Goal: Task Accomplishment & Management: Manage account settings

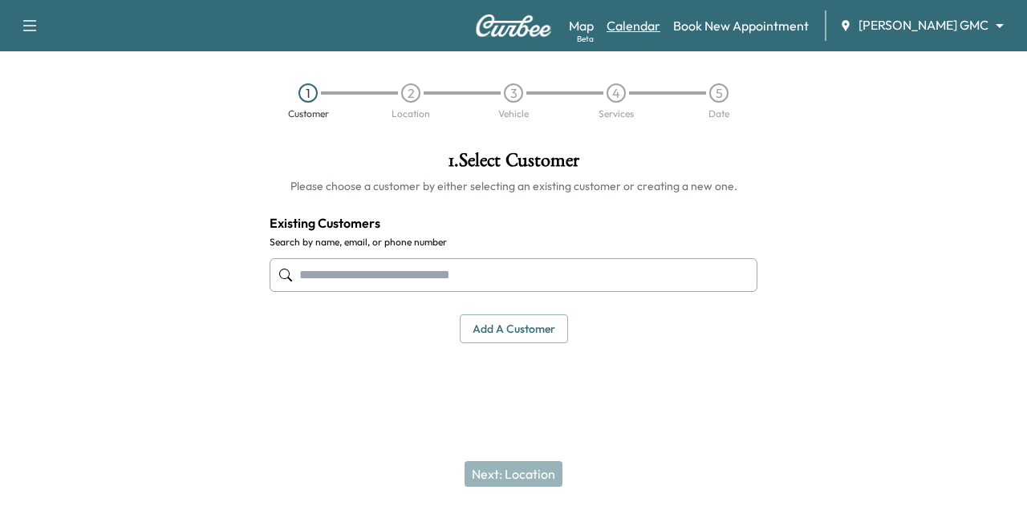
click at [660, 26] on link "Calendar" at bounding box center [633, 25] width 54 height 19
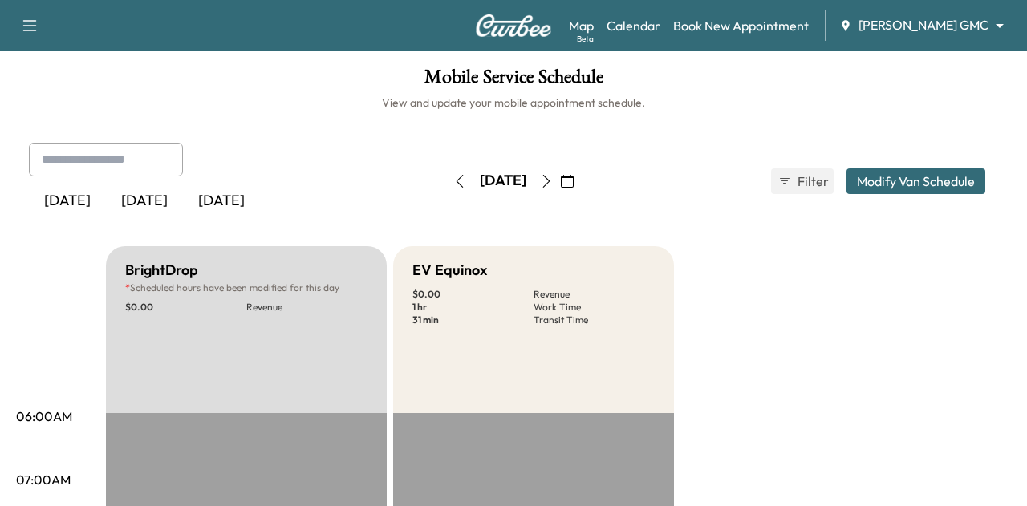
click at [888, 22] on body "Support Log Out Map Beta Calendar Book New Appointment [PERSON_NAME] GMC ******…" at bounding box center [513, 253] width 1027 height 506
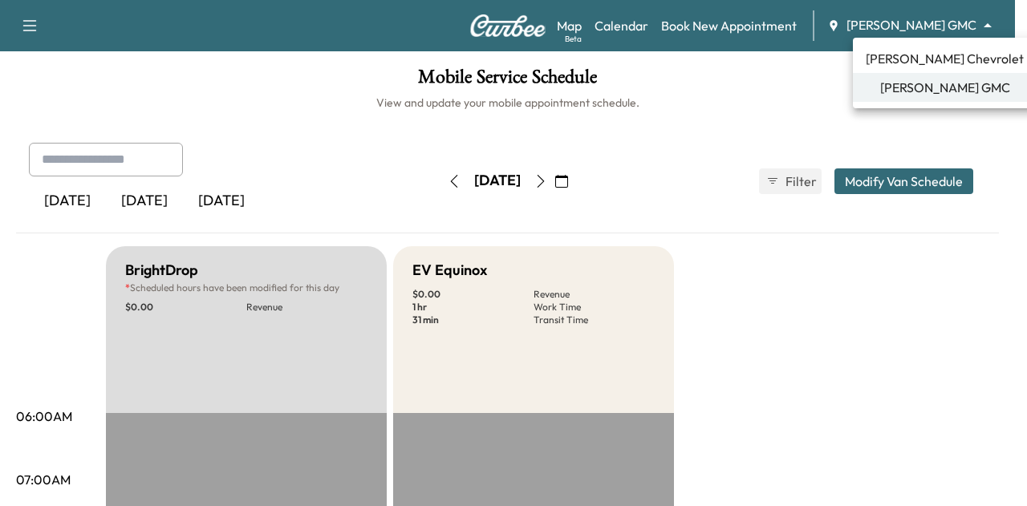
click at [897, 49] on span "[PERSON_NAME] Chevrolet" at bounding box center [944, 58] width 158 height 19
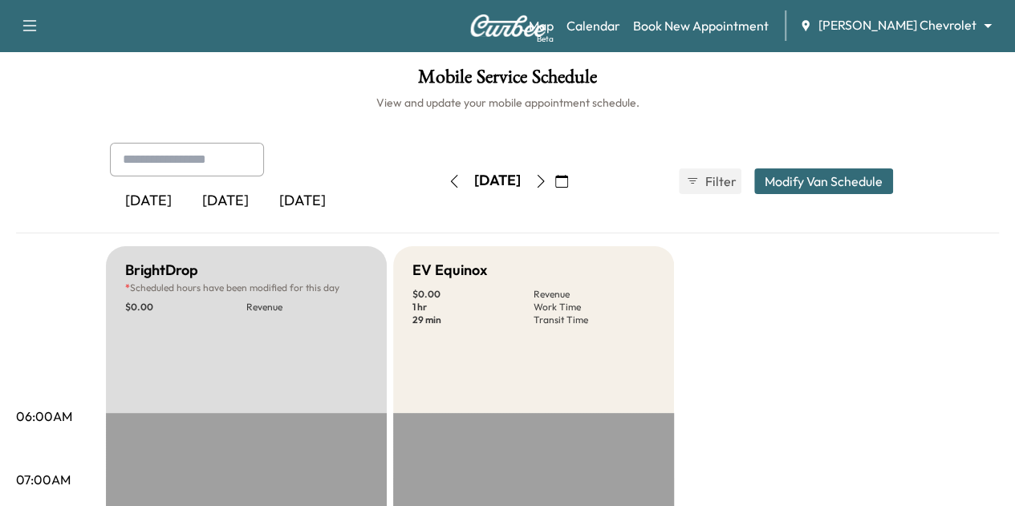
click at [547, 178] on icon "button" at bounding box center [540, 181] width 13 height 13
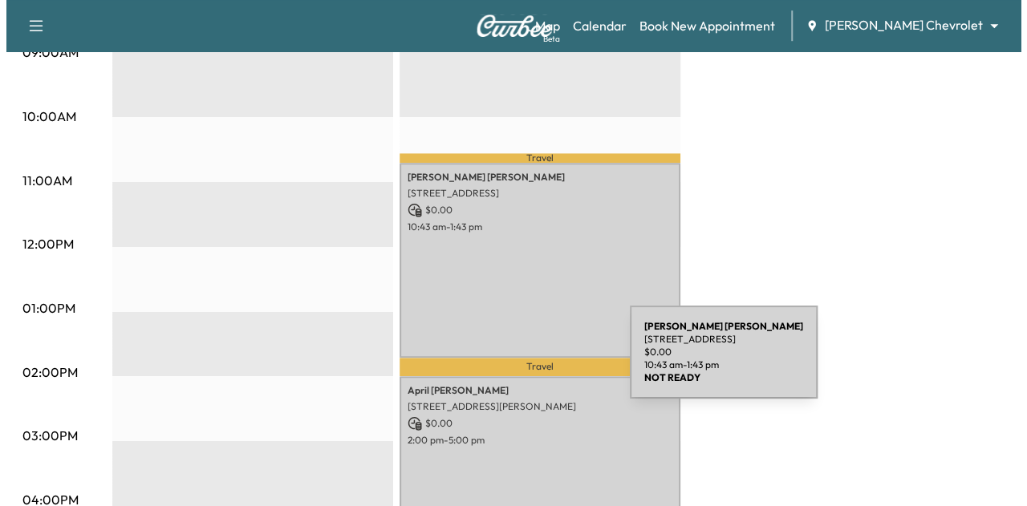
scroll to position [601, 0]
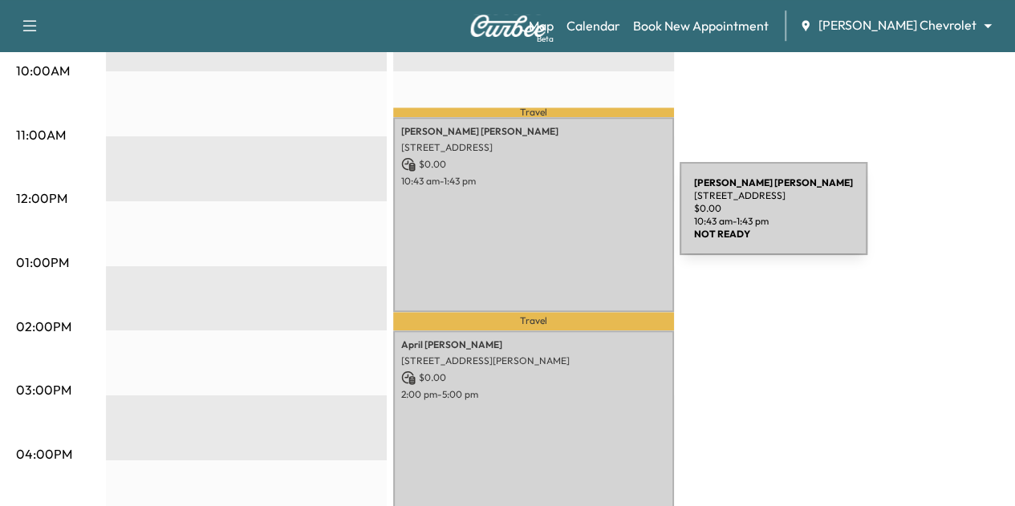
click at [559, 218] on div "[PERSON_NAME] [STREET_ADDRESS] $ 0.00 10:43 am - 1:43 pm" at bounding box center [533, 214] width 281 height 194
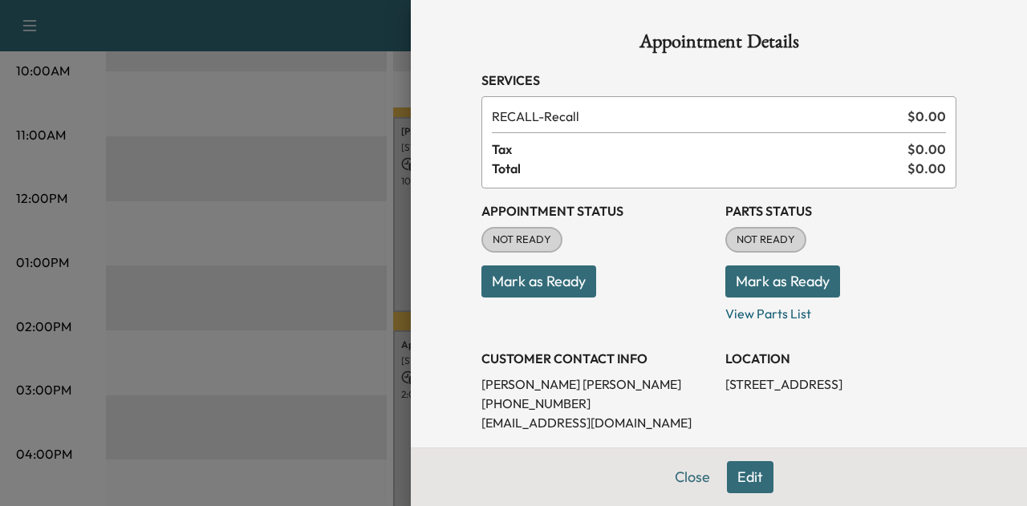
click at [727, 471] on button "Edit" at bounding box center [750, 477] width 47 height 32
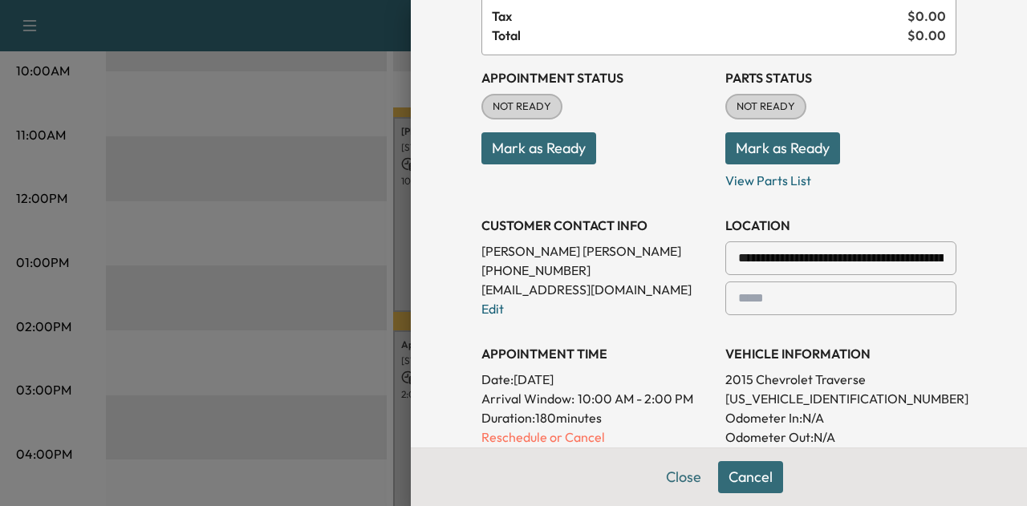
scroll to position [55, 0]
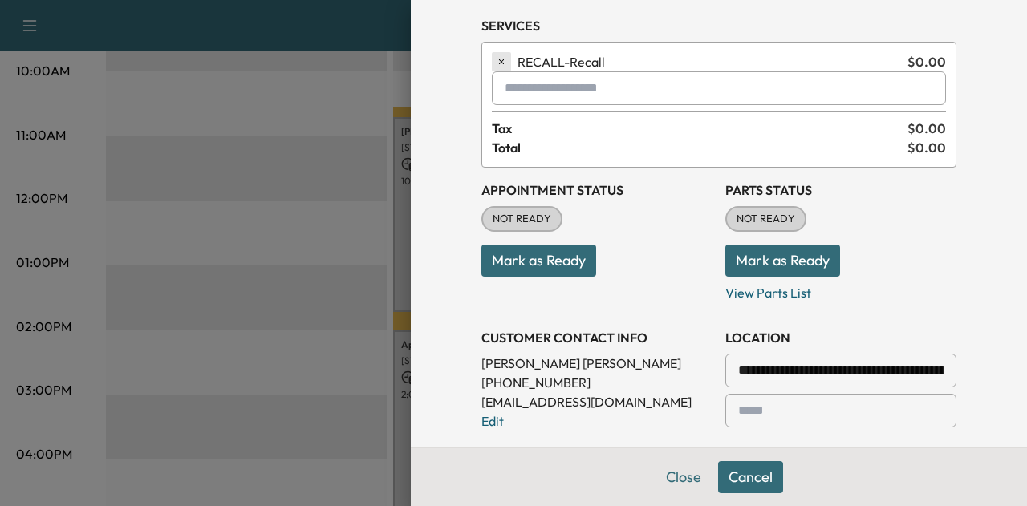
click at [496, 62] on icon "button" at bounding box center [501, 61] width 11 height 11
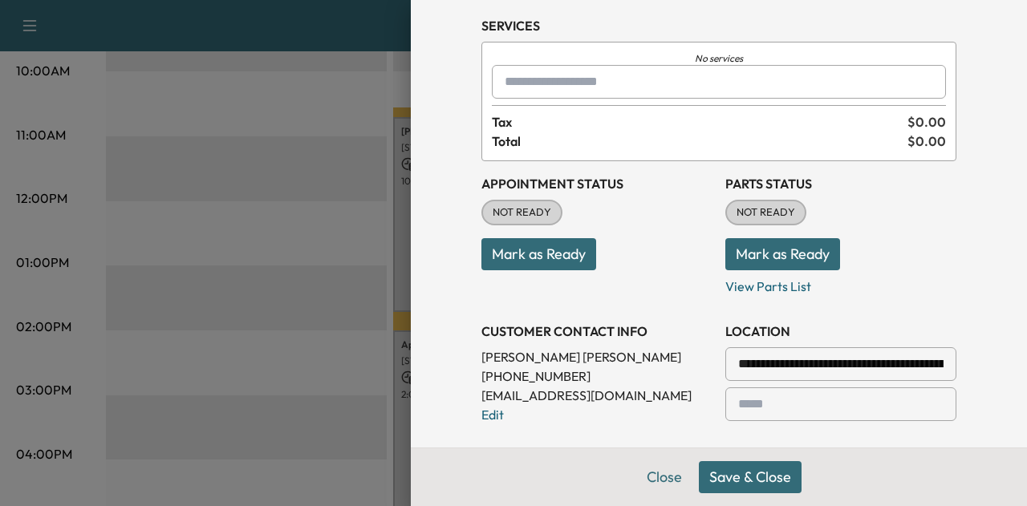
click at [515, 79] on input "text" at bounding box center [719, 82] width 454 height 34
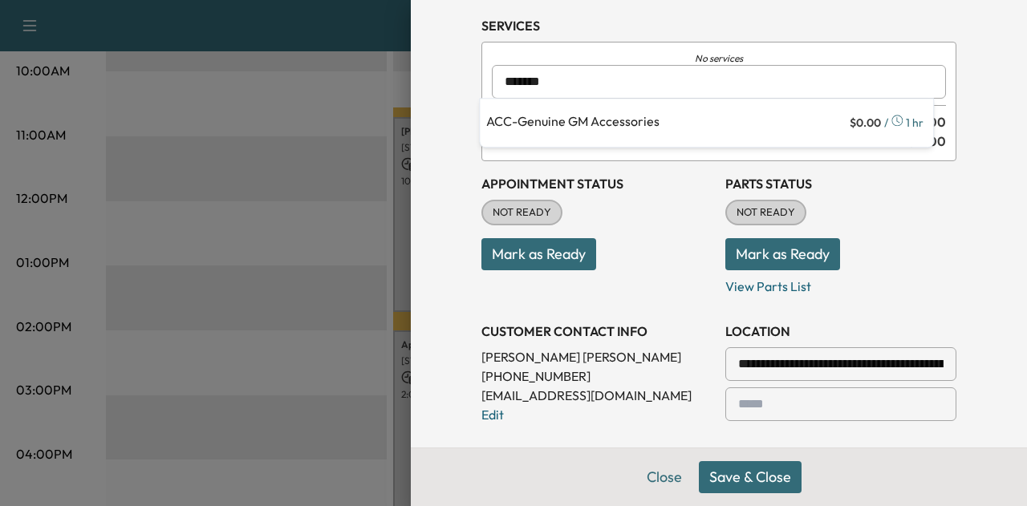
click at [541, 118] on p "ACC - Genuine GM Accessories" at bounding box center [666, 122] width 360 height 22
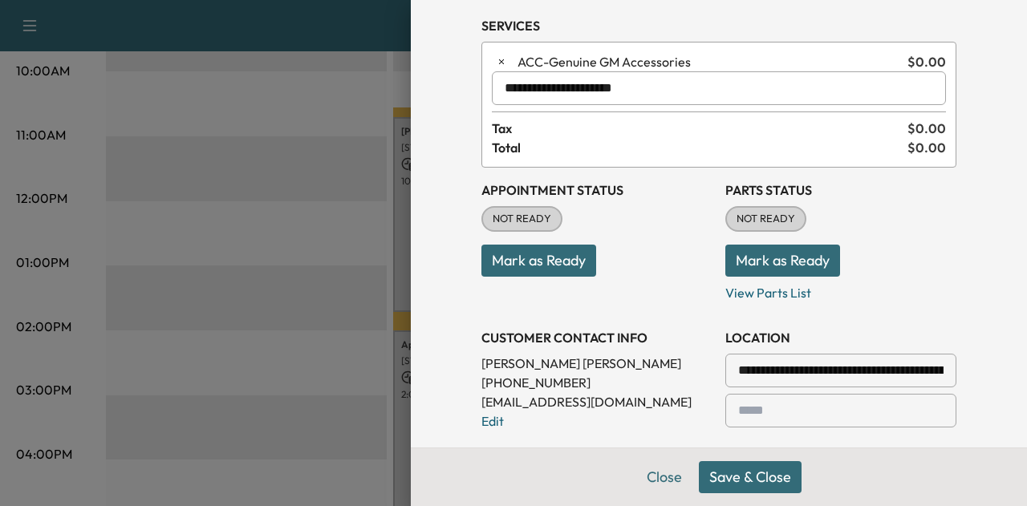
type input "**********"
click at [715, 476] on button "Save & Close" at bounding box center [750, 477] width 103 height 32
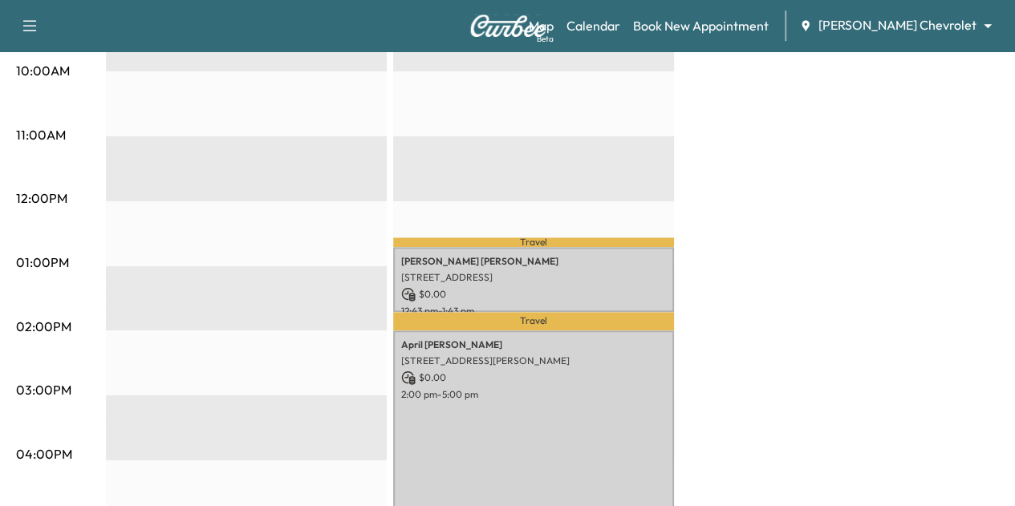
drag, startPoint x: 459, startPoint y: 365, endPoint x: 748, endPoint y: 181, distance: 342.2
click at [748, 181] on div "BrightDrop * Scheduled hours have been modified for this day $ 0.00 Revenue EST…" at bounding box center [552, 246] width 893 height 1203
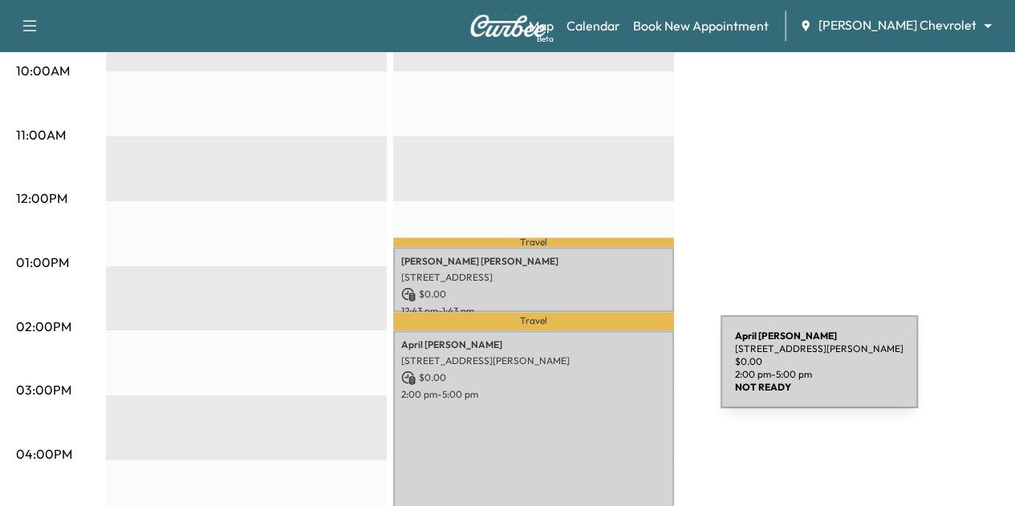
click at [600, 371] on p "$ 0.00" at bounding box center [533, 378] width 265 height 14
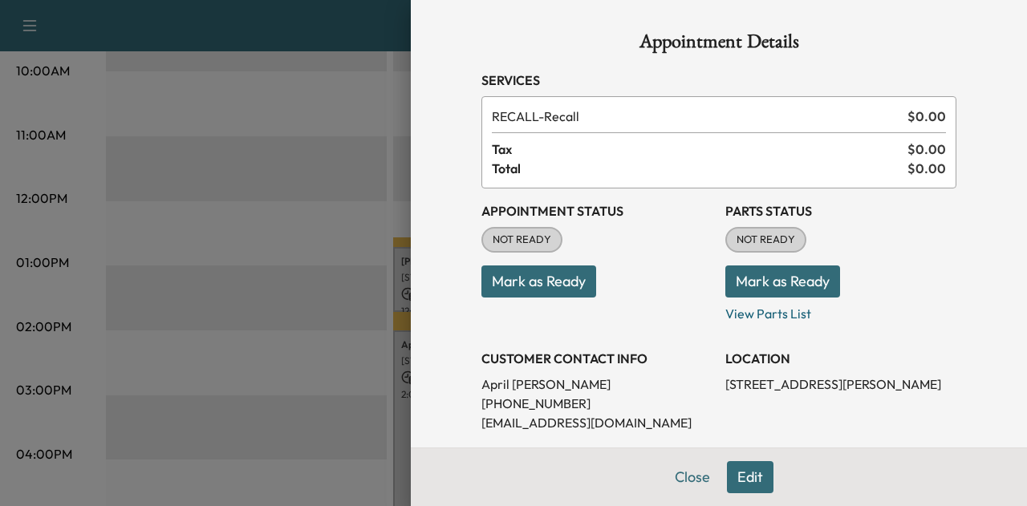
click at [730, 472] on button "Edit" at bounding box center [750, 477] width 47 height 32
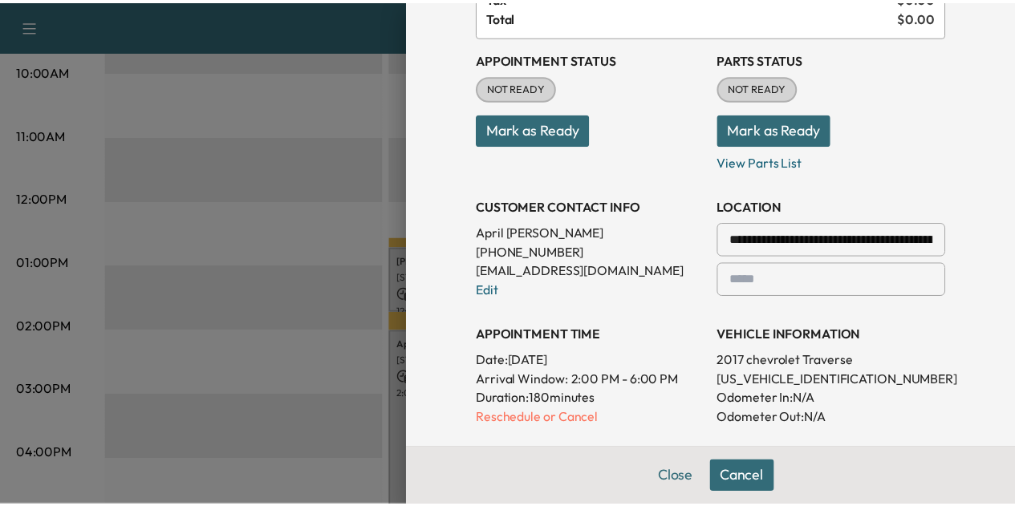
scroll to position [48, 0]
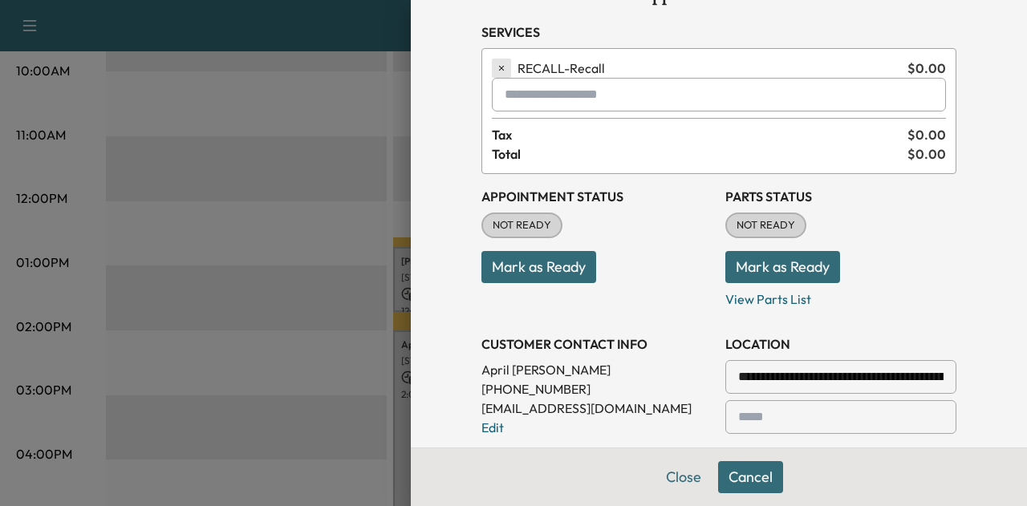
click at [496, 68] on icon "button" at bounding box center [501, 68] width 11 height 11
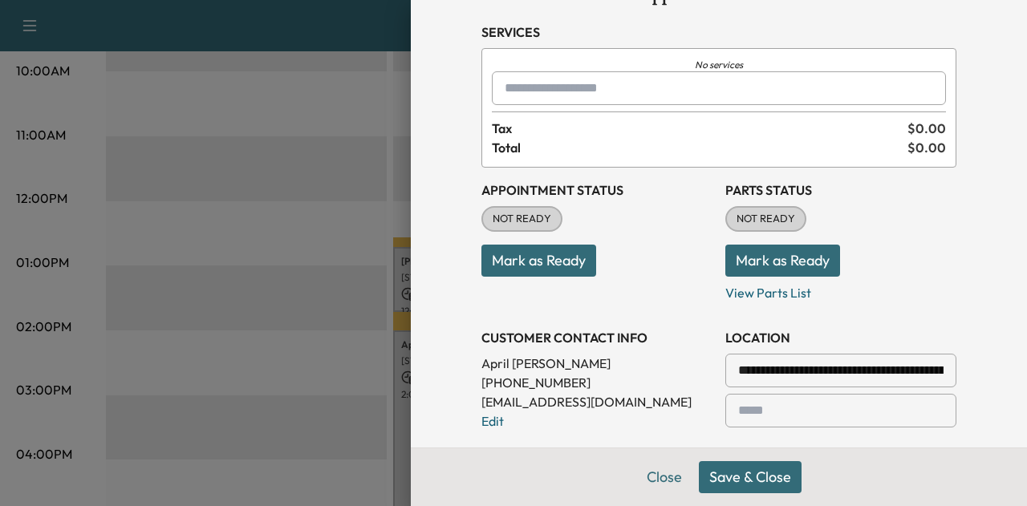
click at [509, 91] on input "text" at bounding box center [719, 88] width 454 height 34
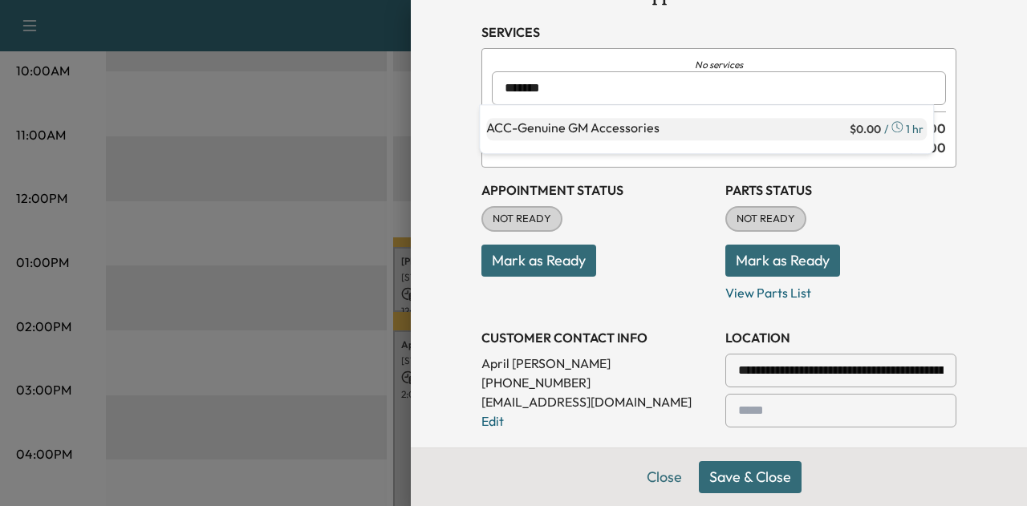
click at [616, 128] on p "ACC - Genuine GM Accessories" at bounding box center [666, 129] width 360 height 22
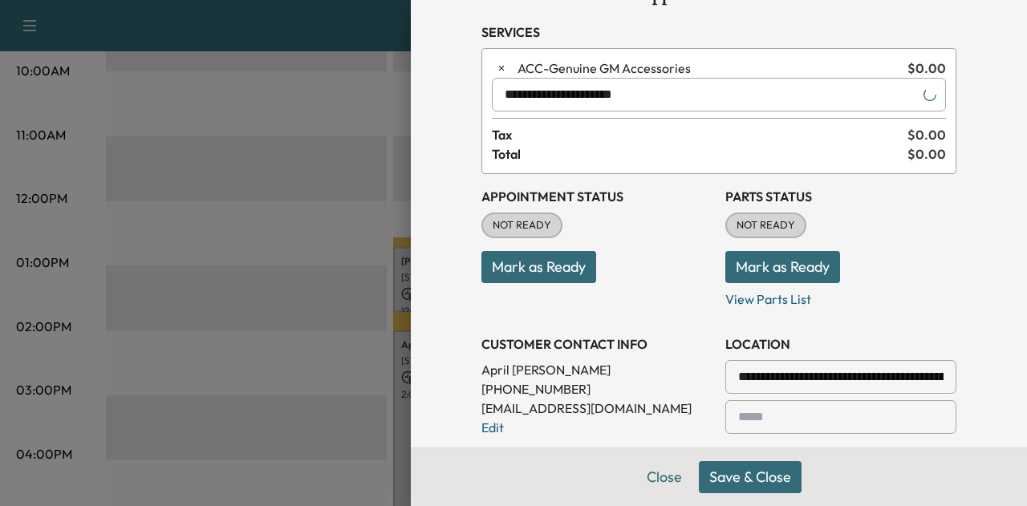
type input "**********"
click at [731, 489] on button "Save & Close" at bounding box center [750, 477] width 103 height 32
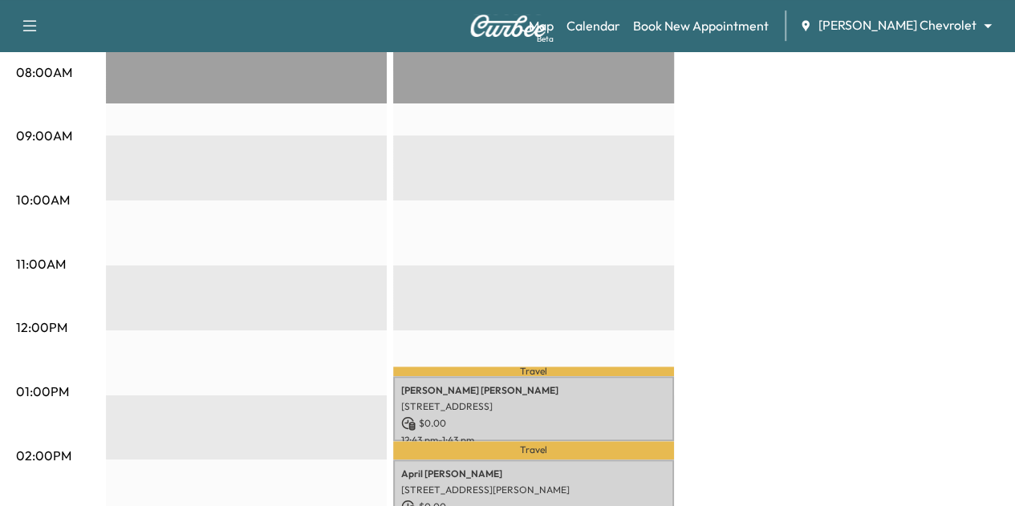
scroll to position [442, 0]
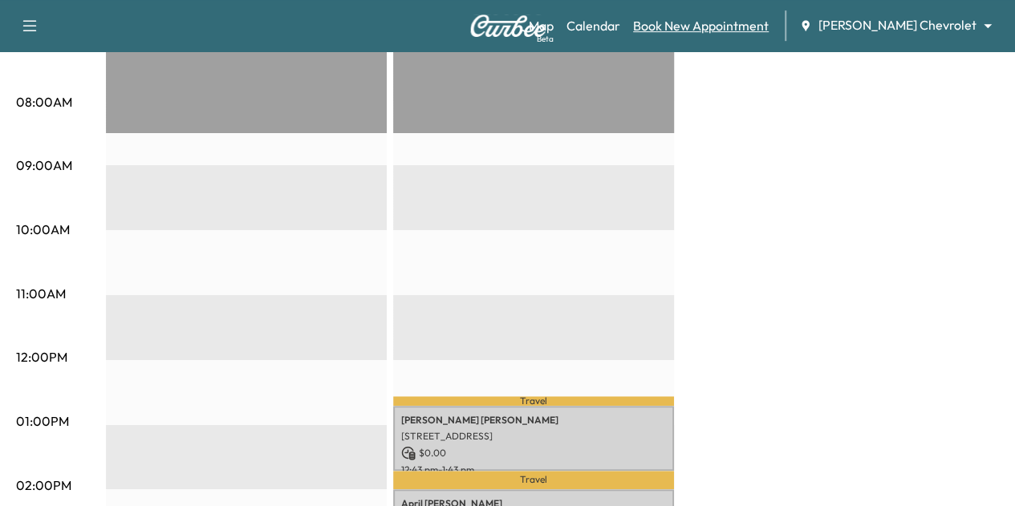
click at [752, 28] on link "Book New Appointment" at bounding box center [701, 25] width 136 height 19
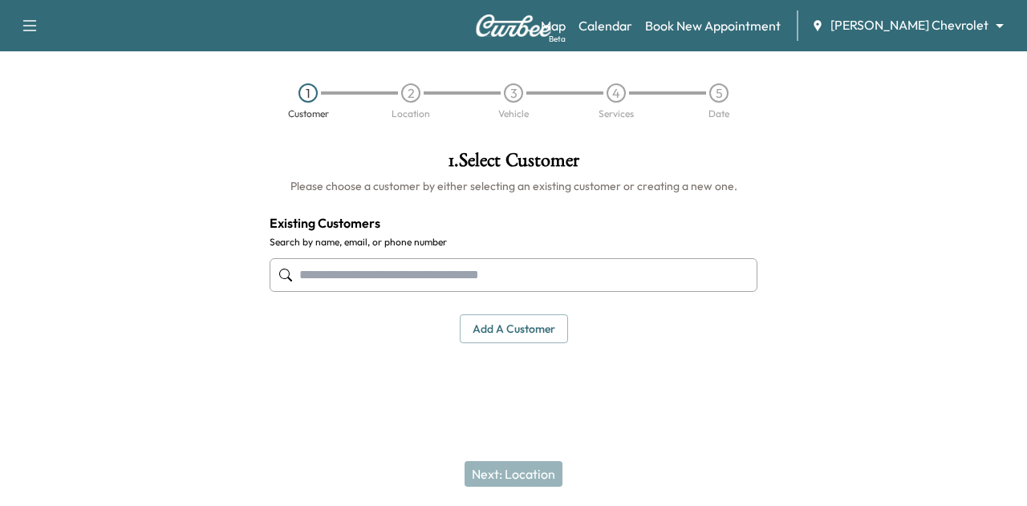
click at [473, 287] on input "text" at bounding box center [513, 275] width 488 height 34
type input "*"
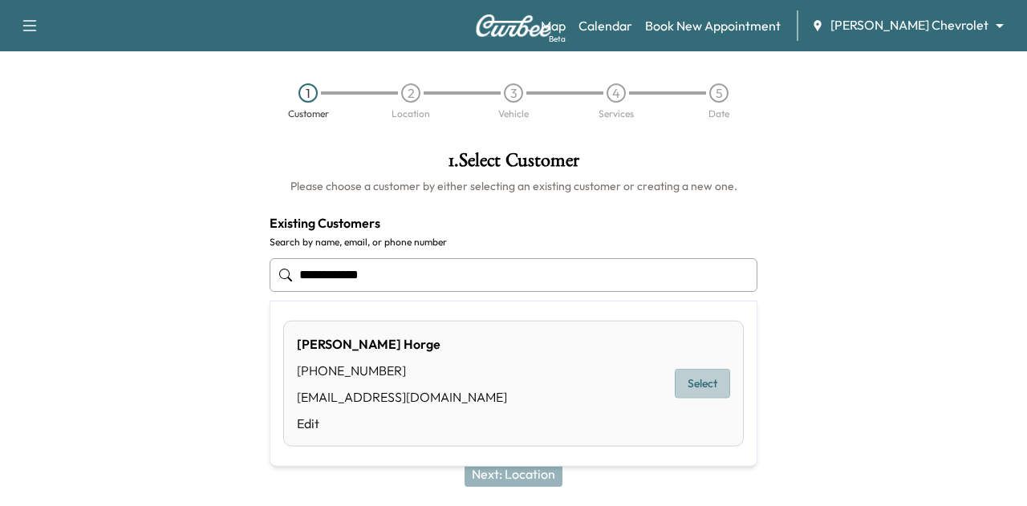
click at [707, 392] on button "Select" at bounding box center [702, 384] width 55 height 30
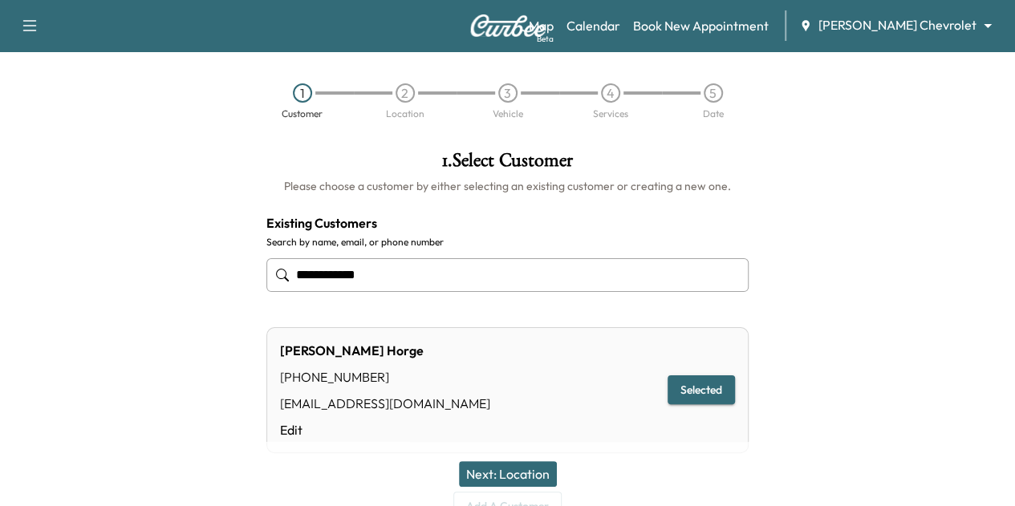
type input "**********"
click at [509, 471] on button "Next: Location" at bounding box center [508, 474] width 98 height 26
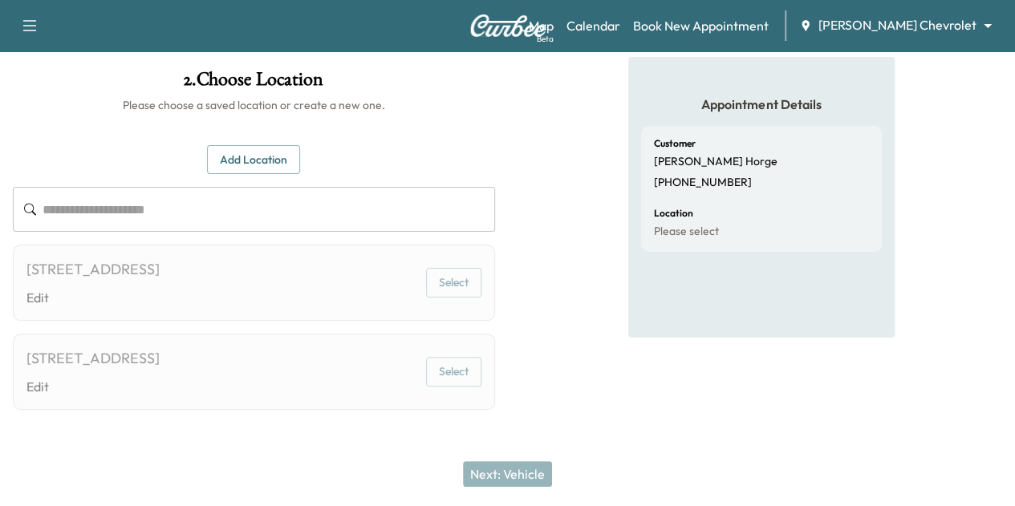
scroll to position [82, 0]
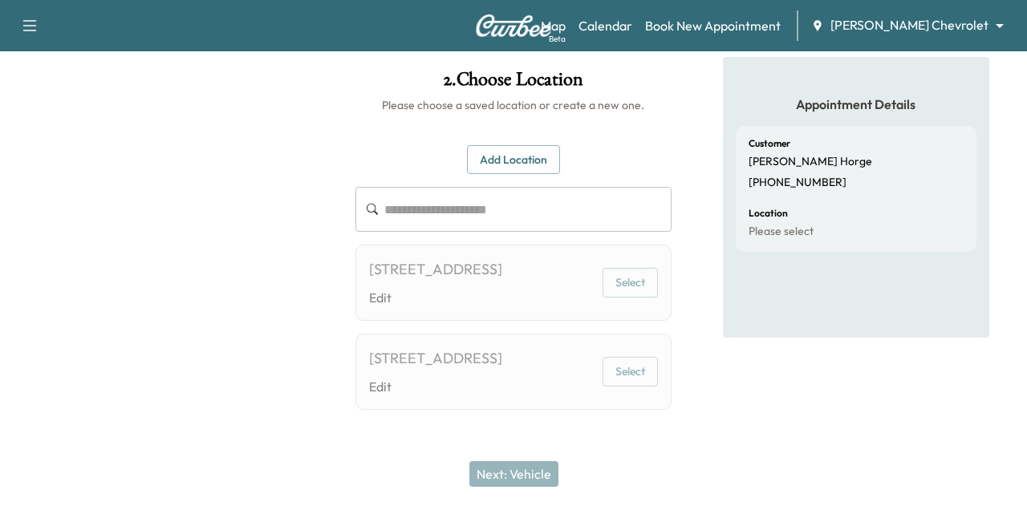
click at [932, 31] on body "**********" at bounding box center [513, 172] width 1027 height 506
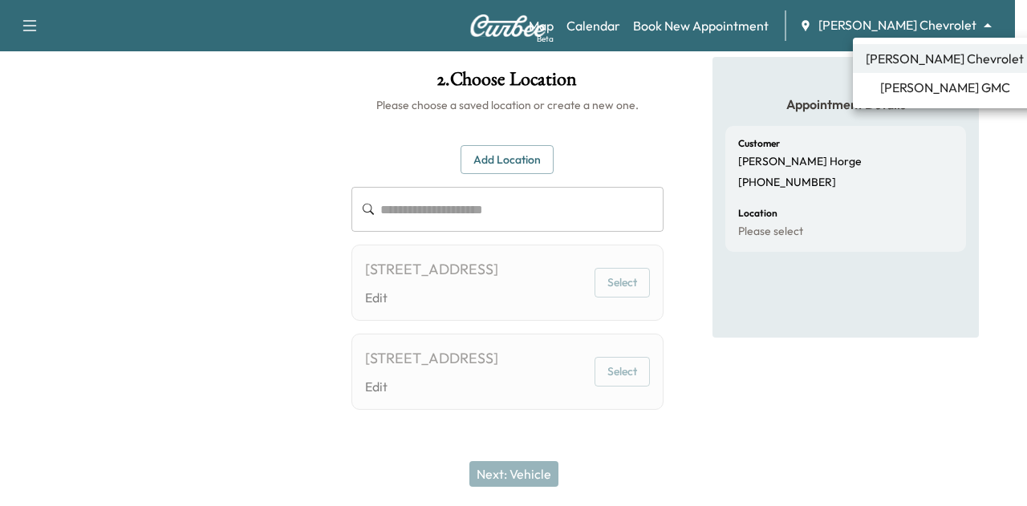
click at [919, 81] on span "[PERSON_NAME] GMC" at bounding box center [945, 87] width 130 height 19
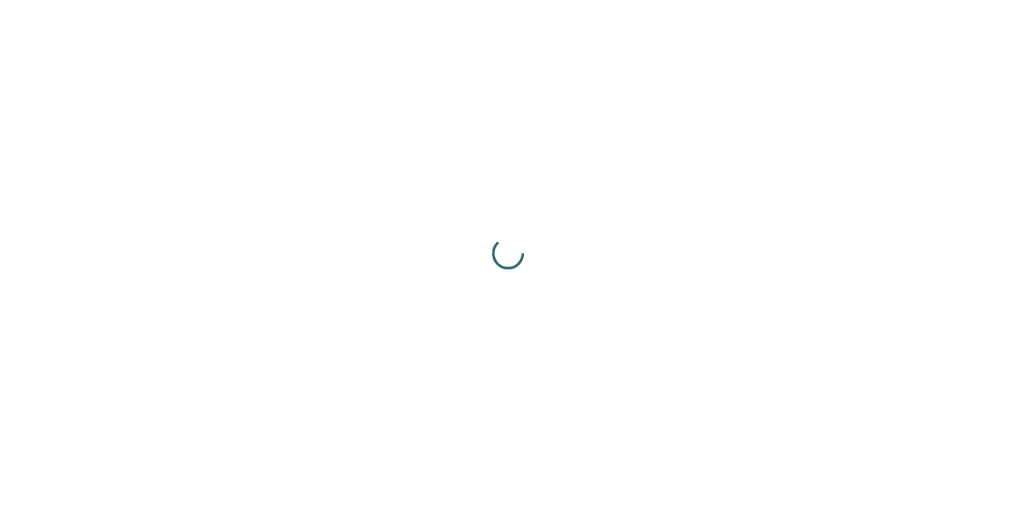
scroll to position [0, 0]
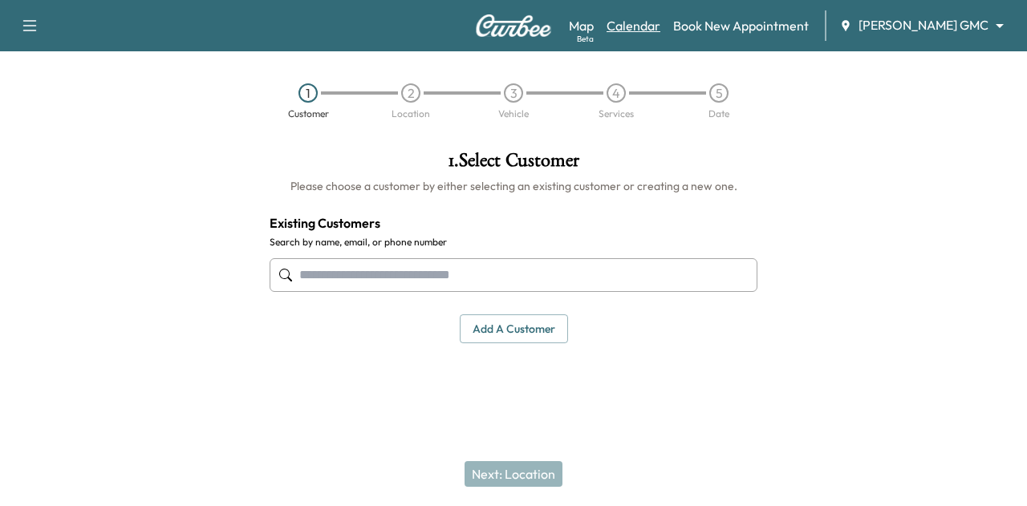
click at [660, 16] on link "Calendar" at bounding box center [633, 25] width 54 height 19
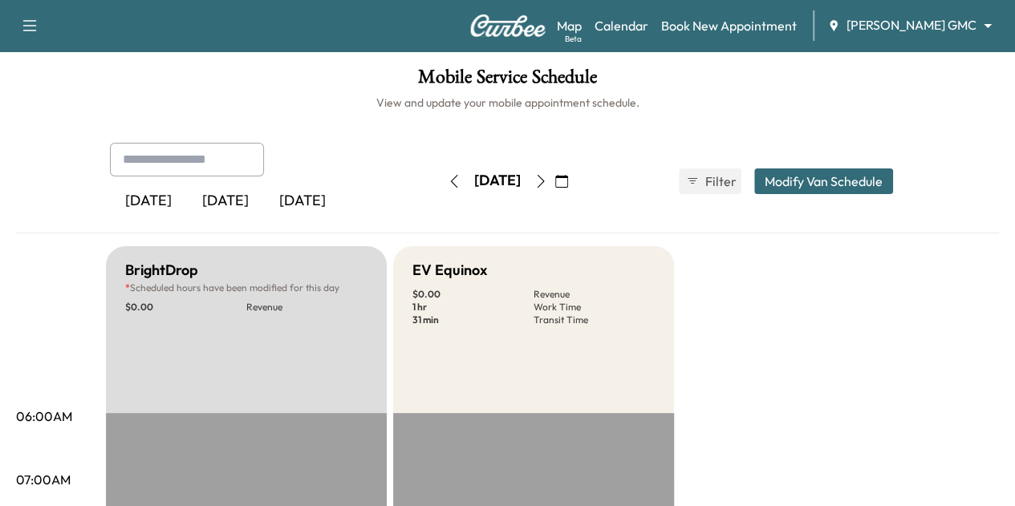
click at [554, 171] on button "button" at bounding box center [540, 181] width 27 height 26
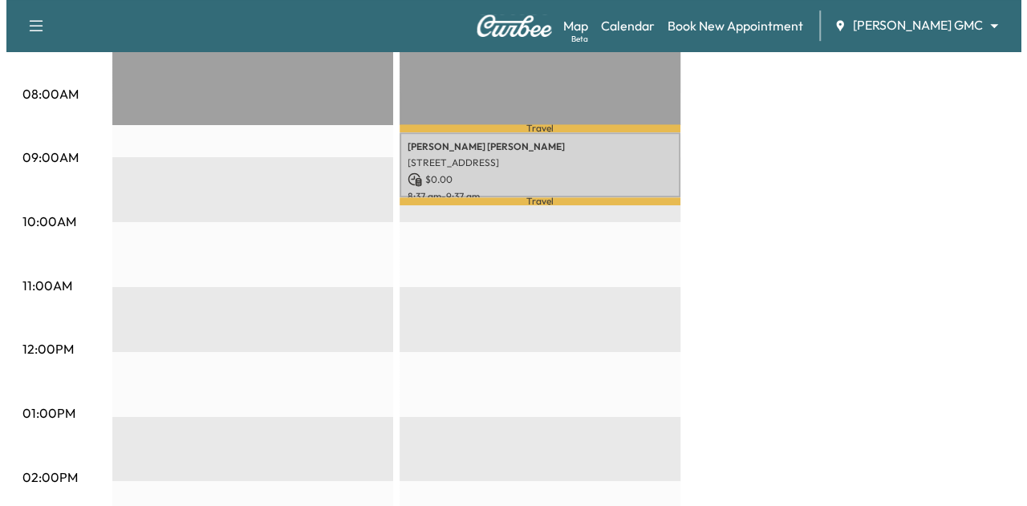
scroll to position [442, 0]
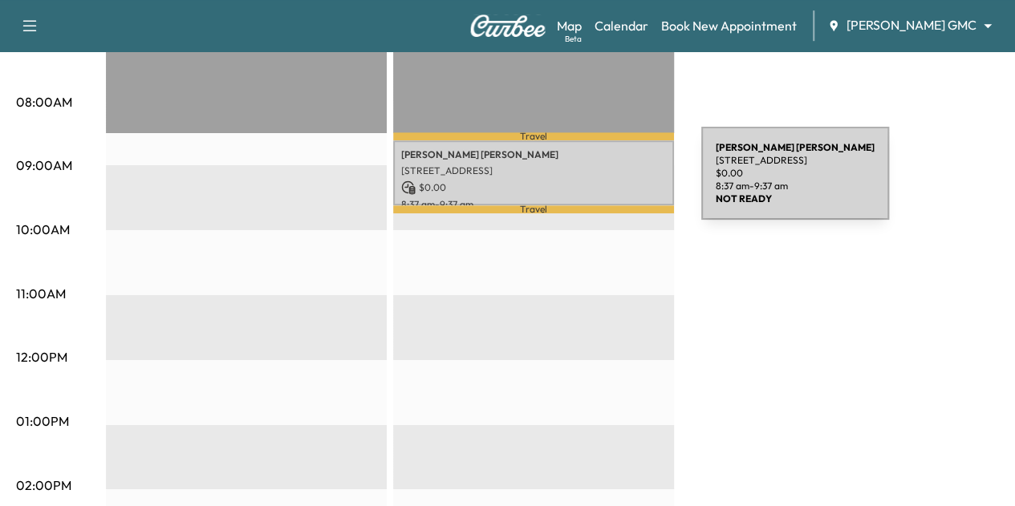
click at [581, 183] on p "$ 0.00" at bounding box center [533, 187] width 265 height 14
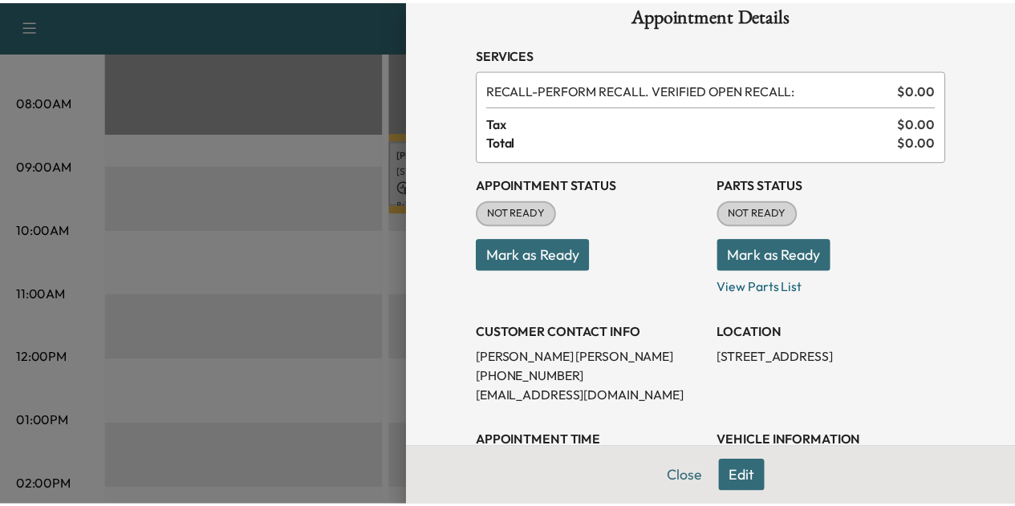
scroll to position [0, 0]
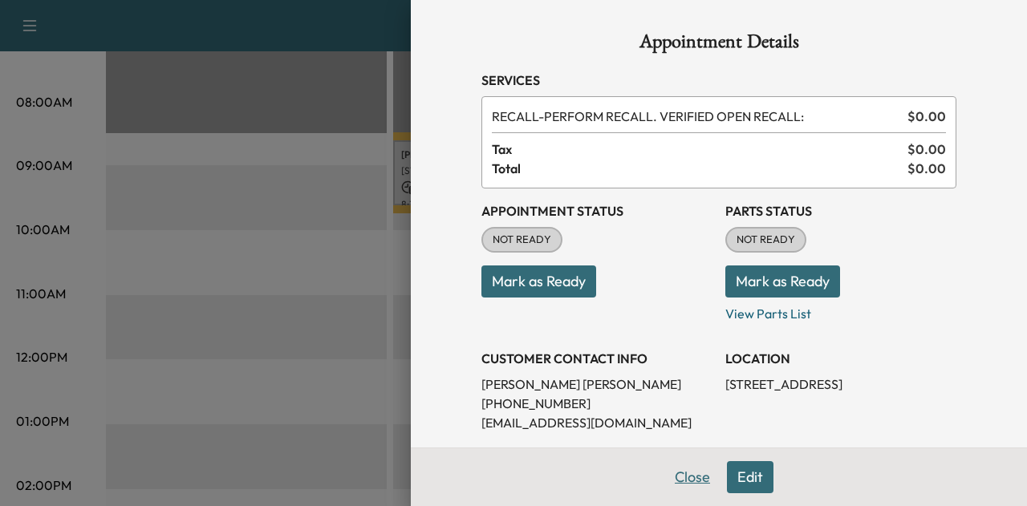
click at [671, 479] on button "Close" at bounding box center [692, 477] width 56 height 32
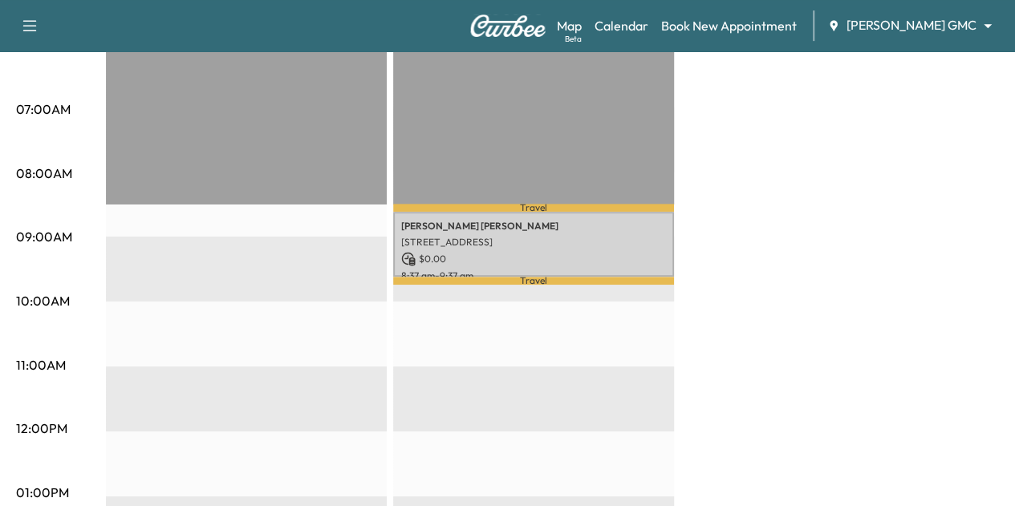
scroll to position [342, 0]
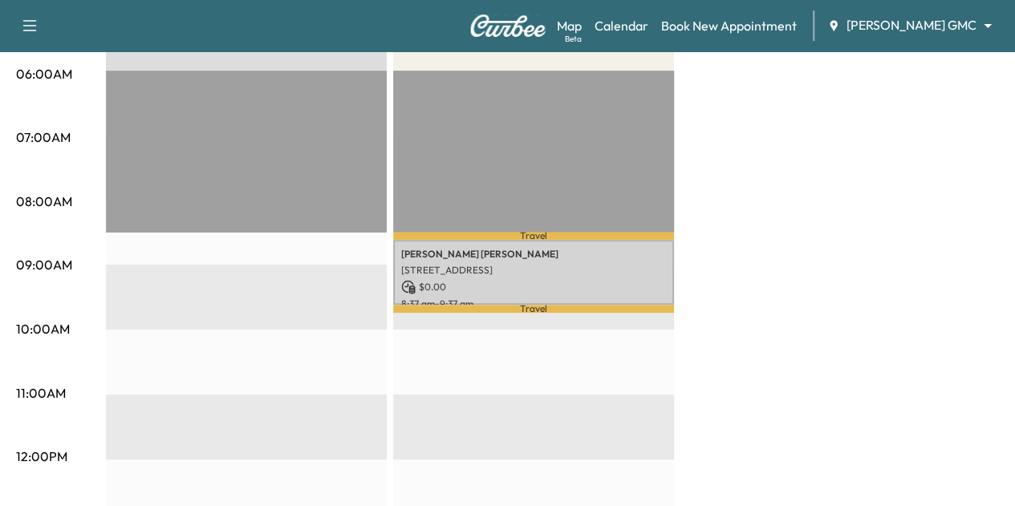
click at [903, 22] on div "Map Beta Calendar Book New Appointment [PERSON_NAME] GMC ******** ​" at bounding box center [779, 25] width 445 height 30
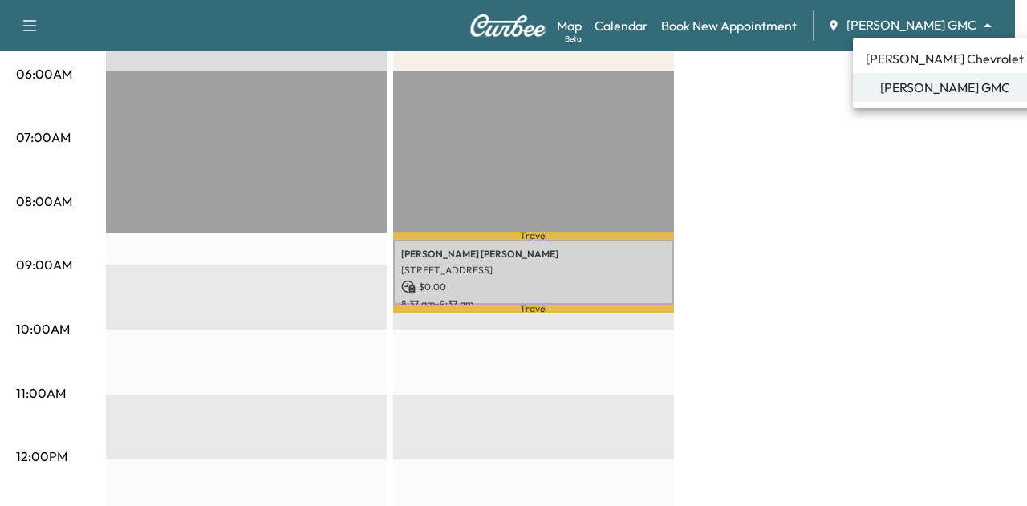
click at [907, 62] on span "[PERSON_NAME] Chevrolet" at bounding box center [944, 58] width 158 height 19
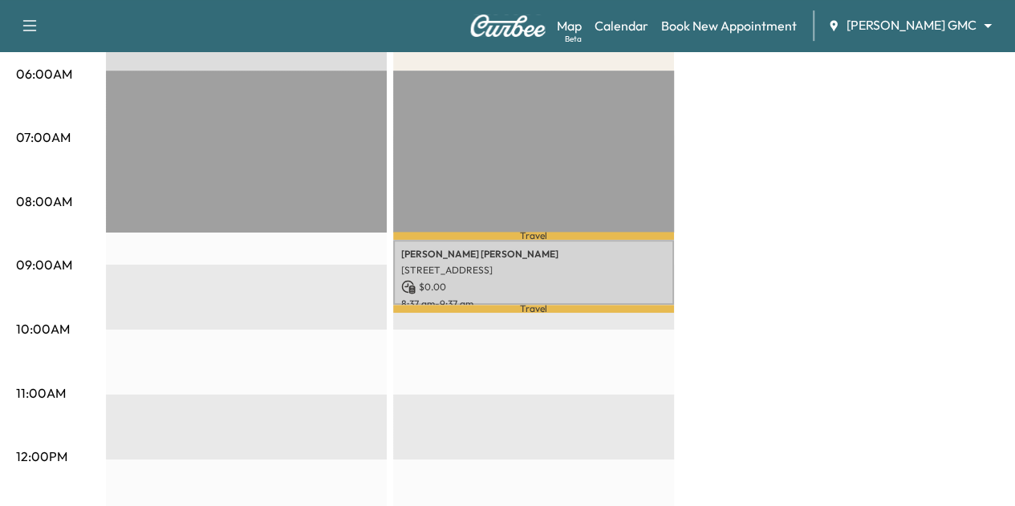
scroll to position [0, 0]
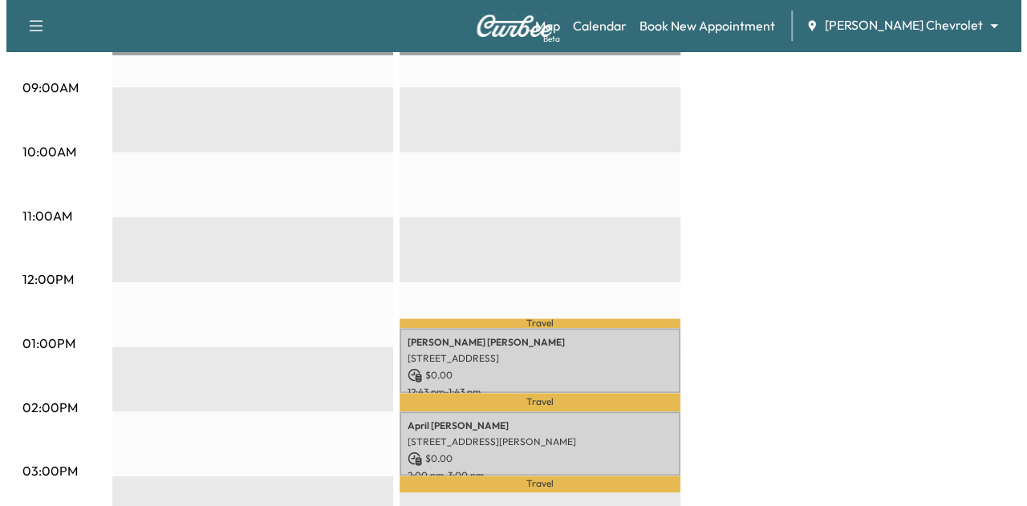
scroll to position [502, 0]
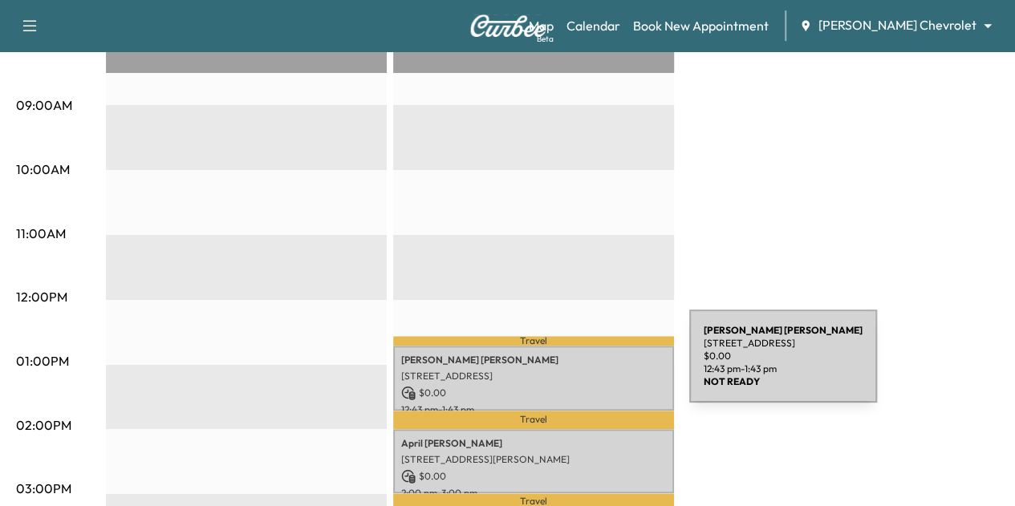
click at [569, 370] on p "[STREET_ADDRESS]" at bounding box center [533, 376] width 265 height 13
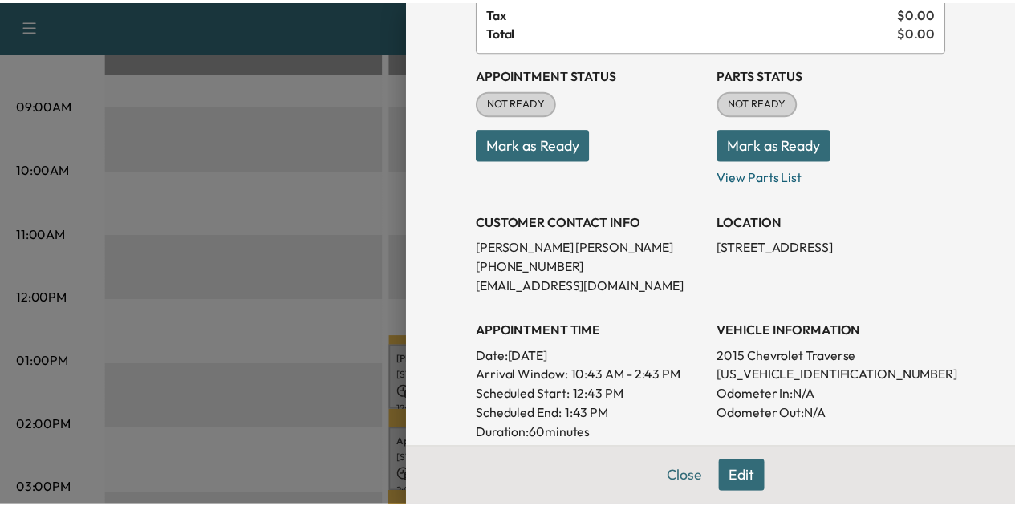
scroll to position [136, 0]
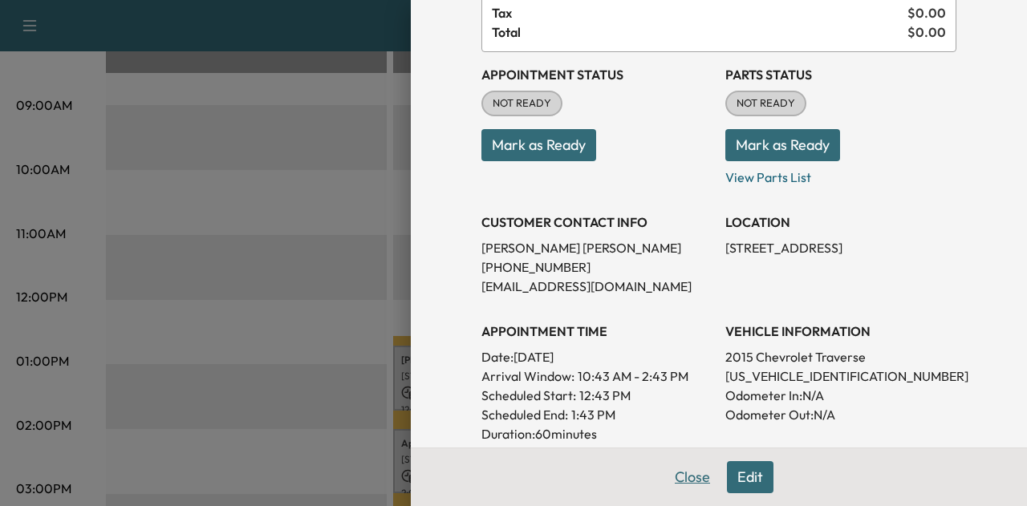
click at [672, 474] on button "Close" at bounding box center [692, 477] width 56 height 32
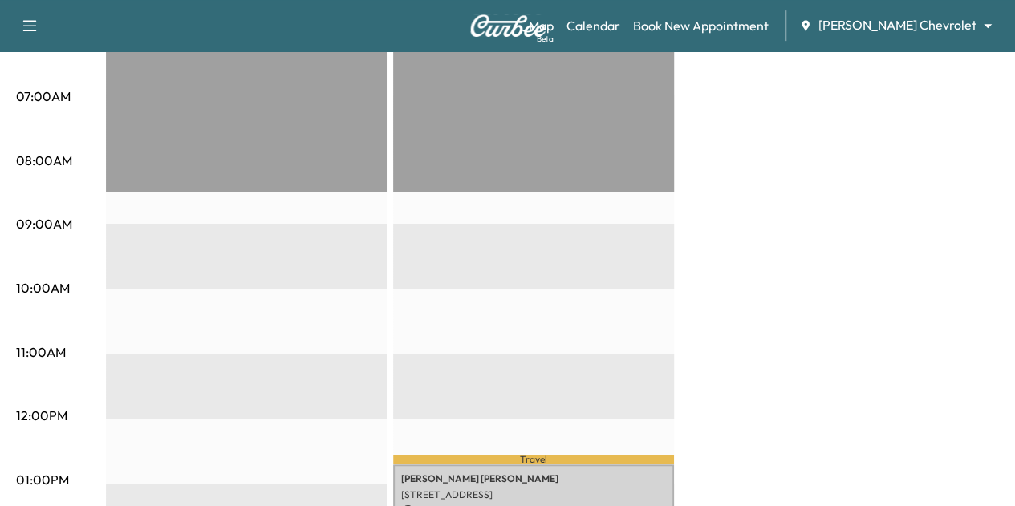
scroll to position [386, 0]
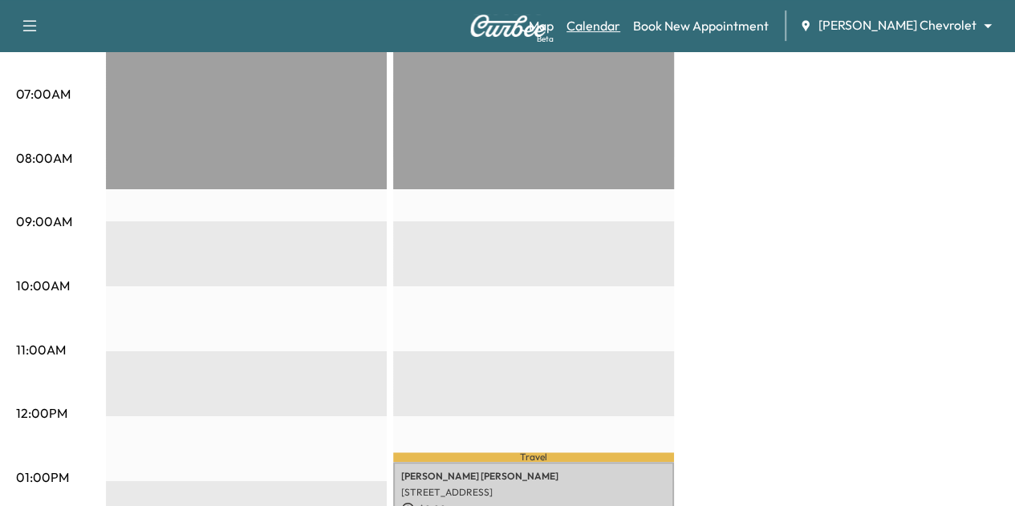
click at [620, 22] on link "Calendar" at bounding box center [593, 25] width 54 height 19
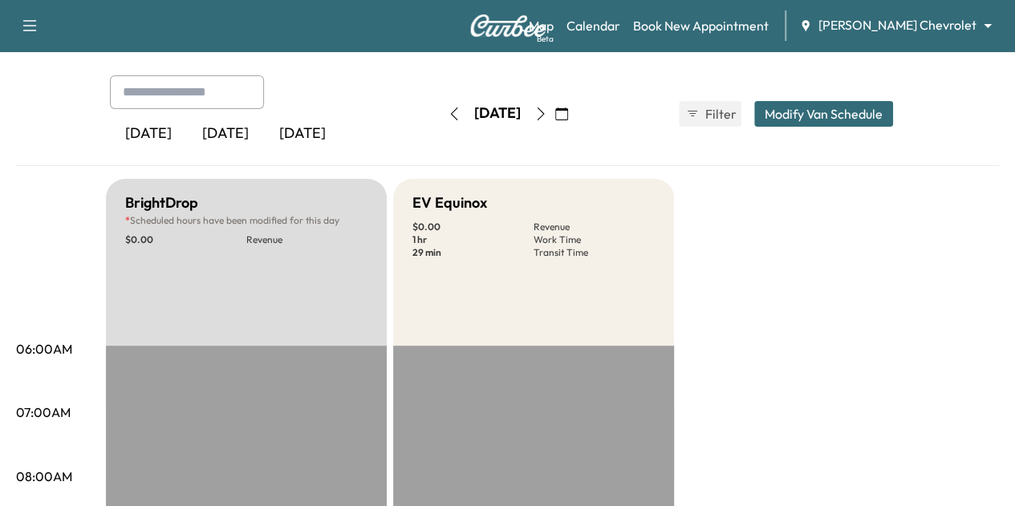
scroll to position [66, 0]
click at [547, 121] on icon "button" at bounding box center [540, 115] width 13 height 13
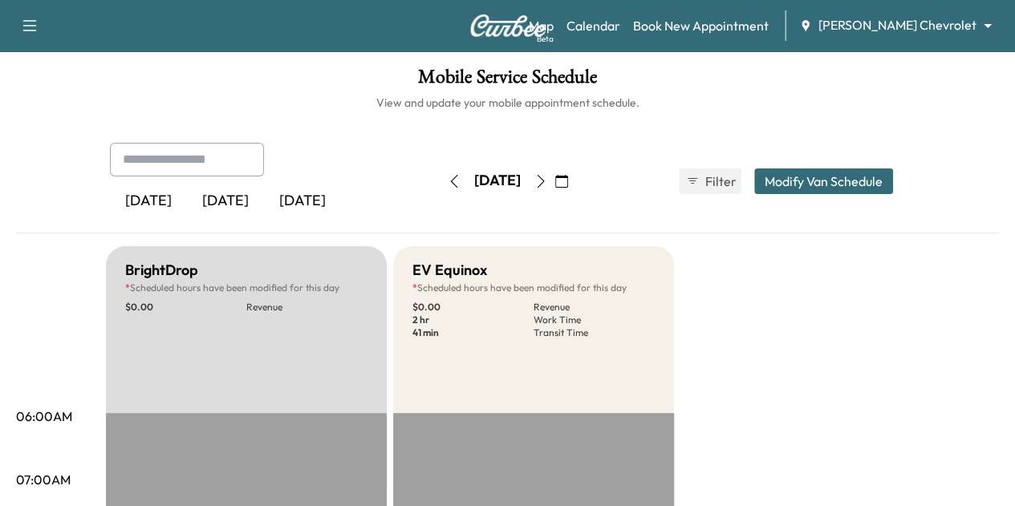
click at [547, 179] on icon "button" at bounding box center [540, 181] width 13 height 13
click at [547, 180] on icon "button" at bounding box center [540, 181] width 13 height 13
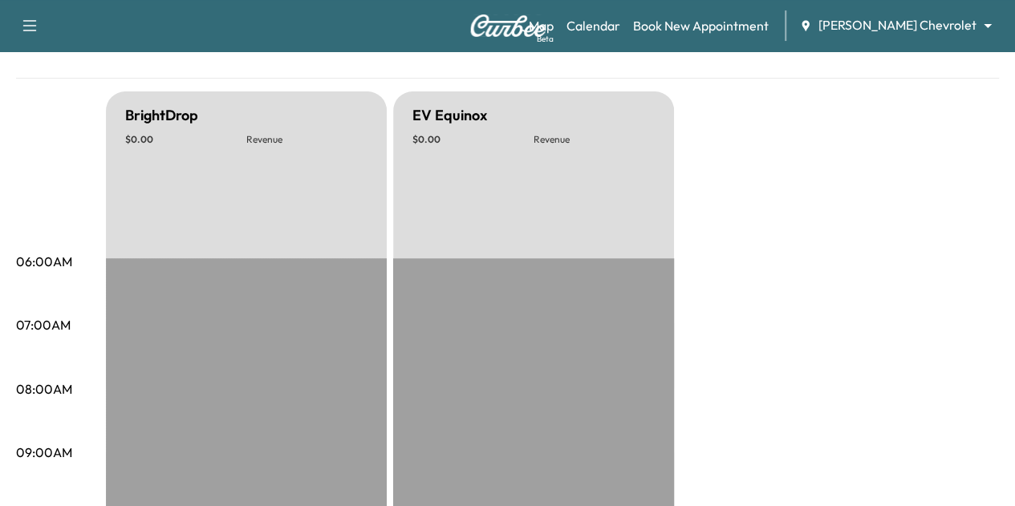
scroll to position [71, 0]
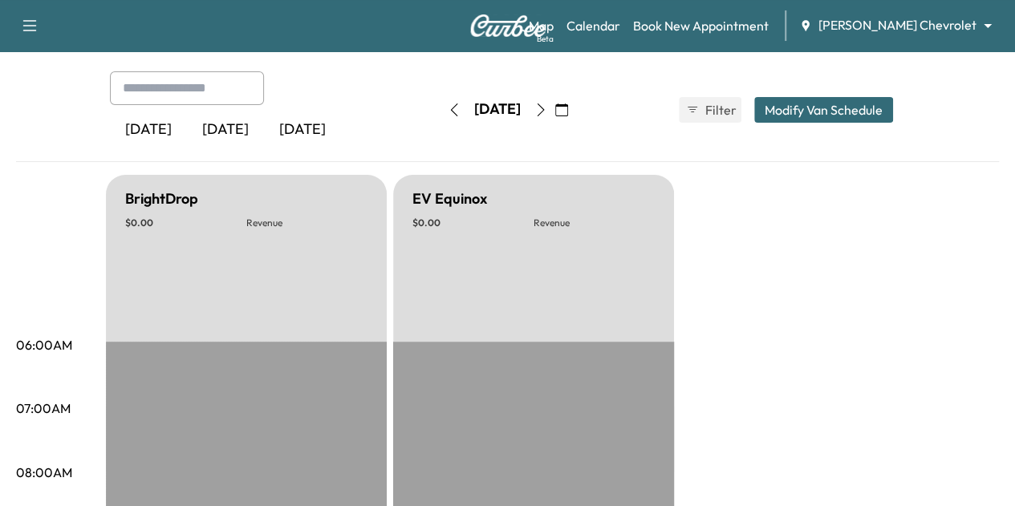
click at [547, 110] on icon "button" at bounding box center [540, 109] width 13 height 13
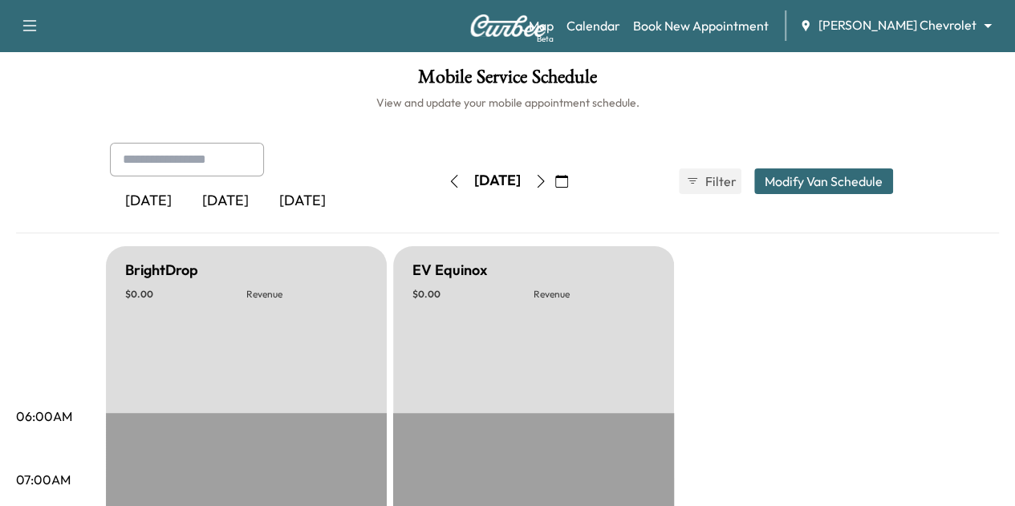
click at [547, 182] on icon "button" at bounding box center [540, 181] width 13 height 13
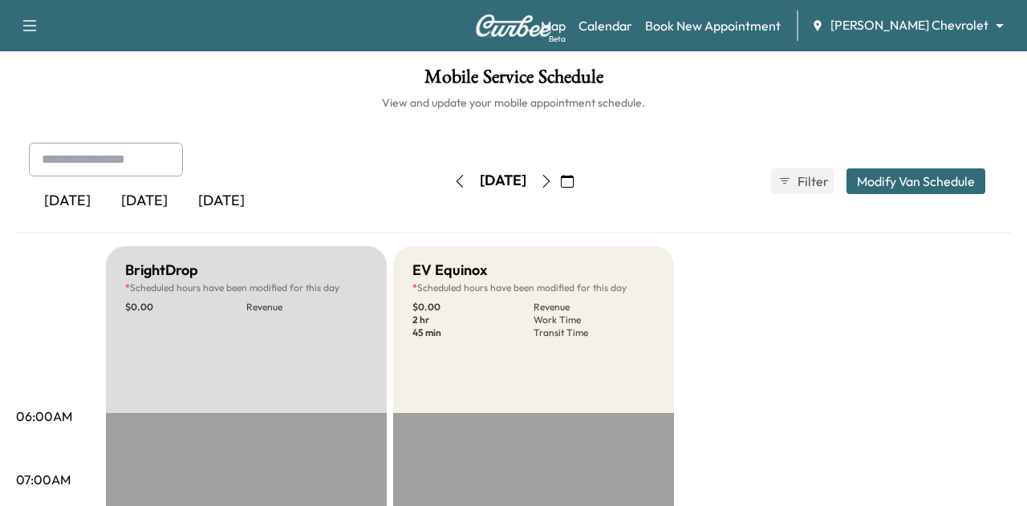
click at [926, 30] on body "Support Log Out Map Beta Calendar Book New Appointment [PERSON_NAME] Chevrolet …" at bounding box center [513, 253] width 1027 height 506
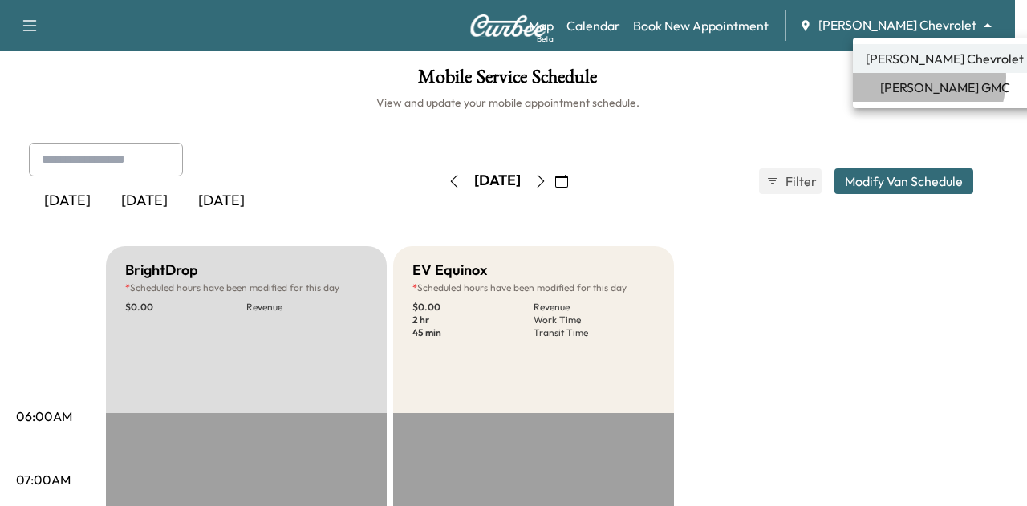
click at [906, 78] on span "[PERSON_NAME] GMC" at bounding box center [945, 87] width 130 height 19
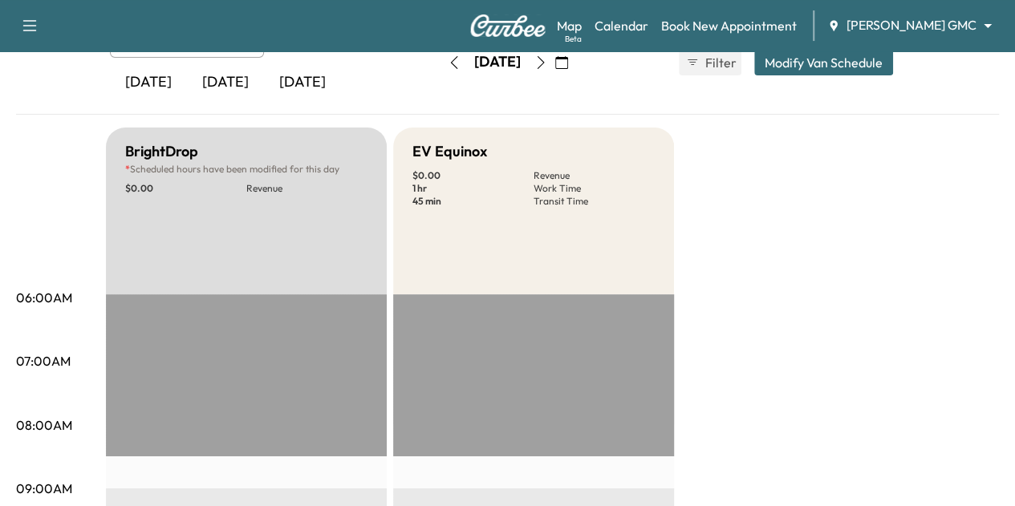
scroll to position [48, 0]
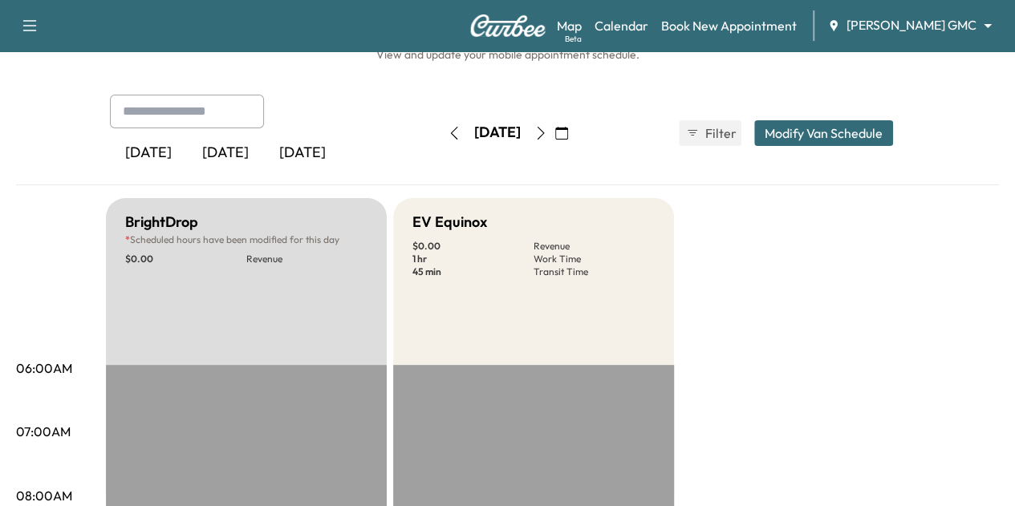
click at [547, 134] on icon "button" at bounding box center [540, 133] width 13 height 13
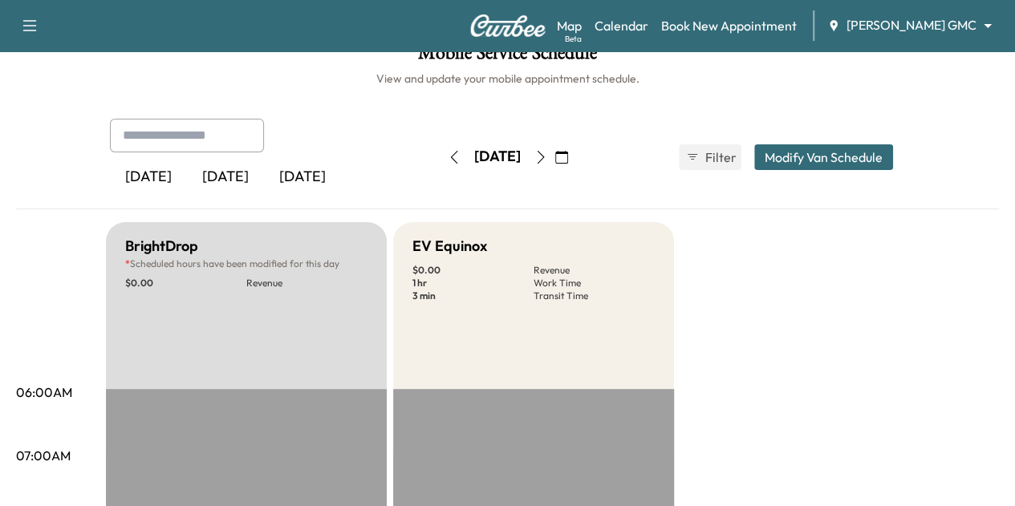
scroll to position [23, 0]
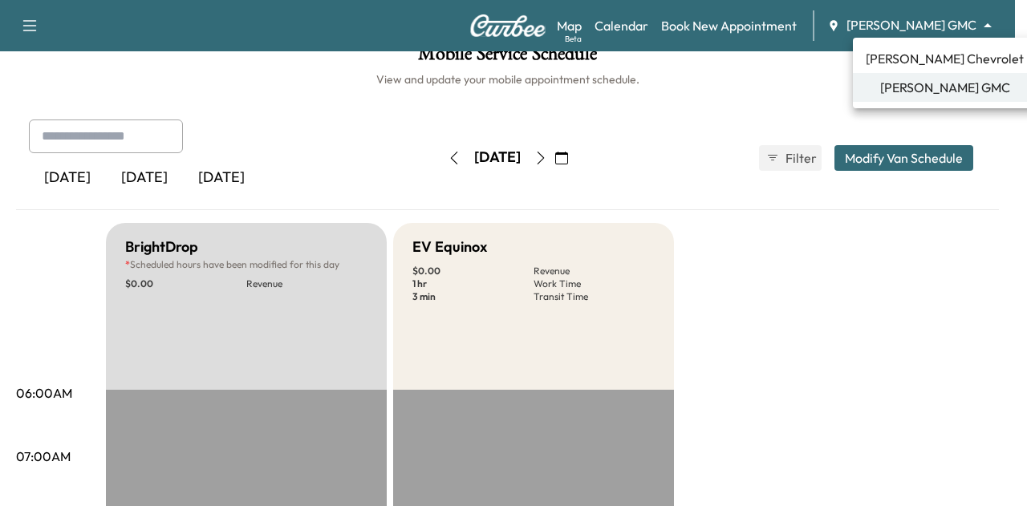
click at [917, 25] on body "Support Log Out Map Beta Calendar Book New Appointment [PERSON_NAME] GMC ******…" at bounding box center [513, 230] width 1027 height 506
click at [909, 55] on span "[PERSON_NAME] Chevrolet" at bounding box center [944, 58] width 158 height 19
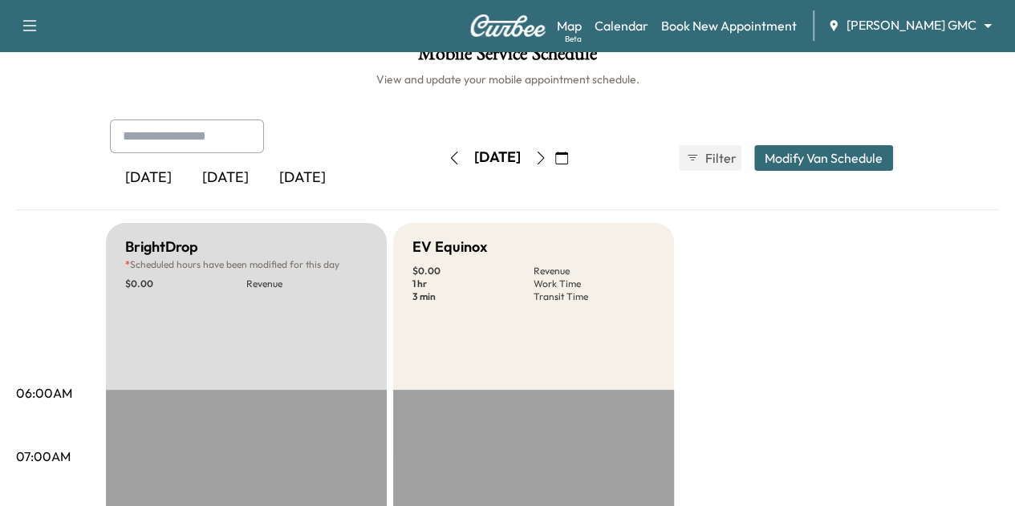
scroll to position [0, 0]
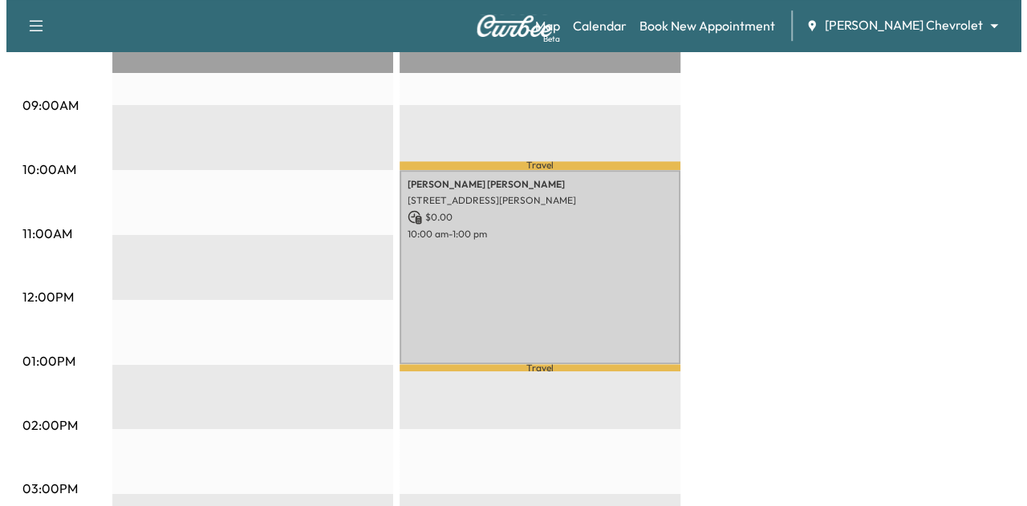
scroll to position [488, 0]
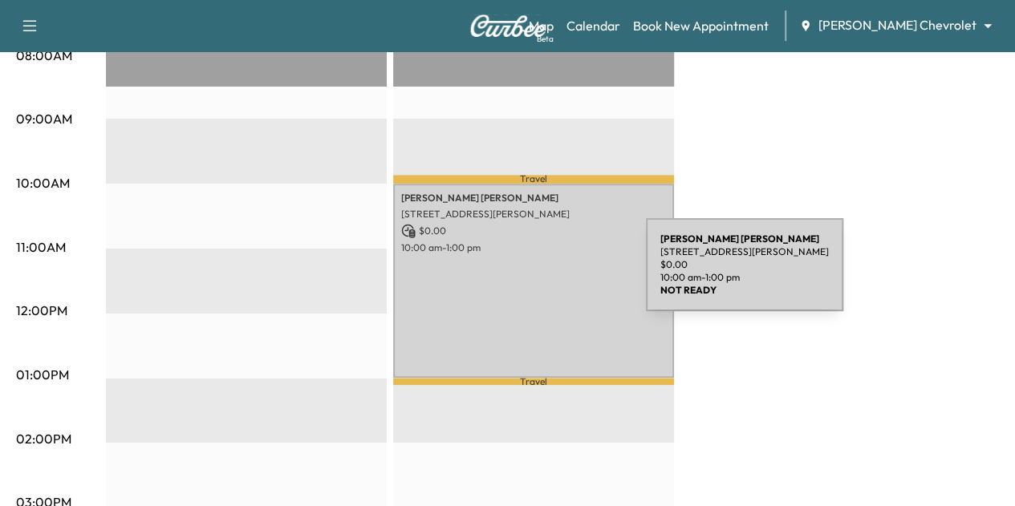
click at [525, 274] on div "[PERSON_NAME] [STREET_ADDRESS][PERSON_NAME] $ 0.00 10:00 am - 1:00 pm" at bounding box center [533, 281] width 281 height 194
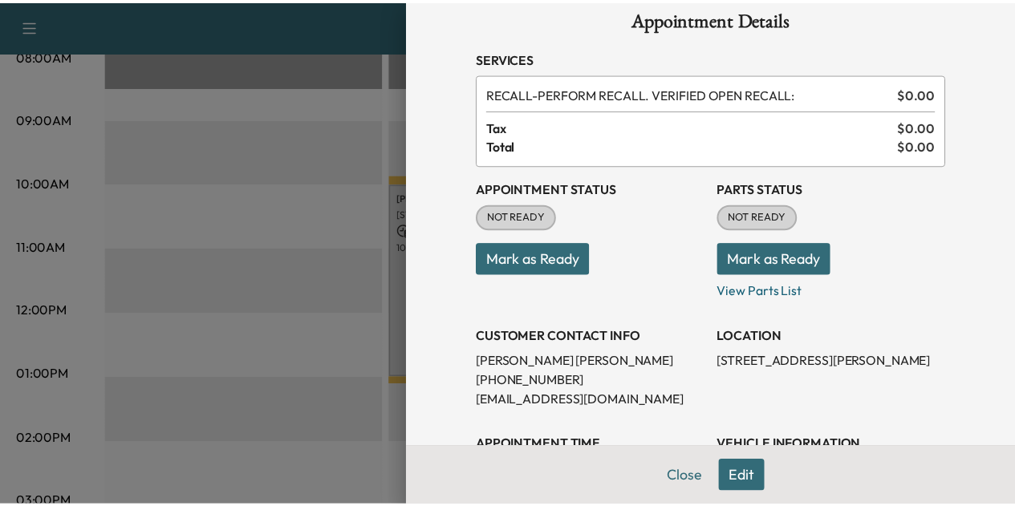
scroll to position [15, 0]
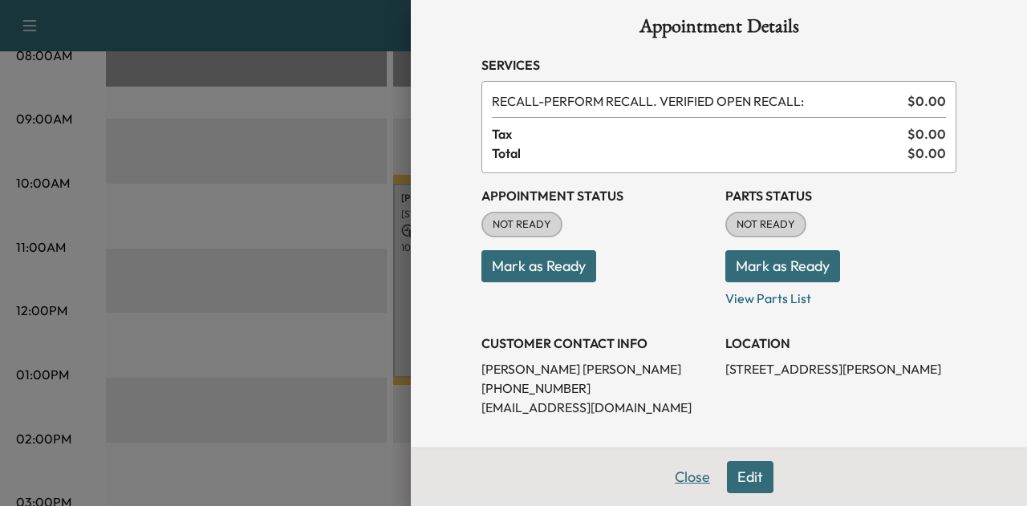
click at [673, 477] on button "Close" at bounding box center [692, 477] width 56 height 32
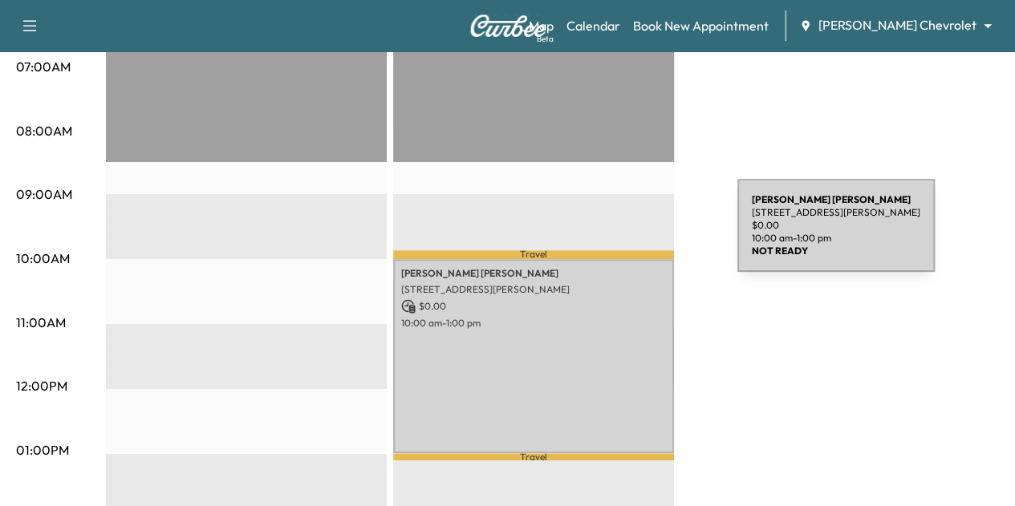
scroll to position [392, 0]
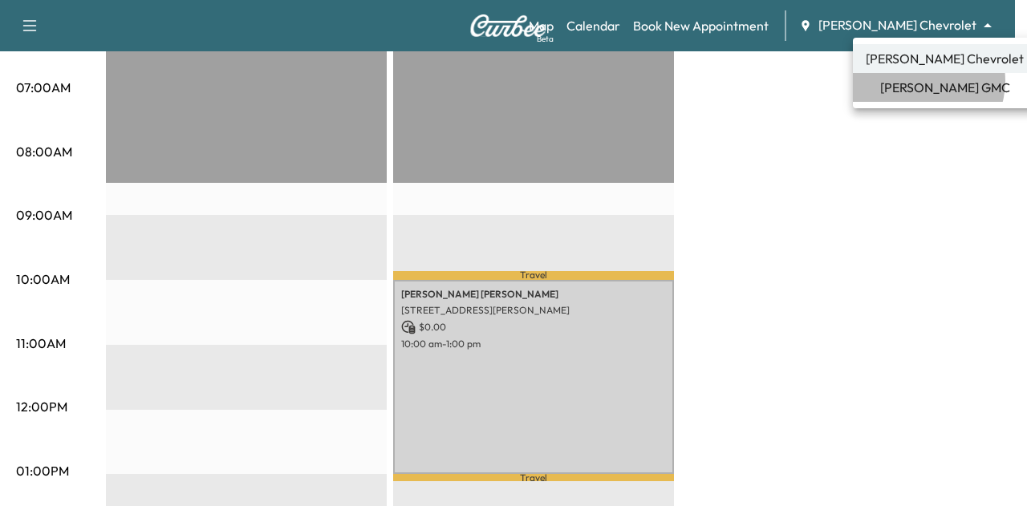
click at [919, 81] on span "[PERSON_NAME] GMC" at bounding box center [945, 87] width 130 height 19
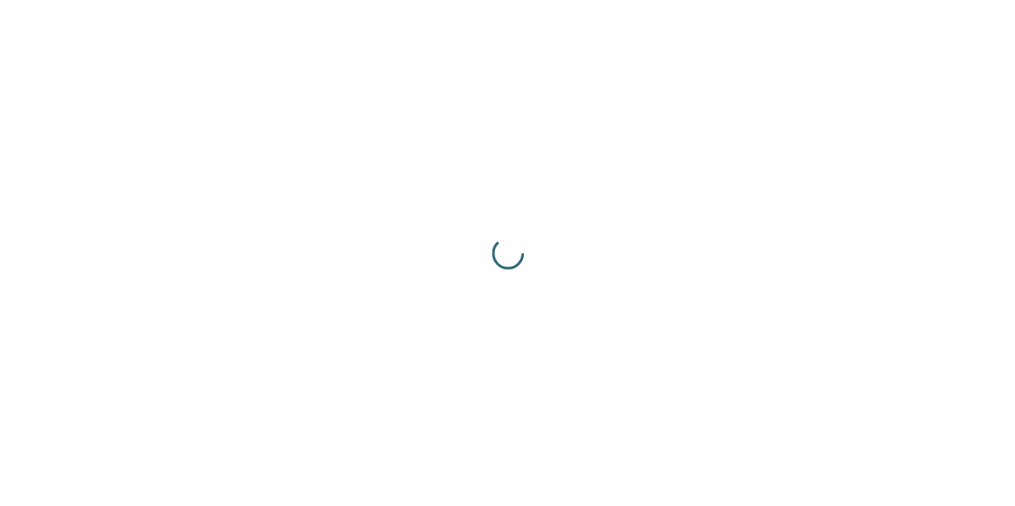
scroll to position [0, 0]
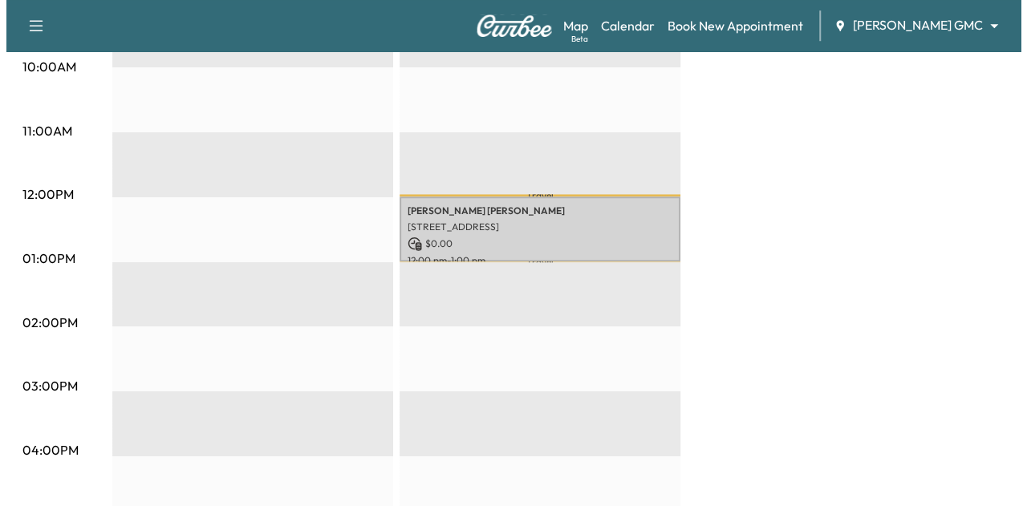
scroll to position [604, 0]
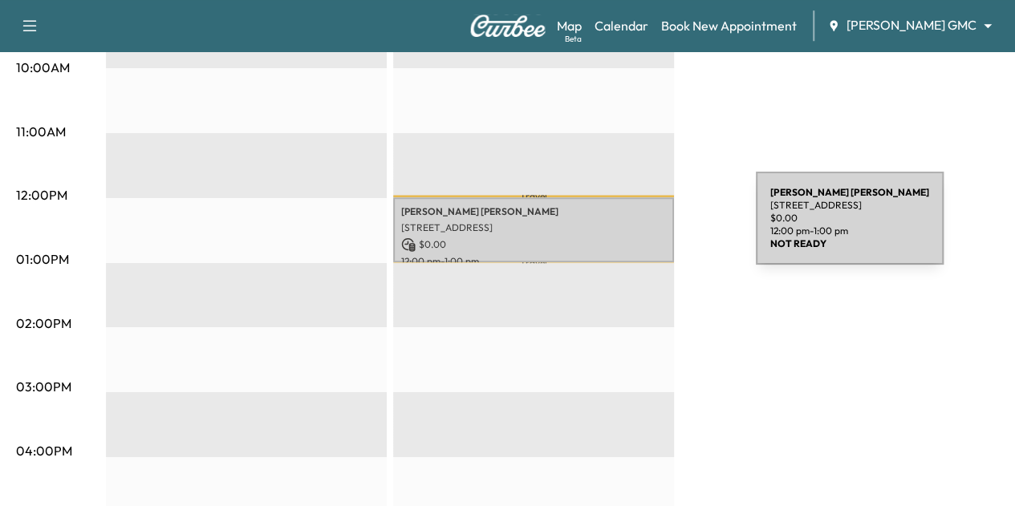
click at [635, 228] on p "[STREET_ADDRESS]" at bounding box center [533, 227] width 265 height 13
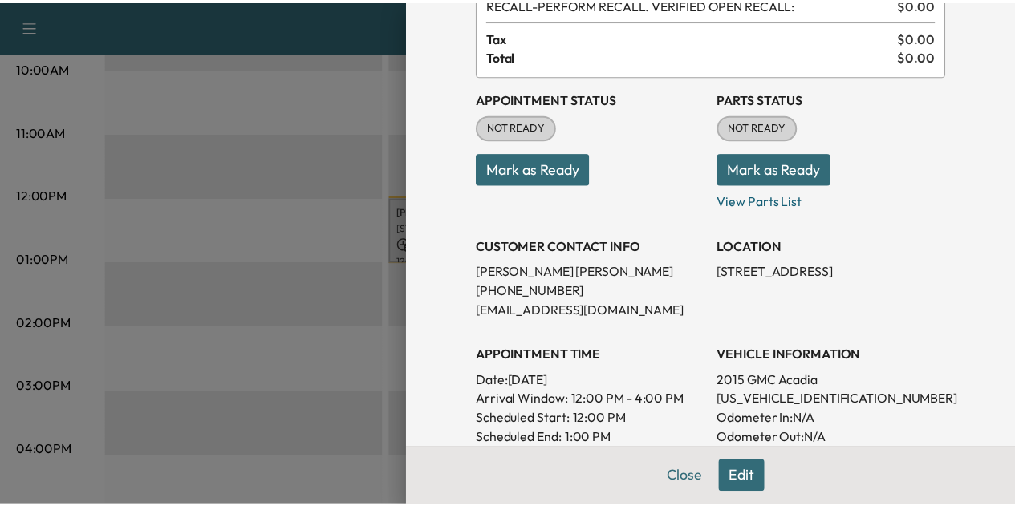
scroll to position [126, 0]
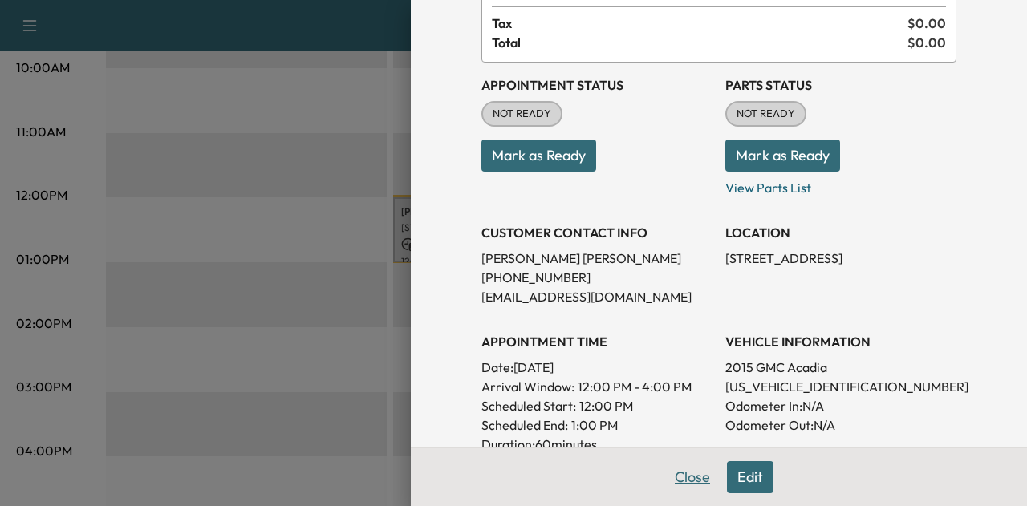
click at [679, 468] on button "Close" at bounding box center [692, 477] width 56 height 32
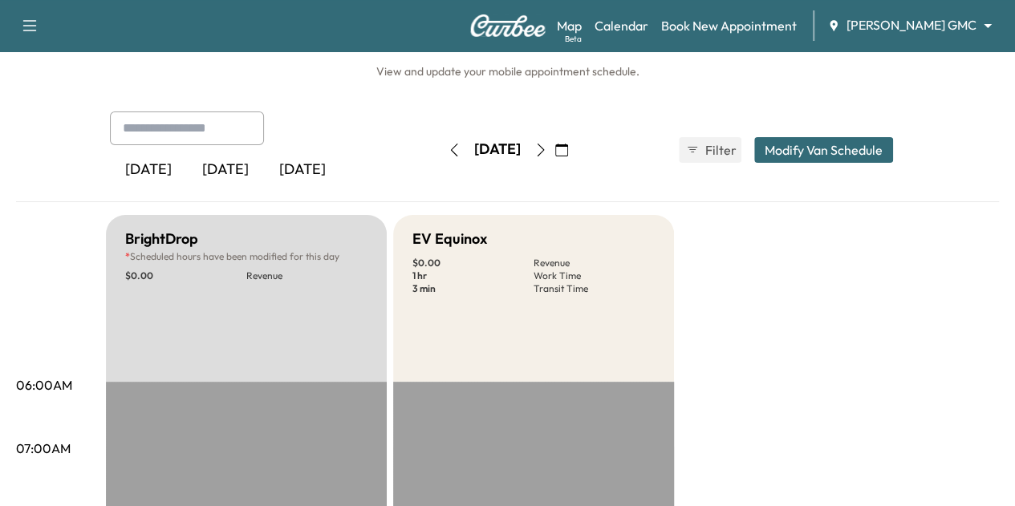
scroll to position [0, 0]
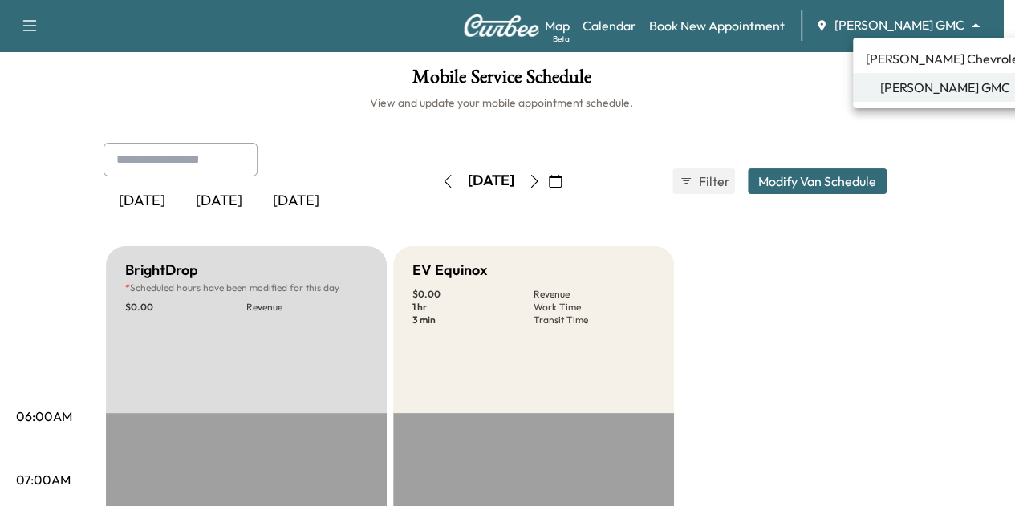
click at [918, 21] on body "Support Log Out Map Beta Calendar Book New Appointment [PERSON_NAME] GMC ******…" at bounding box center [507, 253] width 1015 height 506
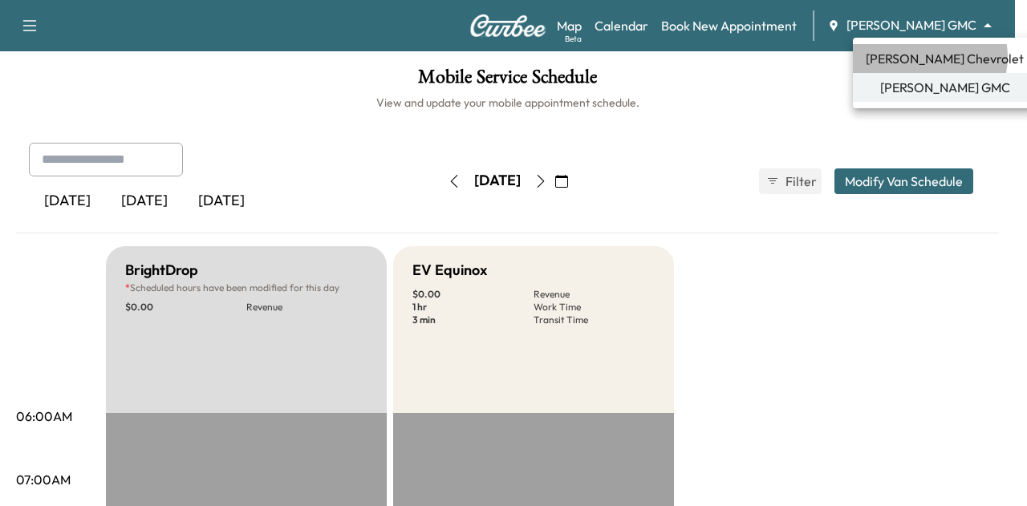
click at [929, 57] on span "[PERSON_NAME] Chevrolet" at bounding box center [944, 58] width 158 height 19
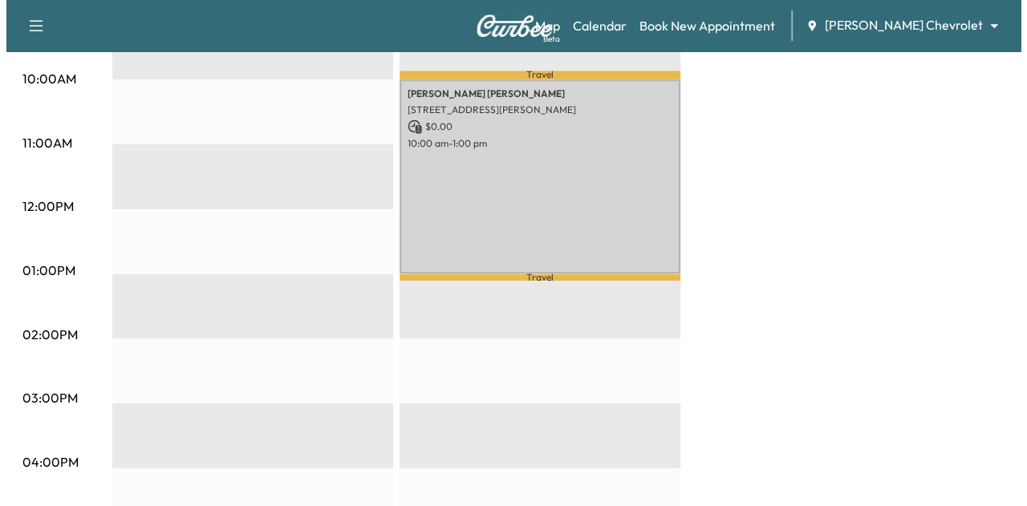
scroll to position [590, 0]
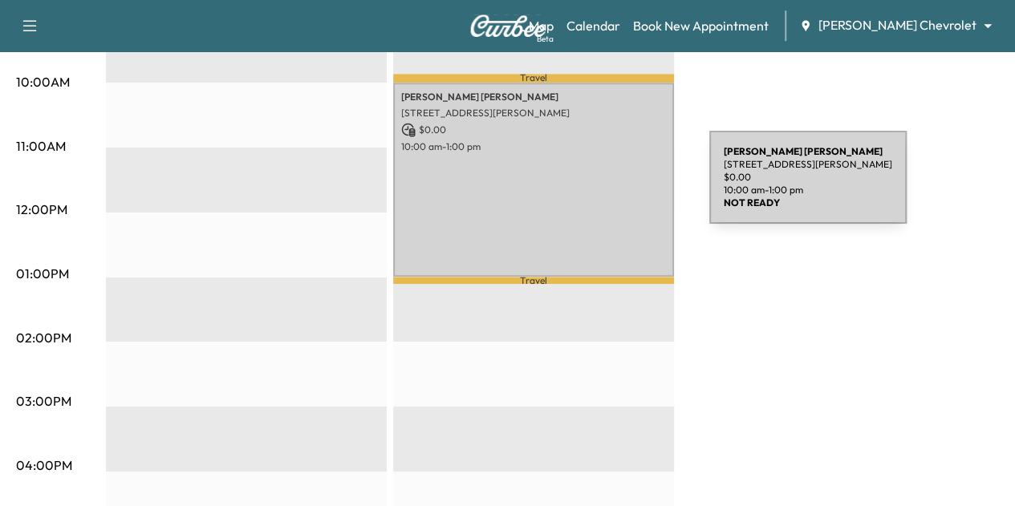
click at [589, 187] on div "[PERSON_NAME] [STREET_ADDRESS][PERSON_NAME] $ 0.00 10:00 am - 1:00 pm" at bounding box center [533, 180] width 281 height 194
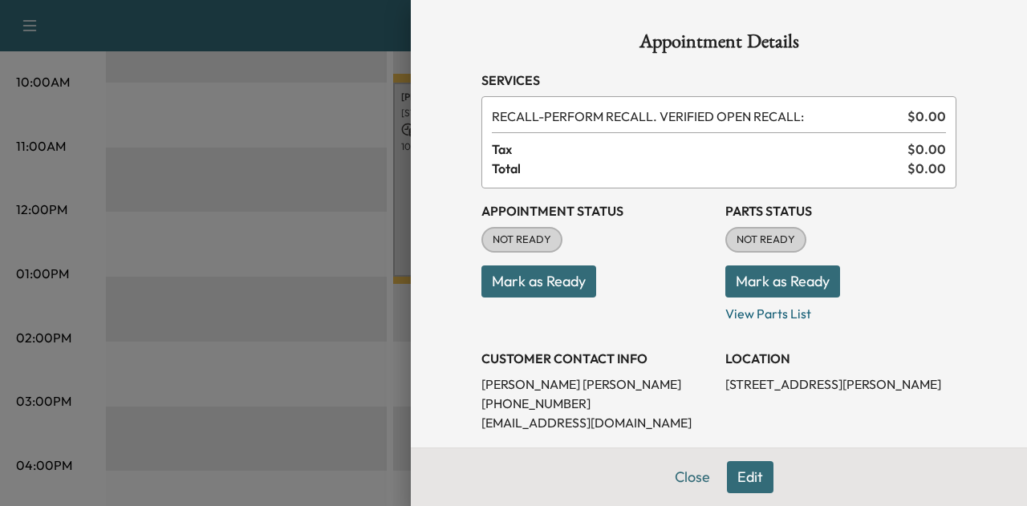
scroll to position [209, 0]
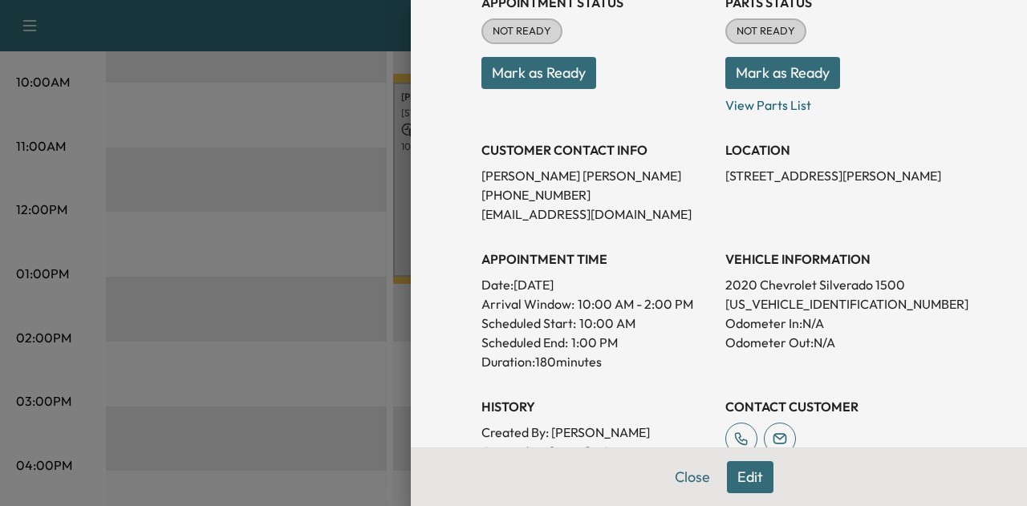
click at [781, 305] on p "[US_VEHICLE_IDENTIFICATION_NUMBER]" at bounding box center [840, 303] width 231 height 19
copy p "[US_VEHICLE_IDENTIFICATION_NUMBER]"
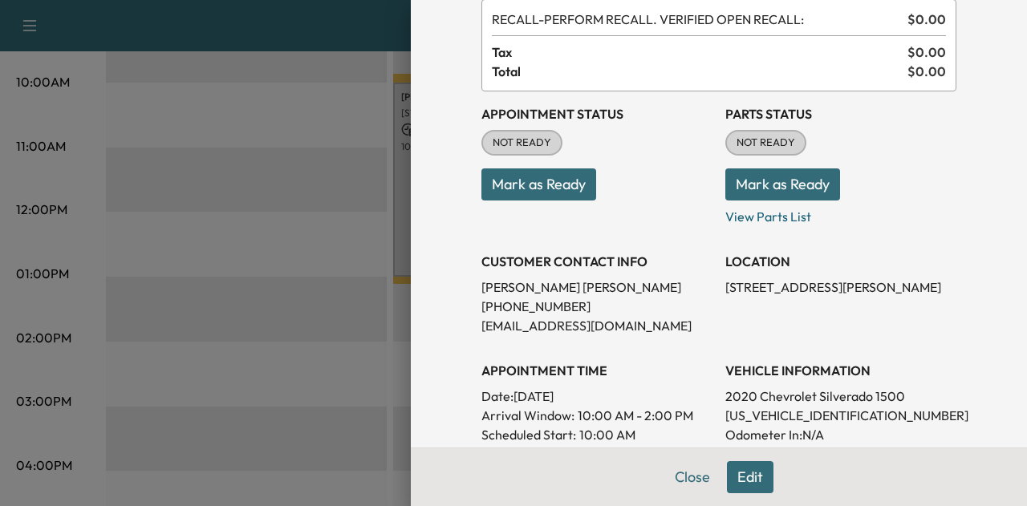
scroll to position [98, 0]
click at [742, 479] on button "Edit" at bounding box center [750, 477] width 47 height 32
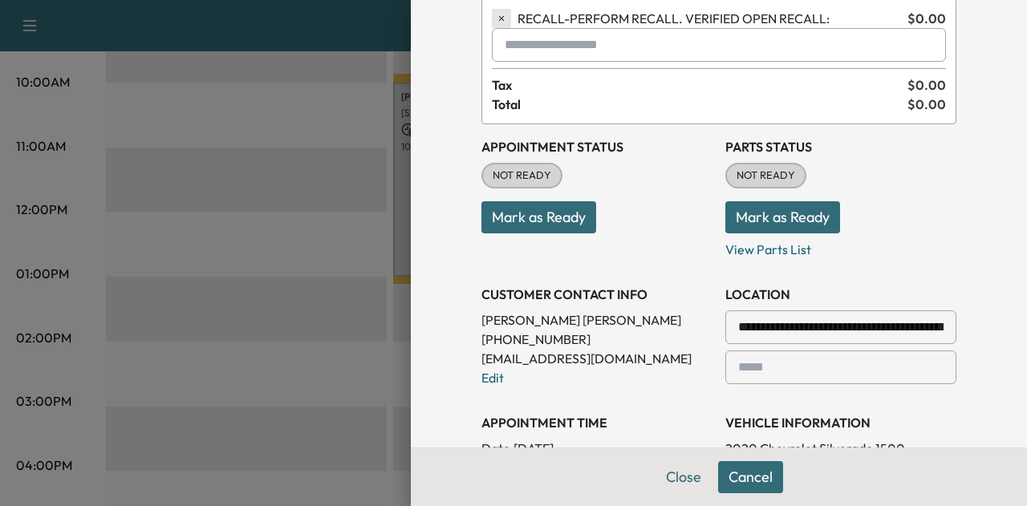
click at [496, 16] on icon "button" at bounding box center [501, 18] width 11 height 11
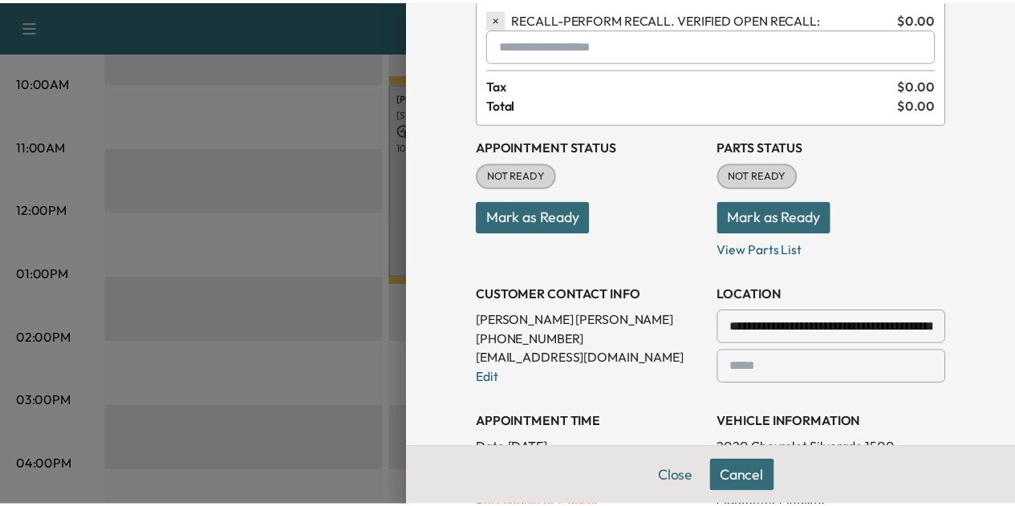
scroll to position [91, 0]
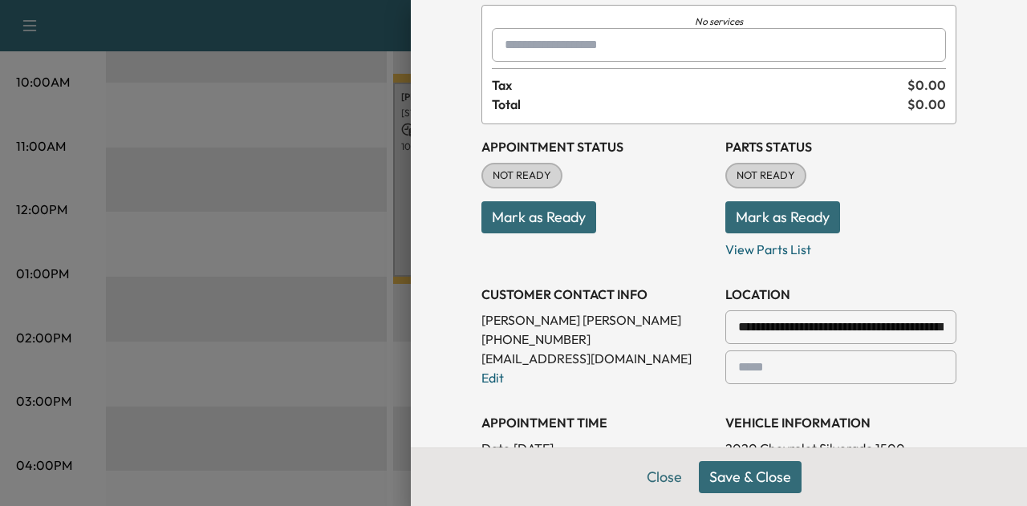
click at [515, 43] on input "text" at bounding box center [719, 45] width 454 height 34
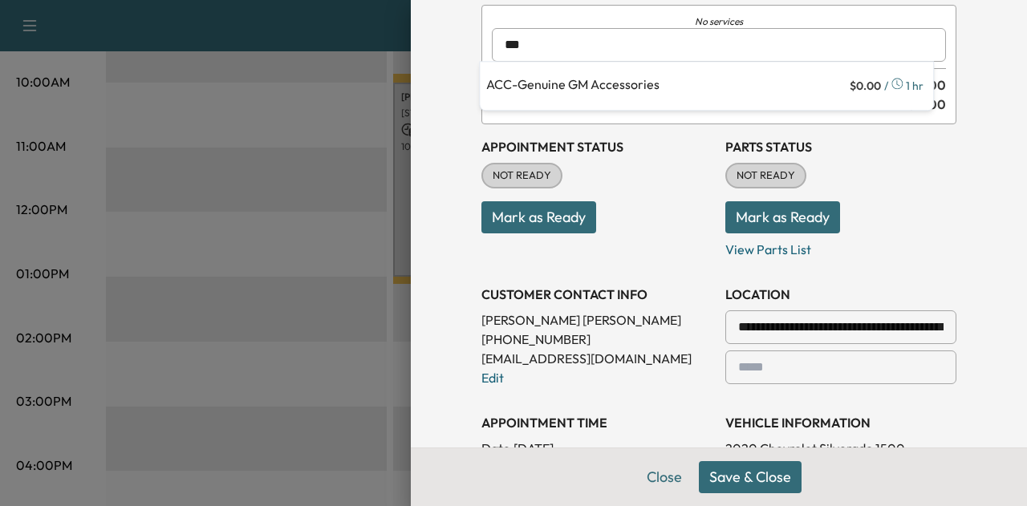
click at [561, 84] on p "ACC - Genuine GM Accessories" at bounding box center [666, 86] width 360 height 22
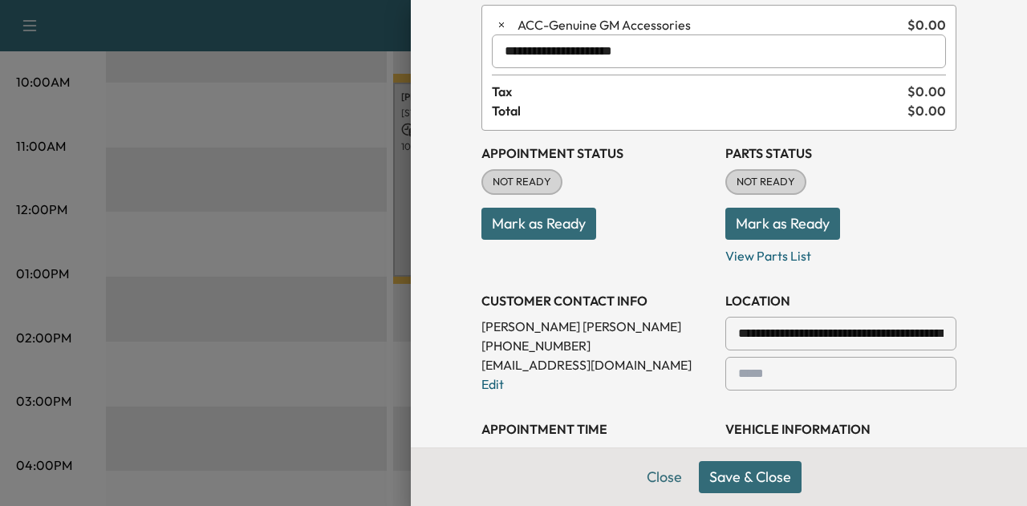
type input "**********"
click at [756, 480] on button "Save & Close" at bounding box center [750, 477] width 103 height 32
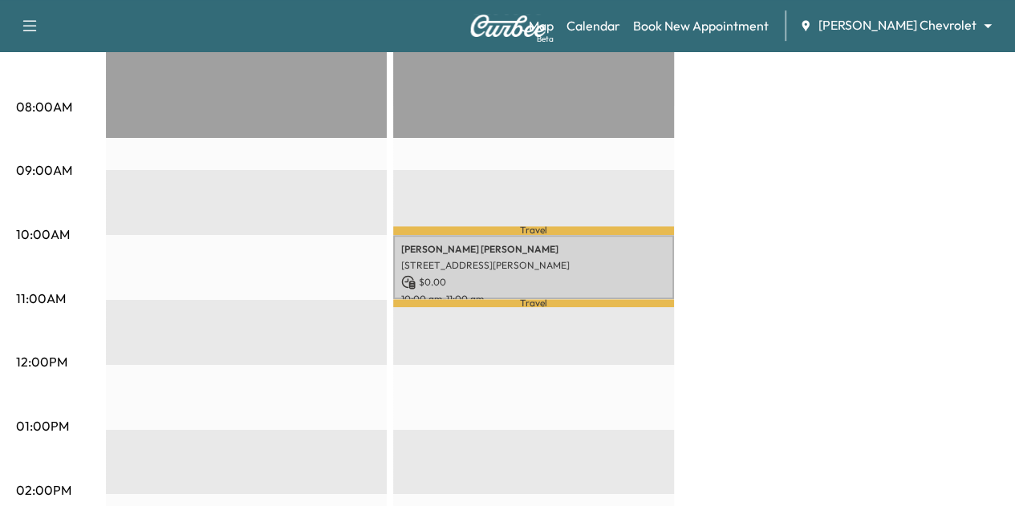
scroll to position [539, 0]
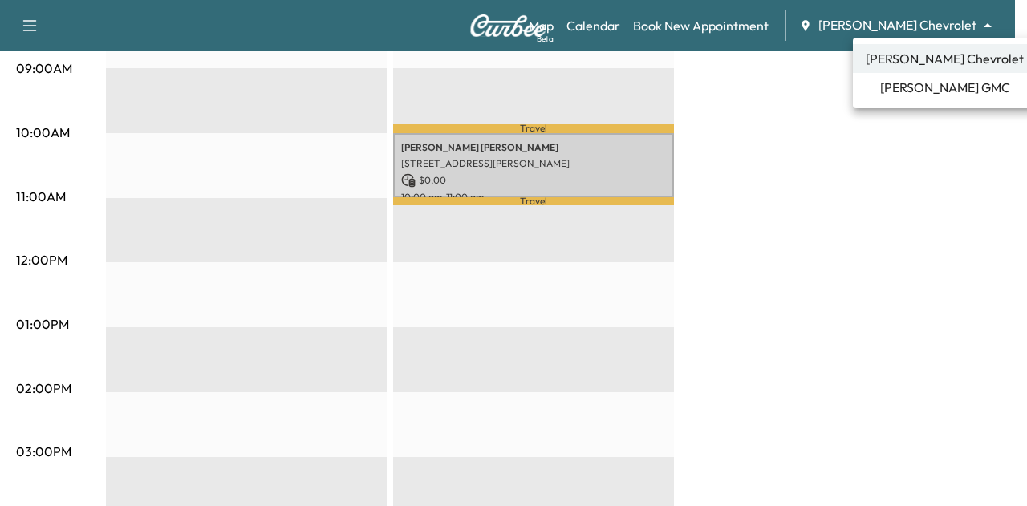
click at [918, 81] on span "[PERSON_NAME] GMC" at bounding box center [945, 87] width 130 height 19
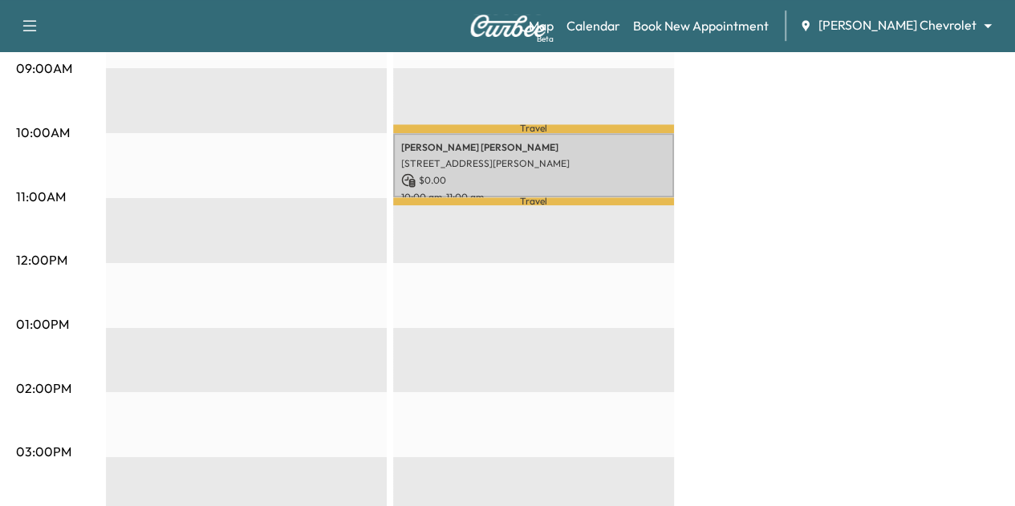
scroll to position [0, 0]
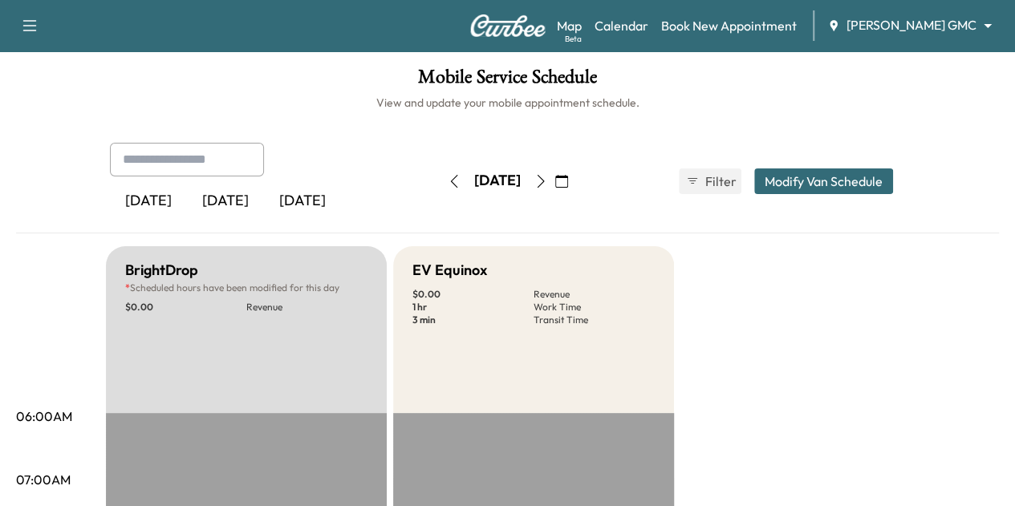
click at [893, 176] on button "Modify Van Schedule" at bounding box center [823, 181] width 139 height 26
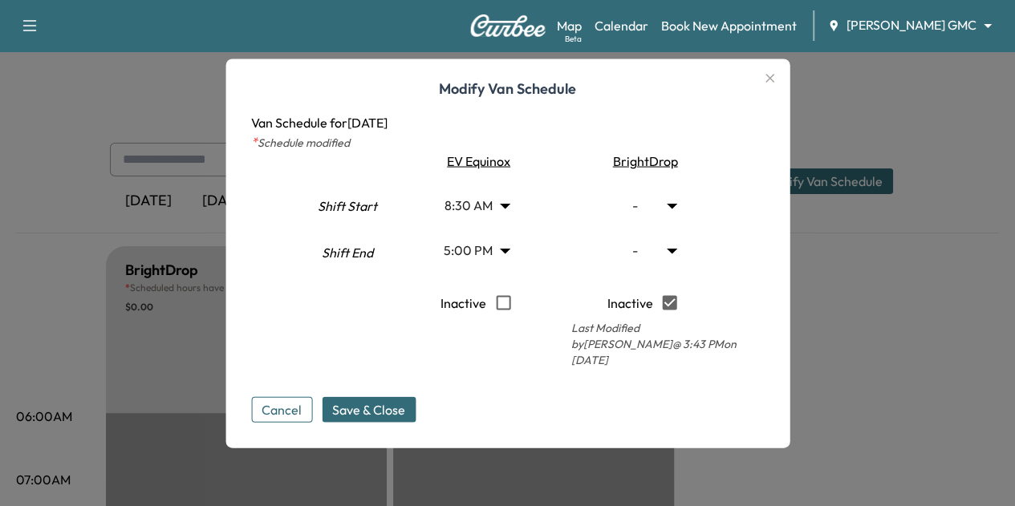
click at [873, 213] on div at bounding box center [507, 253] width 1015 height 506
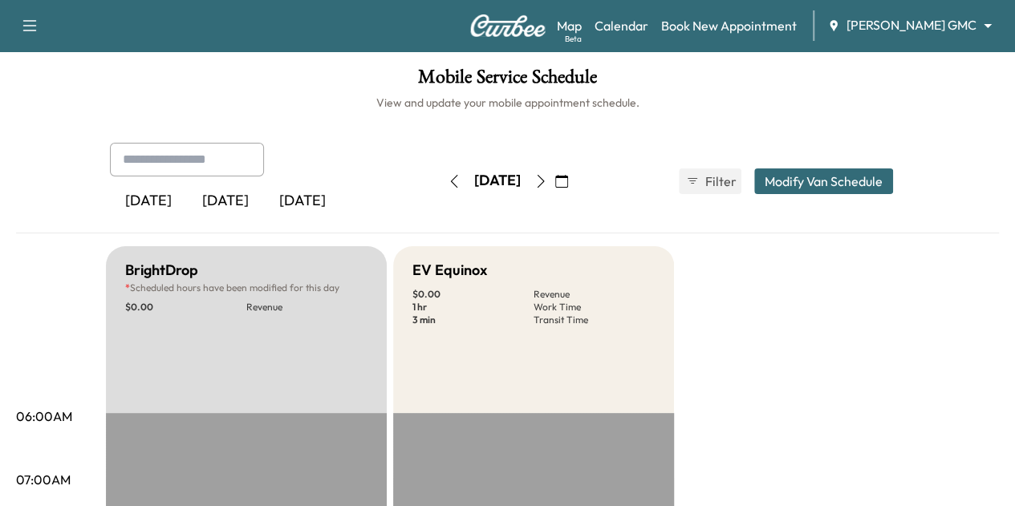
click at [942, 5] on div "Support Log Out Map Beta Calendar Book New Appointment [PERSON_NAME] GMC ******…" at bounding box center [507, 25] width 1015 height 51
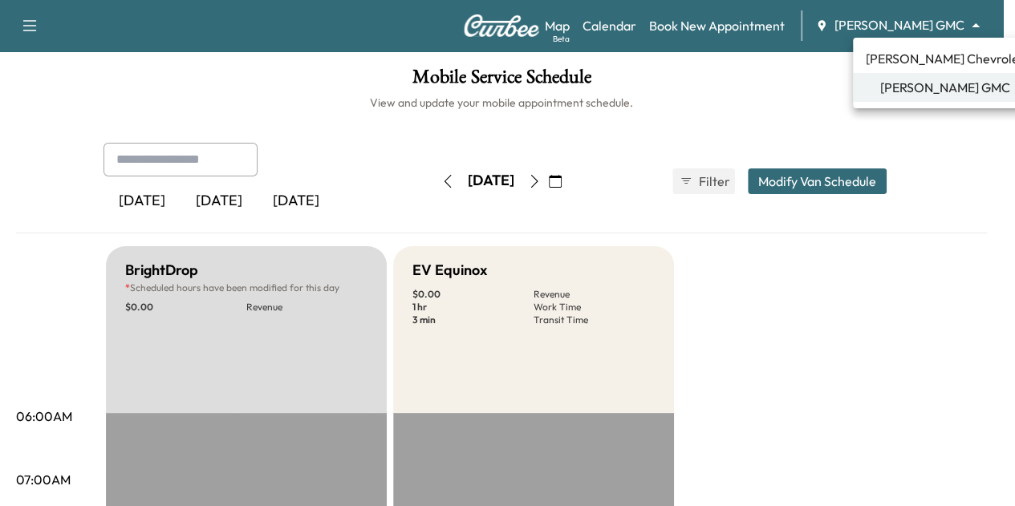
click at [941, 33] on body "Support Log Out Map Beta Calendar Book New Appointment [PERSON_NAME] GMC ******…" at bounding box center [507, 253] width 1015 height 506
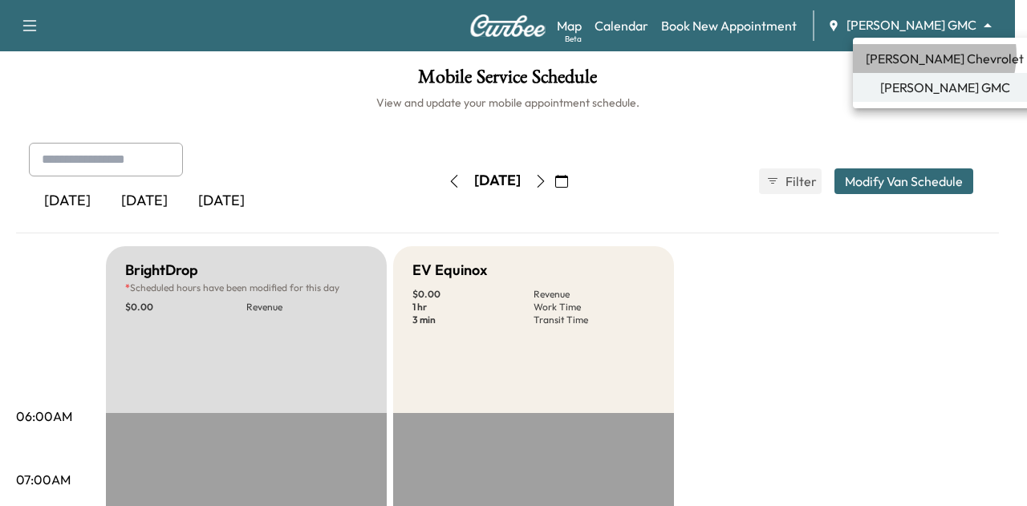
click at [933, 55] on span "[PERSON_NAME] Chevrolet" at bounding box center [944, 58] width 158 height 19
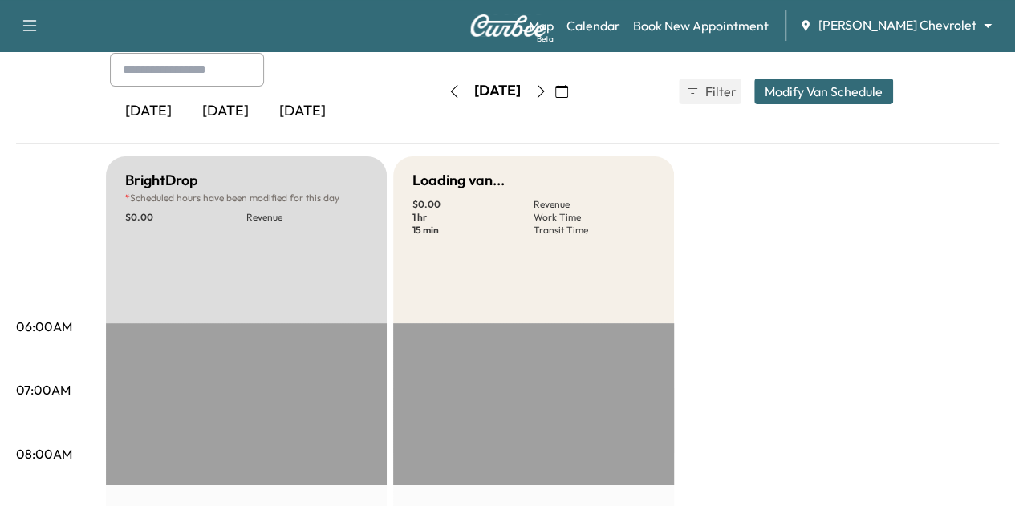
scroll to position [92, 0]
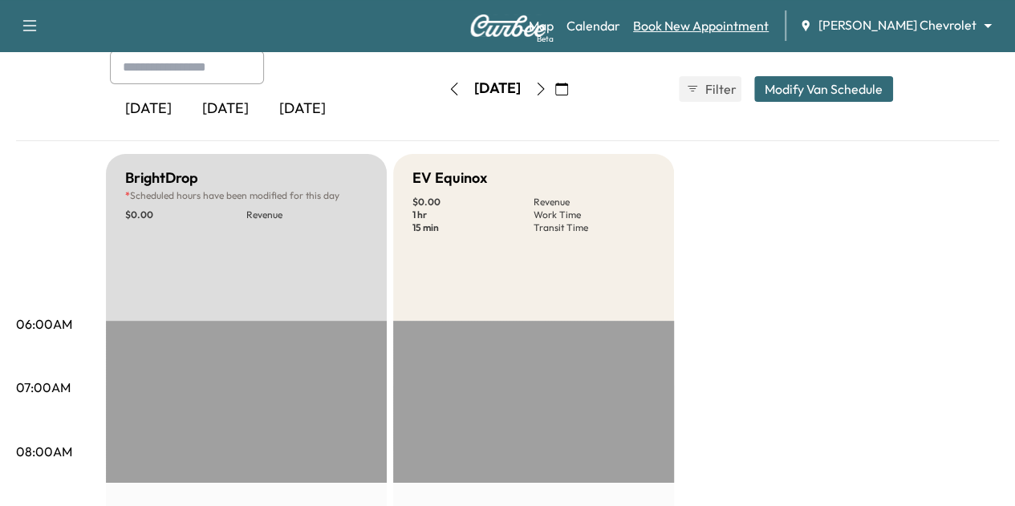
click at [742, 26] on link "Book New Appointment" at bounding box center [701, 25] width 136 height 19
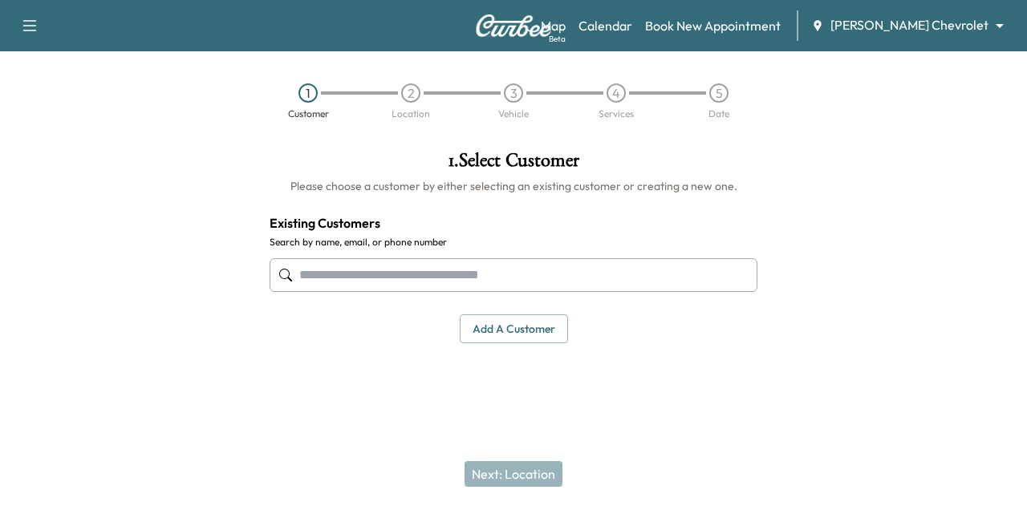
click at [460, 278] on input "text" at bounding box center [513, 275] width 488 height 34
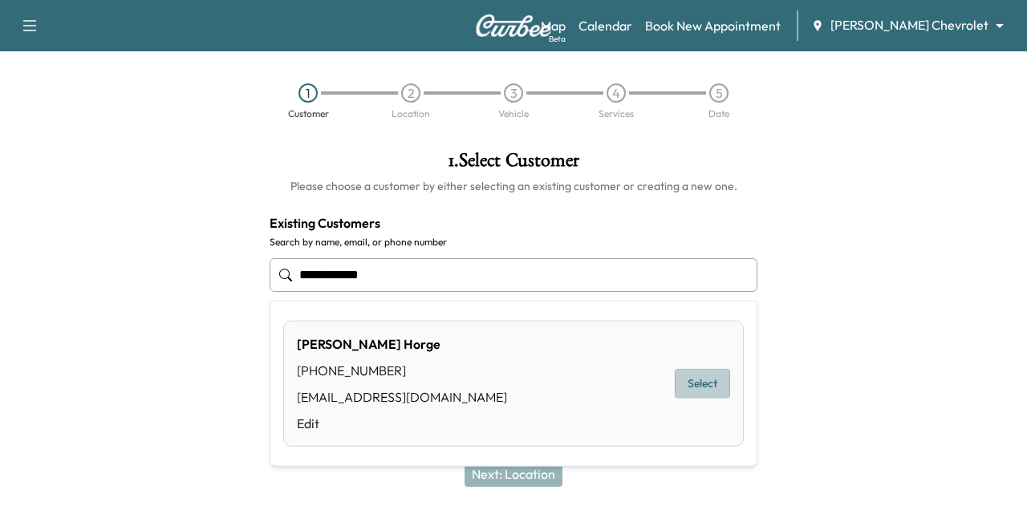
click at [707, 373] on button "Select" at bounding box center [702, 384] width 55 height 30
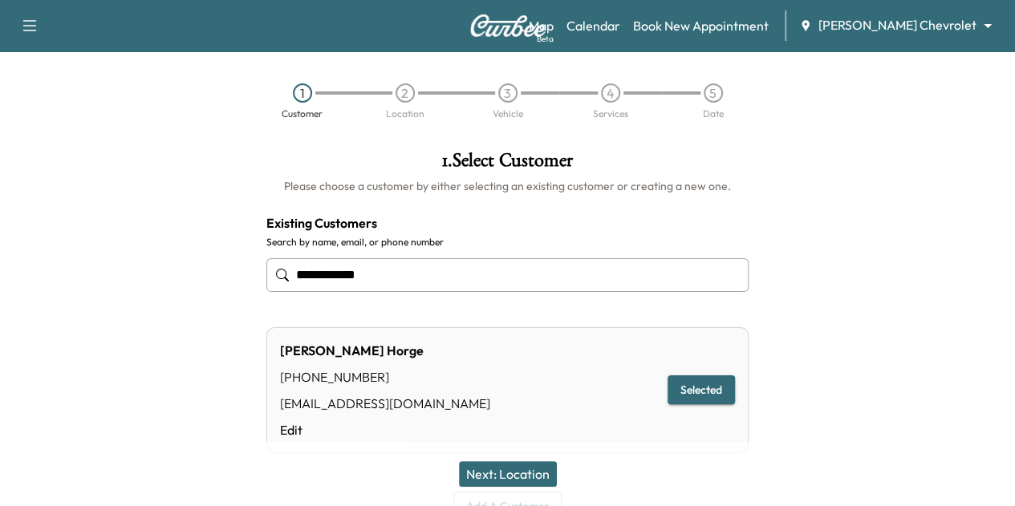
type input "**********"
click at [511, 469] on button "Next: Location" at bounding box center [508, 474] width 98 height 26
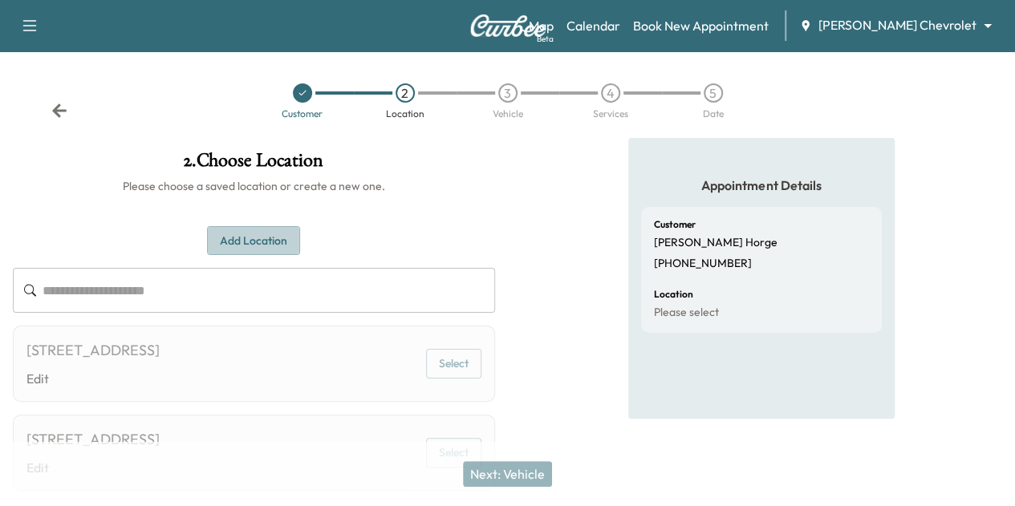
click at [300, 235] on button "Add Location" at bounding box center [253, 241] width 93 height 30
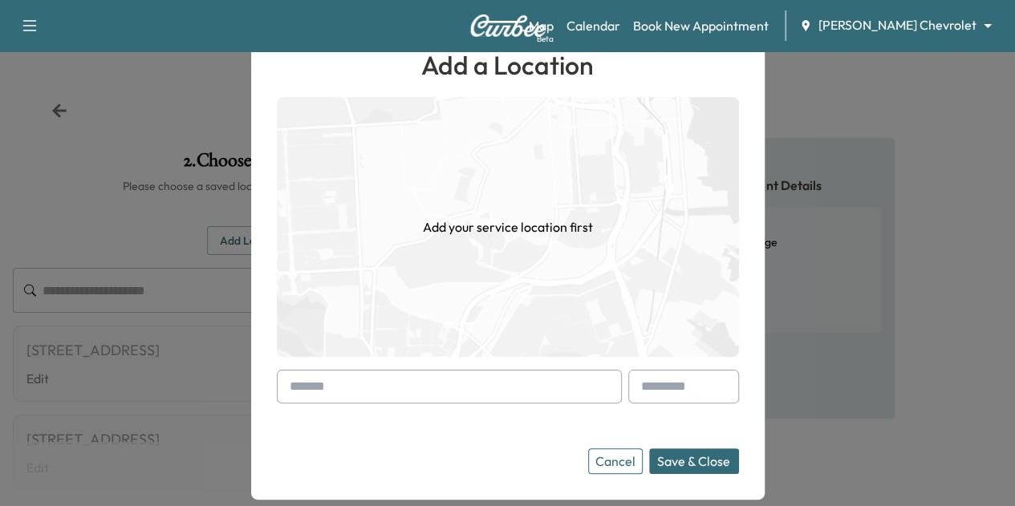
click at [382, 362] on div "Add a Location Add your service location first Cancel Save & Close" at bounding box center [508, 260] width 462 height 428
click at [379, 382] on input "text" at bounding box center [449, 387] width 345 height 34
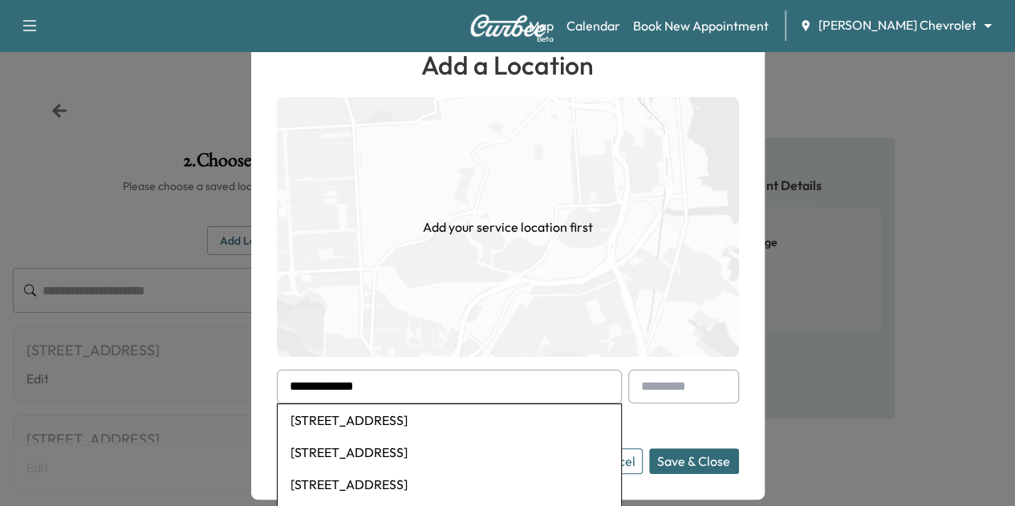
click at [380, 420] on li "[STREET_ADDRESS]" at bounding box center [449, 420] width 343 height 32
type input "**********"
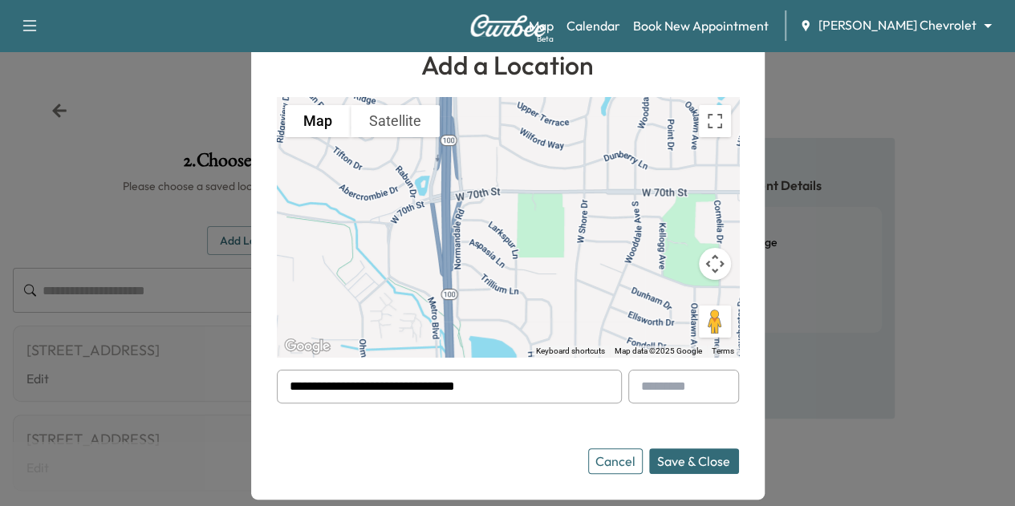
click at [722, 462] on button "Save & Close" at bounding box center [694, 461] width 90 height 26
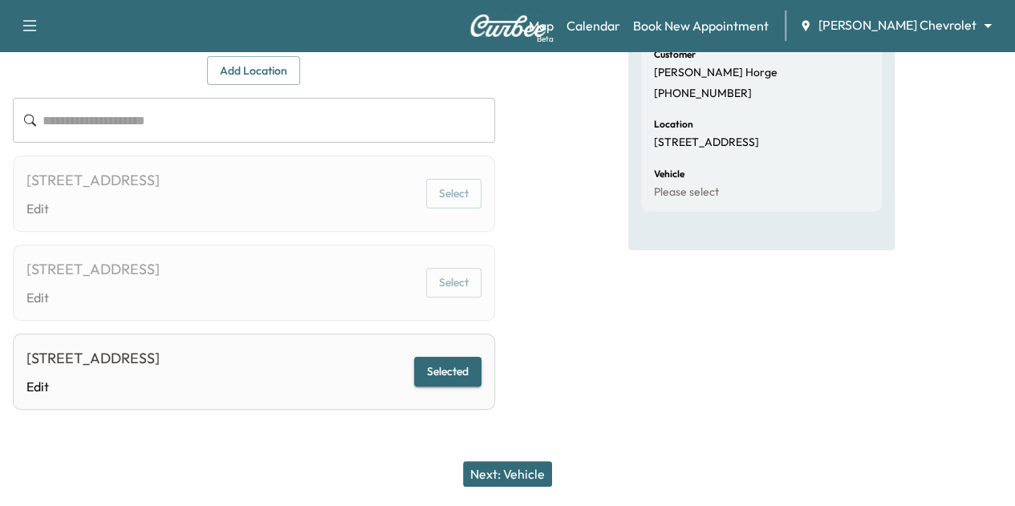
scroll to position [235, 0]
click at [517, 469] on button "Next: Vehicle" at bounding box center [507, 474] width 89 height 26
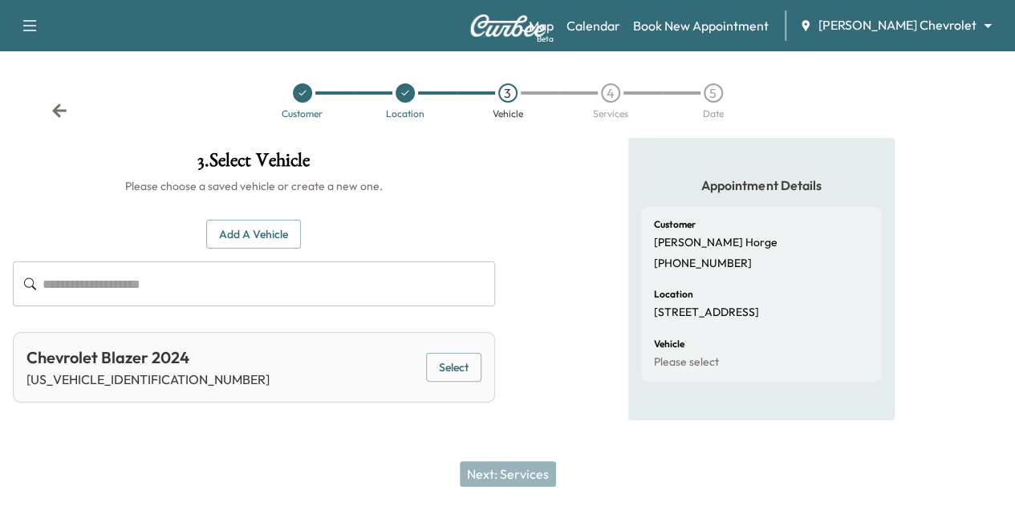
scroll to position [0, 0]
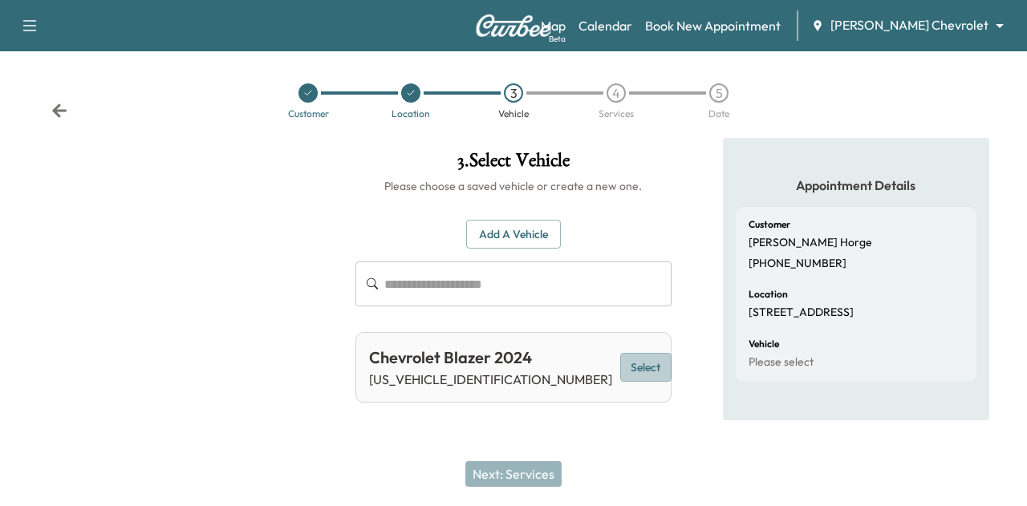
click at [627, 374] on button "Select" at bounding box center [645, 368] width 51 height 30
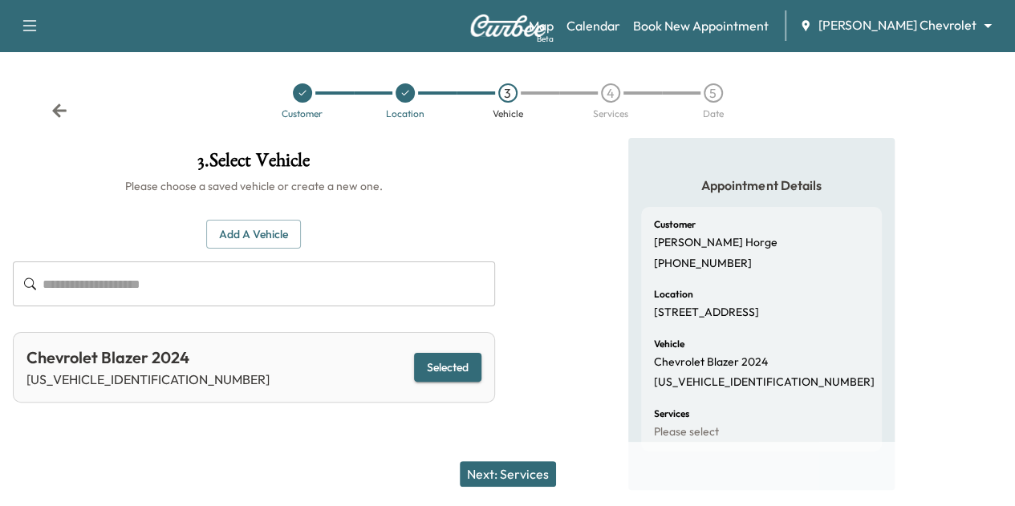
click at [523, 463] on button "Next: Services" at bounding box center [508, 474] width 96 height 26
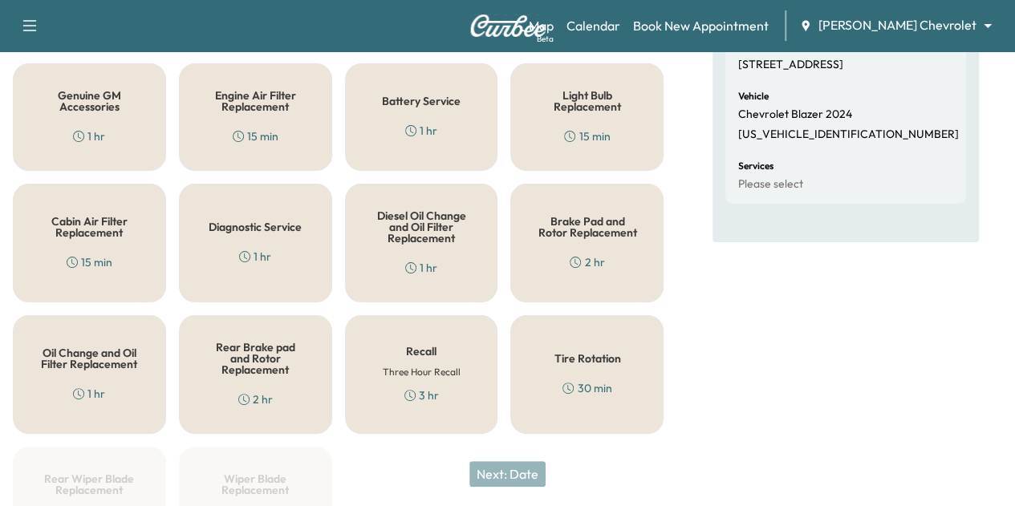
scroll to position [249, 0]
click at [117, 123] on div "Genuine GM Accessories 1 hr" at bounding box center [89, 116] width 153 height 107
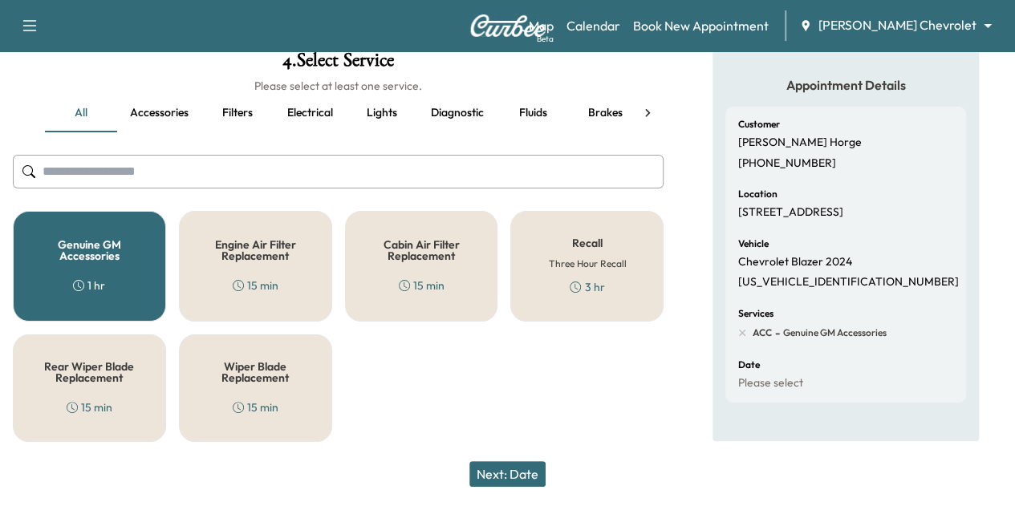
scroll to position [98, 0]
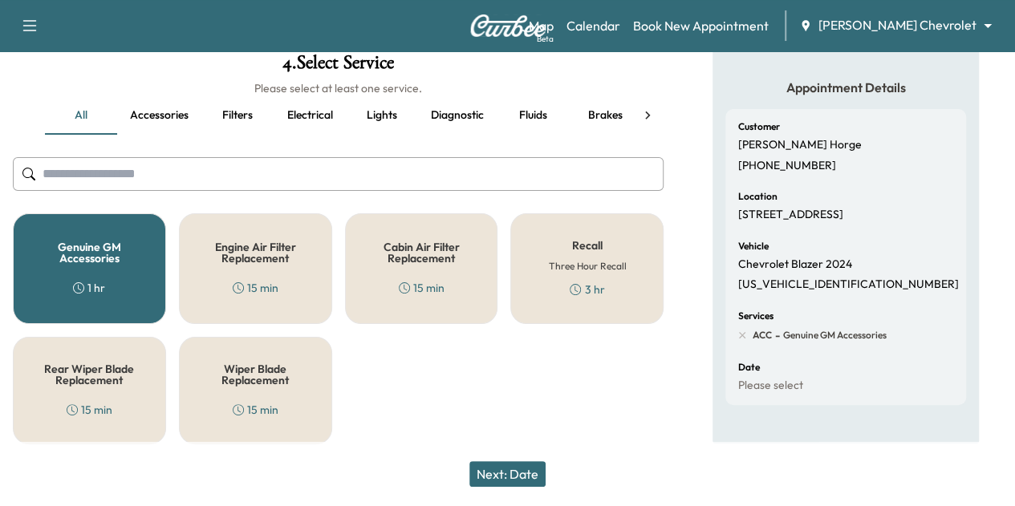
click at [510, 467] on button "Next: Date" at bounding box center [507, 474] width 76 height 26
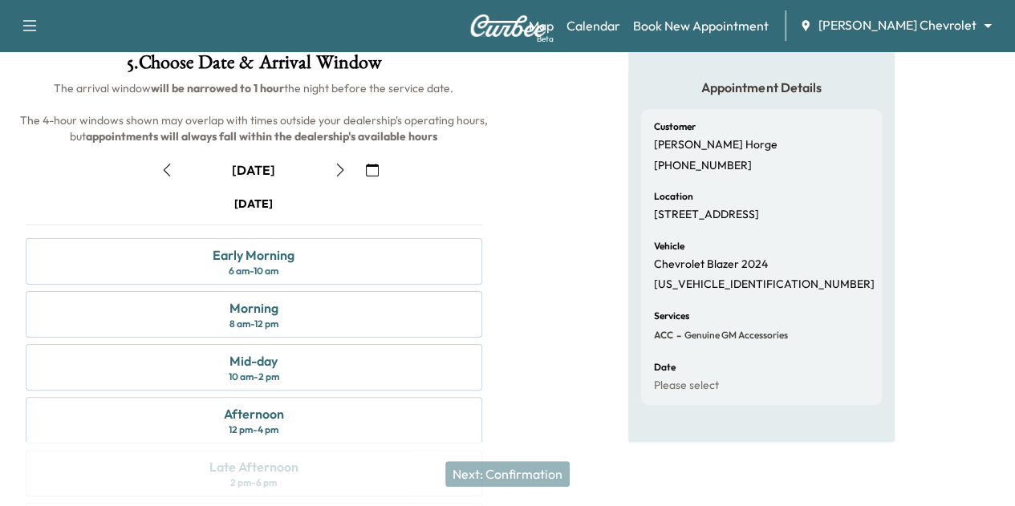
click at [354, 183] on button "button" at bounding box center [339, 170] width 27 height 26
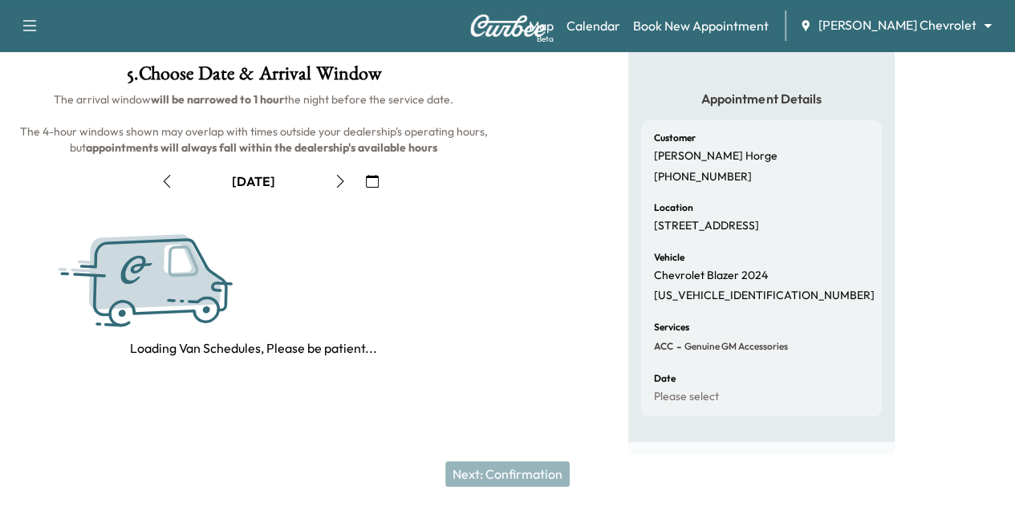
click at [354, 194] on button "button" at bounding box center [339, 181] width 27 height 26
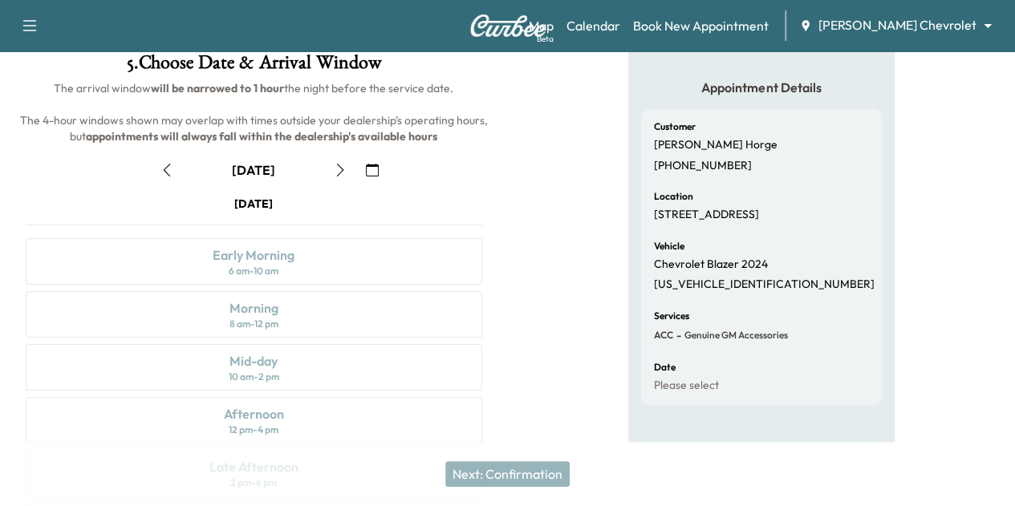
click at [354, 183] on button "button" at bounding box center [339, 170] width 27 height 26
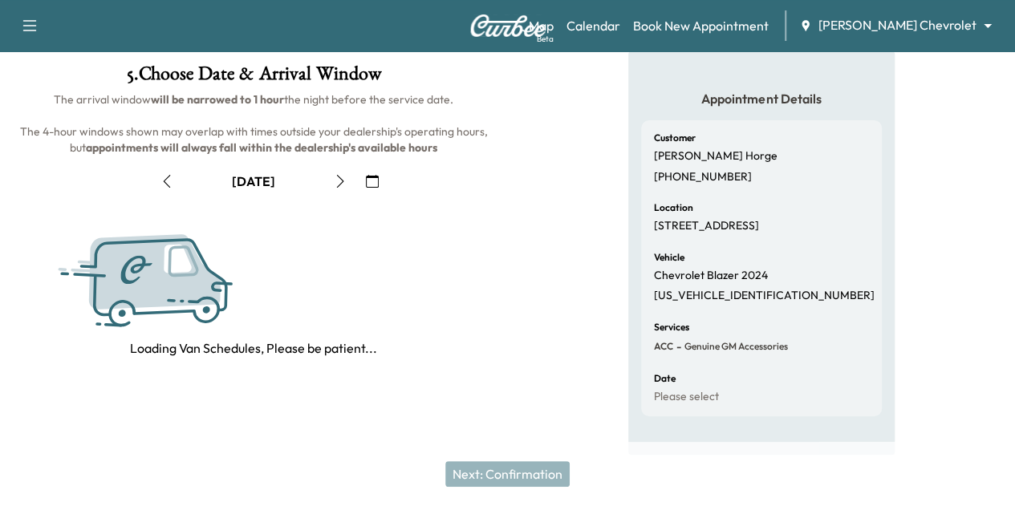
scroll to position [87, 0]
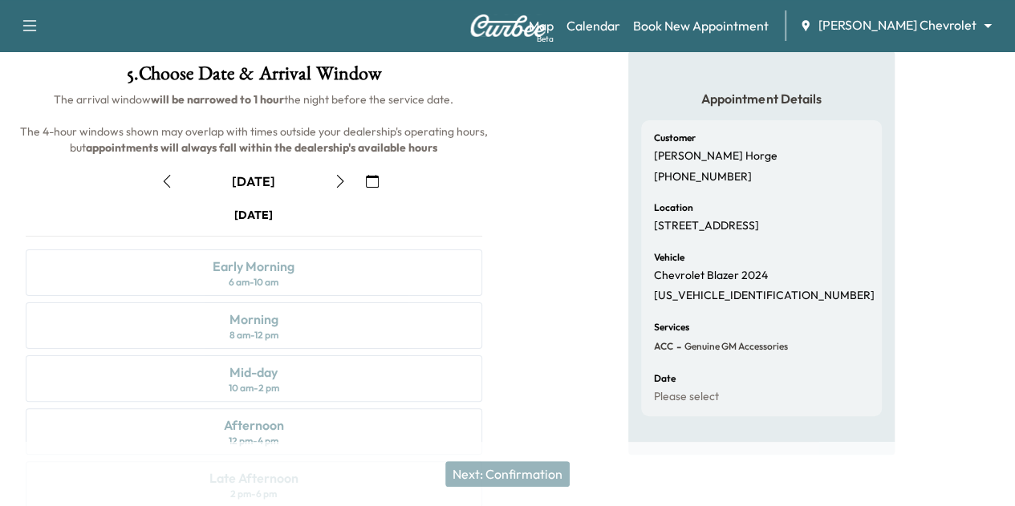
drag, startPoint x: 590, startPoint y: 197, endPoint x: 592, endPoint y: 210, distance: 13.7
click at [495, 210] on div "September [DATE] S M T W T F S 31 1 2 3 4 5 6 7 8 9 10 11 12 13 14 15 16 17 18 …" at bounding box center [254, 388] width 482 height 464
click at [346, 188] on icon "button" at bounding box center [340, 181] width 13 height 13
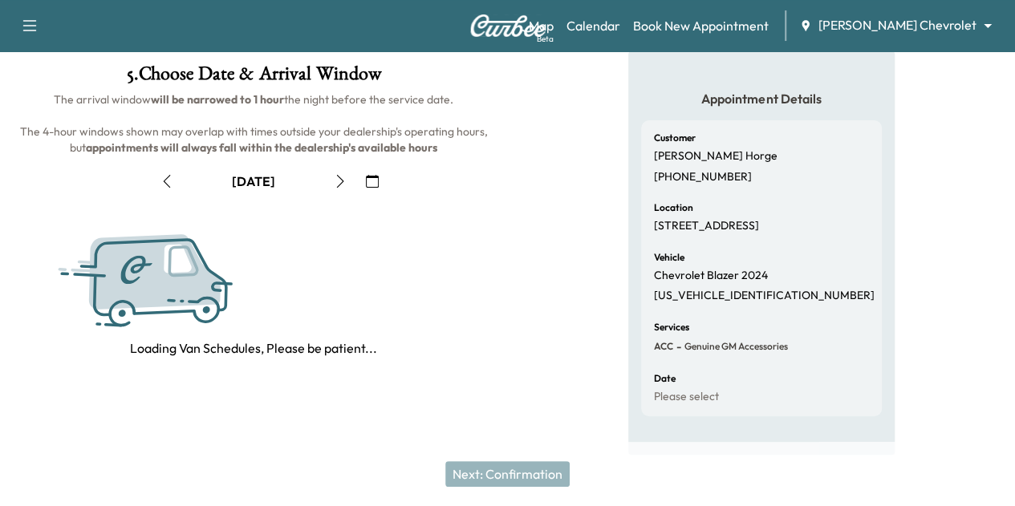
click at [346, 188] on icon "button" at bounding box center [340, 181] width 13 height 13
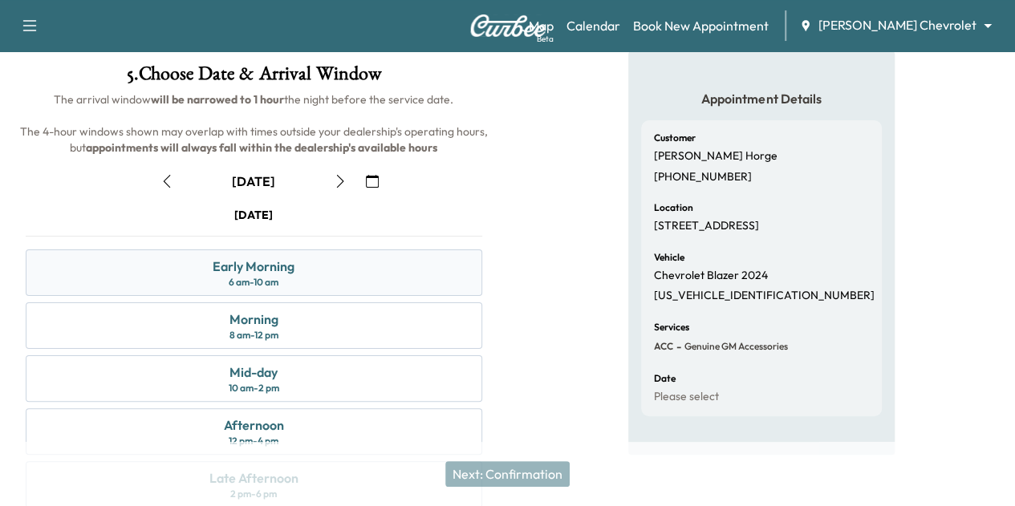
scroll to position [292, 0]
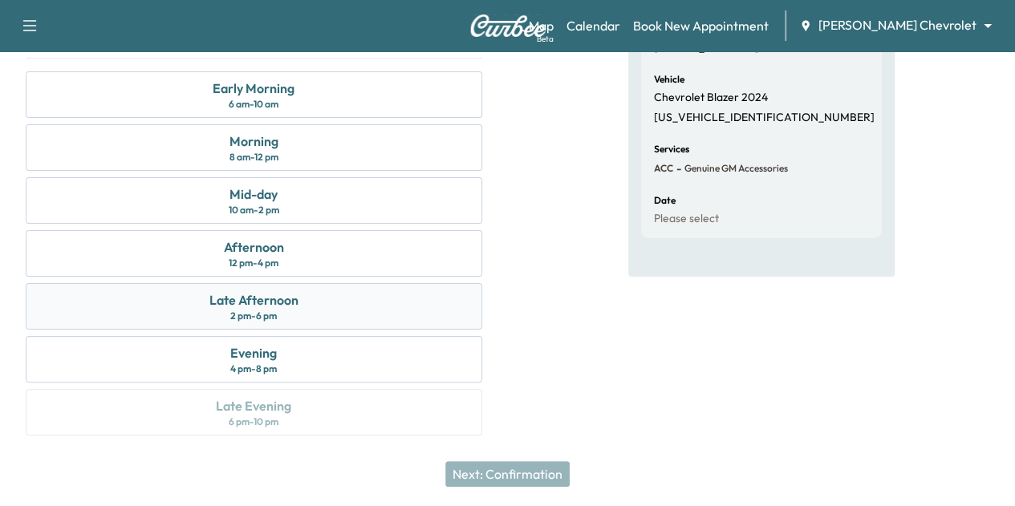
click at [298, 299] on div "Late Afternoon" at bounding box center [253, 299] width 89 height 19
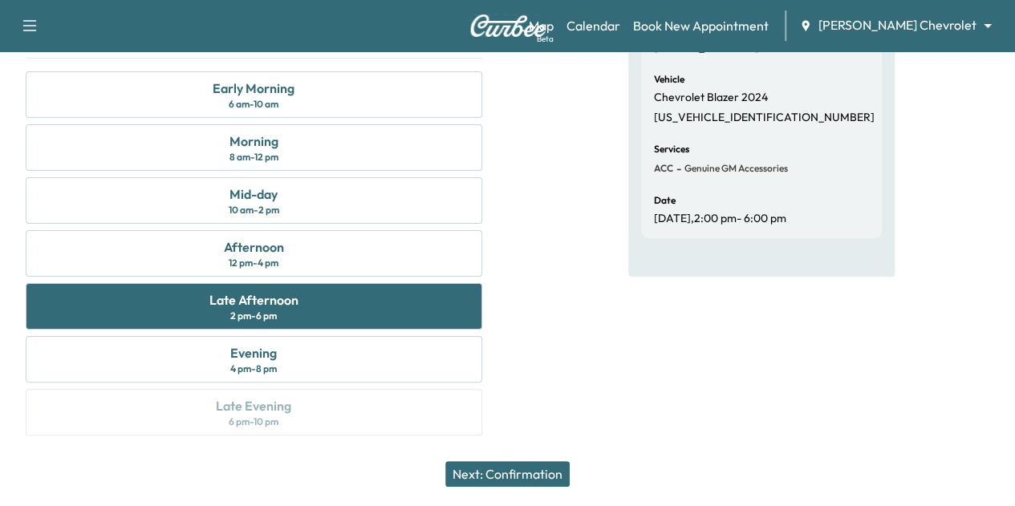
click at [530, 480] on button "Next: Confirmation" at bounding box center [507, 474] width 124 height 26
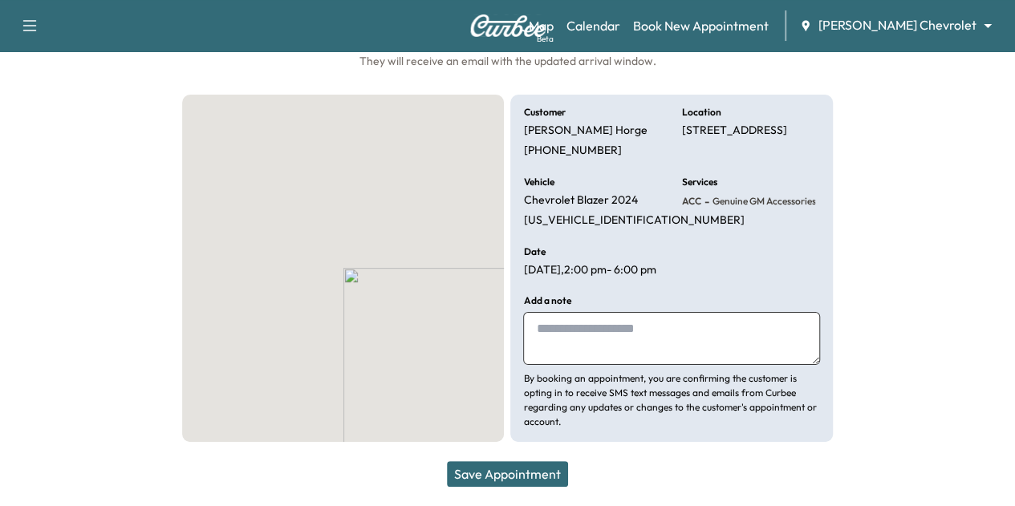
scroll to position [154, 0]
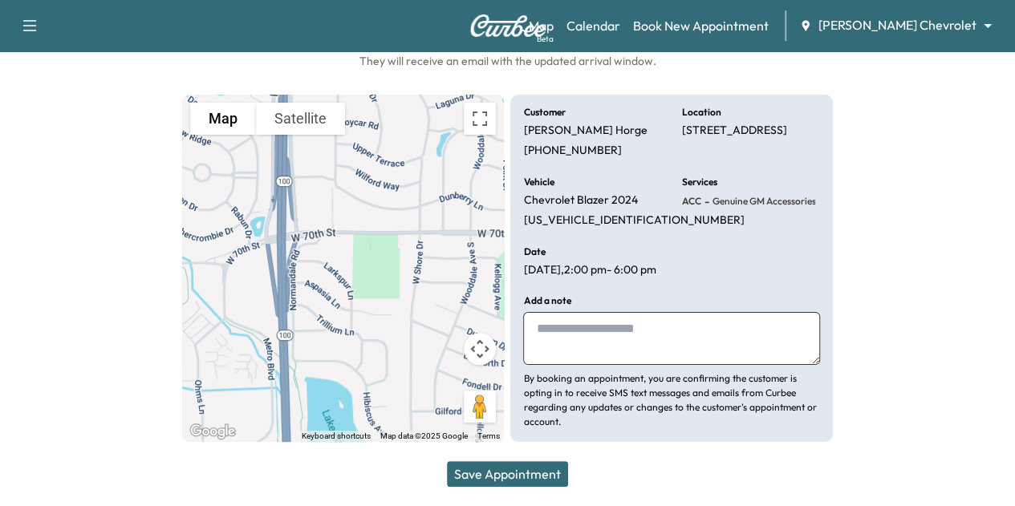
click at [512, 472] on button "Save Appointment" at bounding box center [507, 474] width 121 height 26
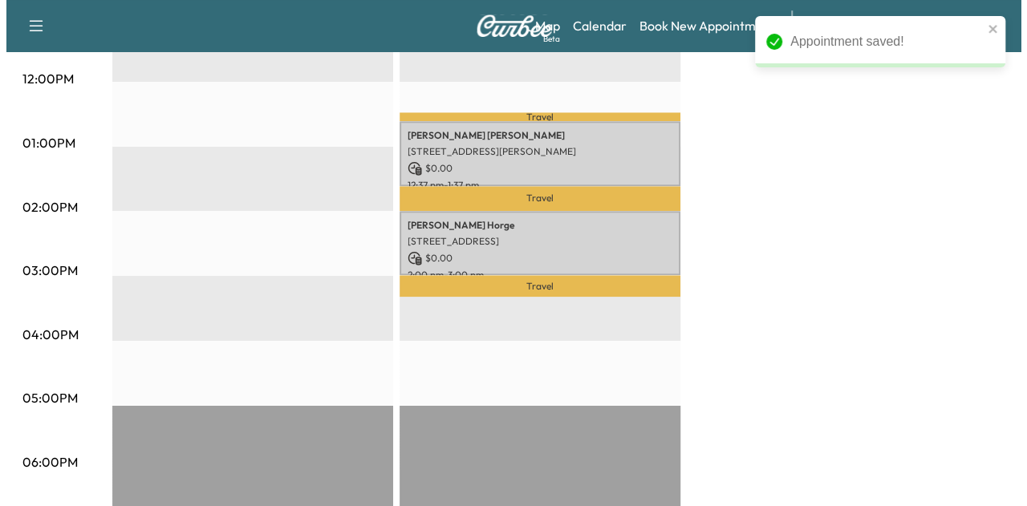
scroll to position [720, 0]
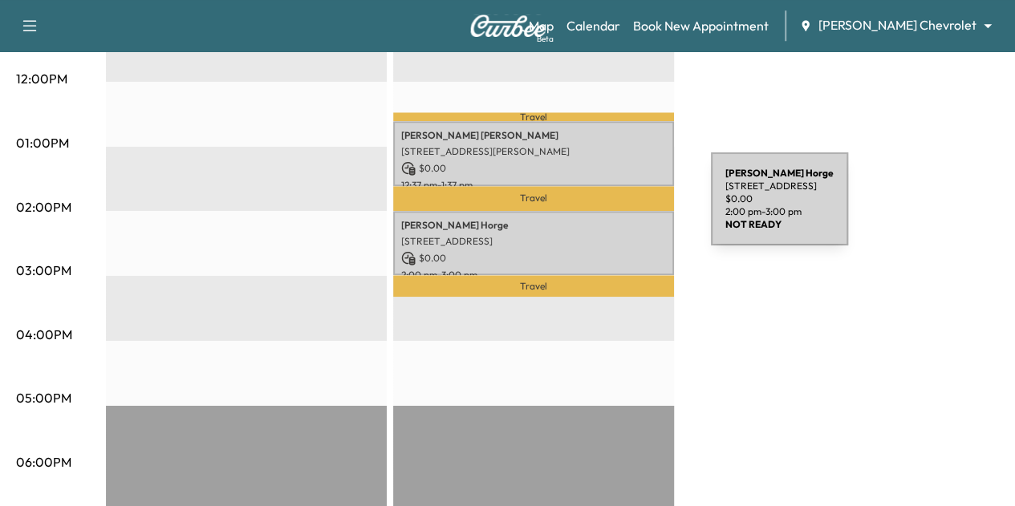
click at [590, 211] on div "[PERSON_NAME] [STREET_ADDRESS] $ 0.00 2:00 pm - 3:00 pm" at bounding box center [533, 243] width 281 height 65
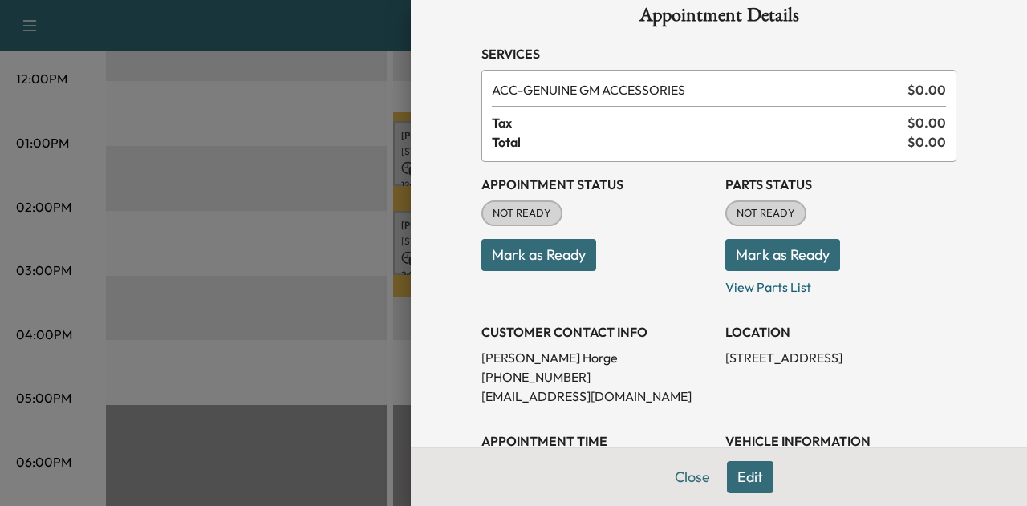
scroll to position [27, 0]
click at [746, 469] on button "Edit" at bounding box center [750, 477] width 47 height 32
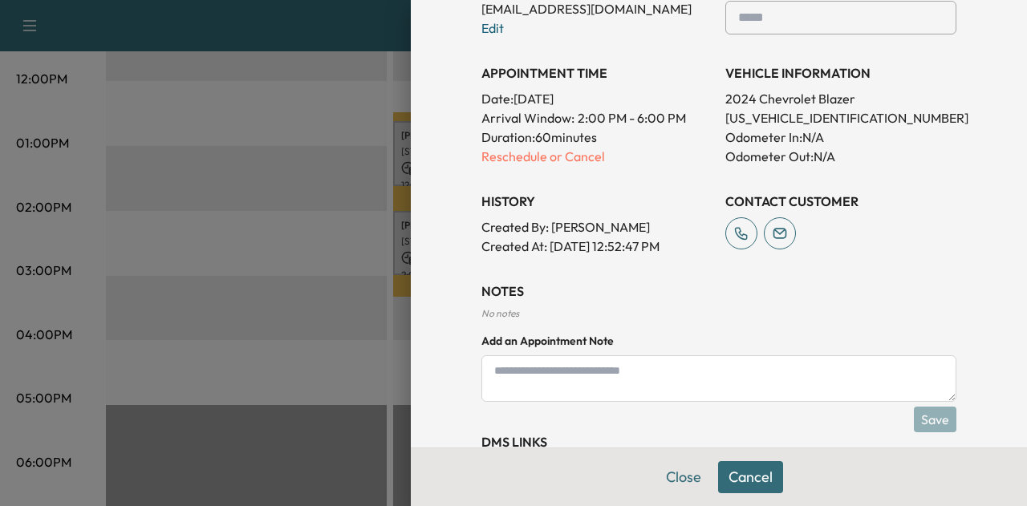
scroll to position [510, 0]
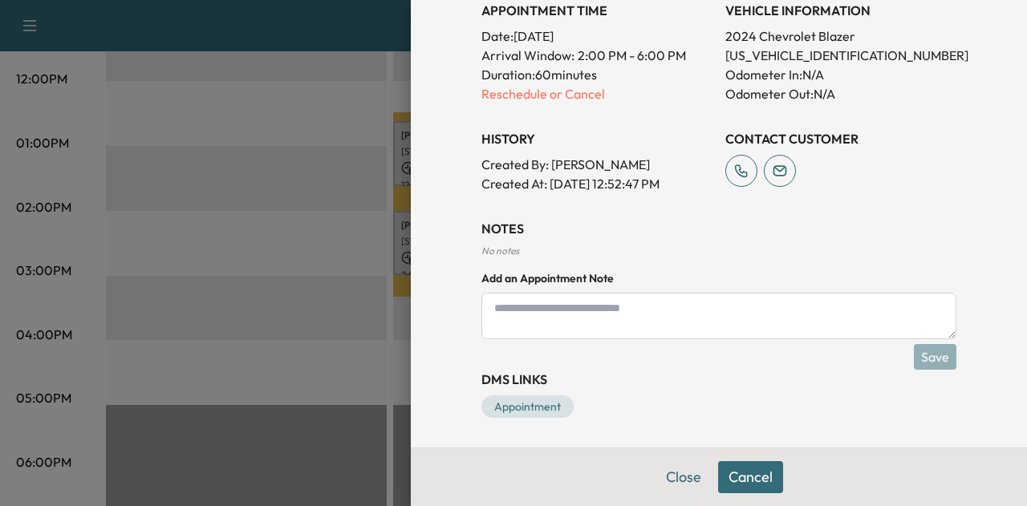
click at [674, 316] on textarea at bounding box center [718, 316] width 475 height 47
type textarea "**********"
drag, startPoint x: 725, startPoint y: 480, endPoint x: 721, endPoint y: 435, distance: 45.1
click at [721, 435] on div "**********" at bounding box center [719, 253] width 616 height 506
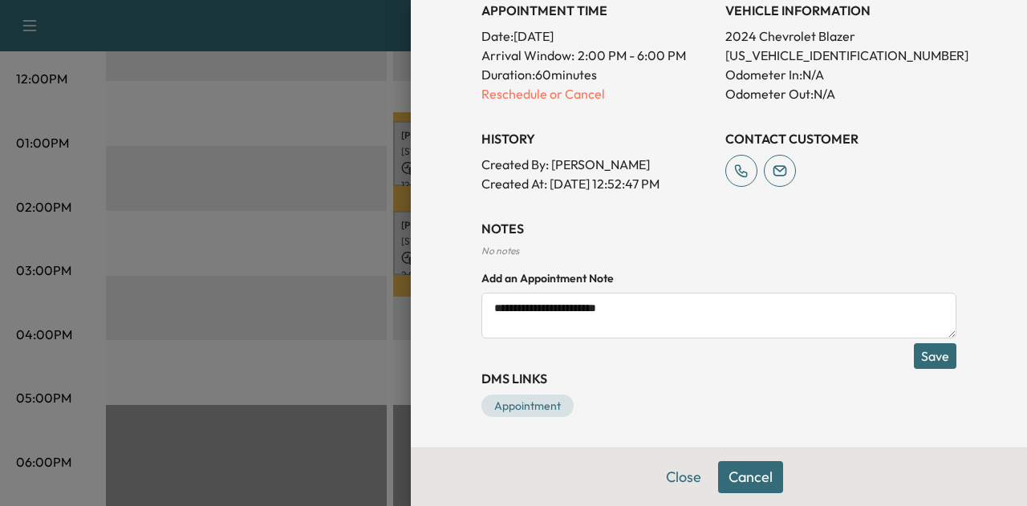
click at [919, 353] on button "Save" at bounding box center [935, 356] width 43 height 26
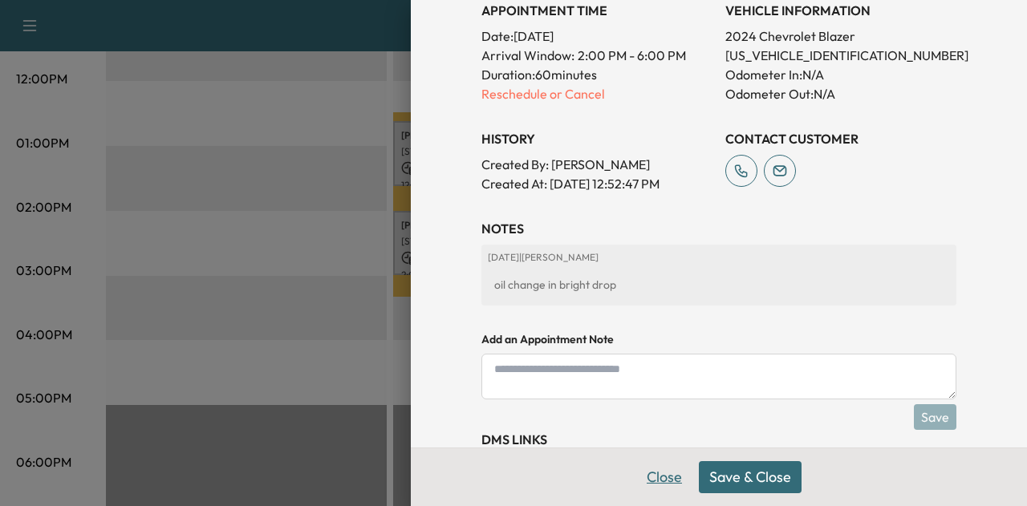
click at [663, 480] on button "Close" at bounding box center [664, 477] width 56 height 32
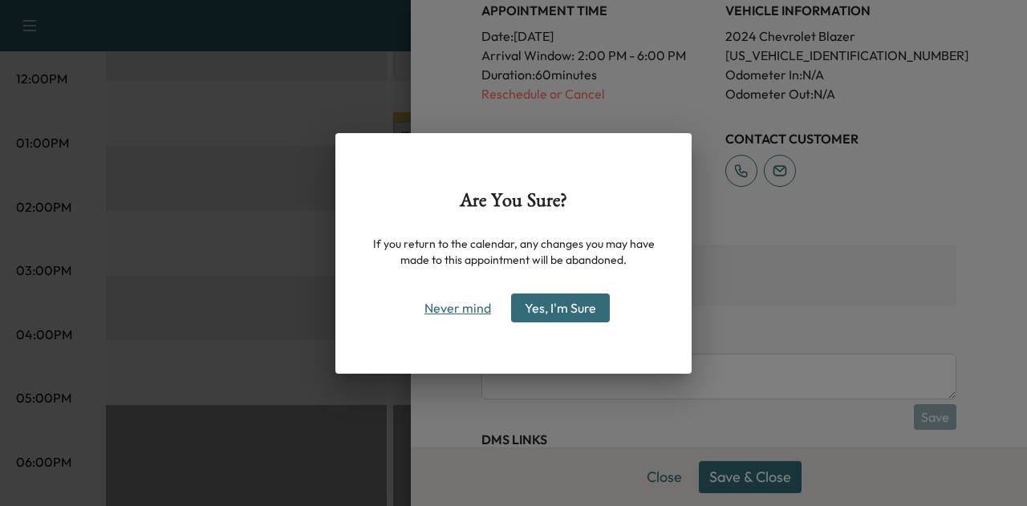
click at [480, 314] on button "Never mind" at bounding box center [457, 308] width 81 height 26
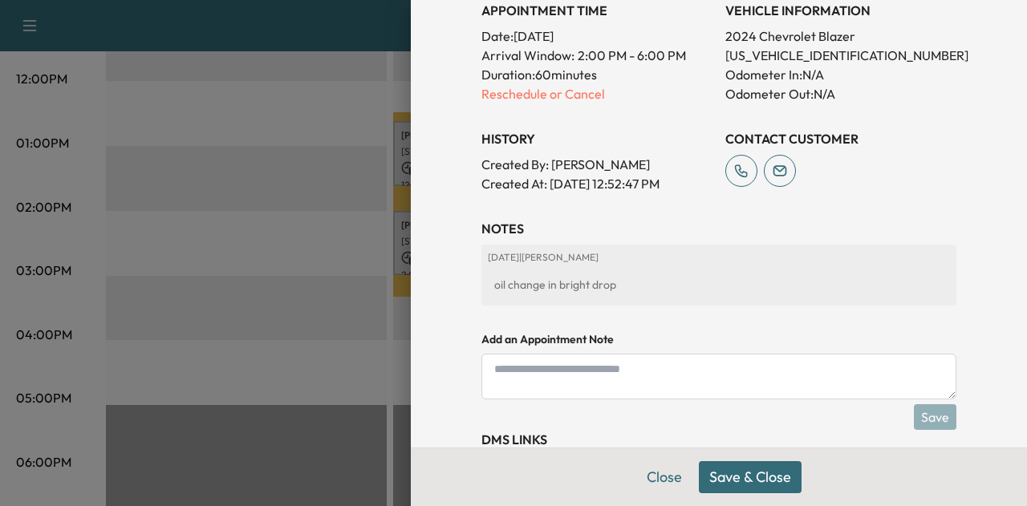
click at [727, 492] on button "Save & Close" at bounding box center [750, 477] width 103 height 32
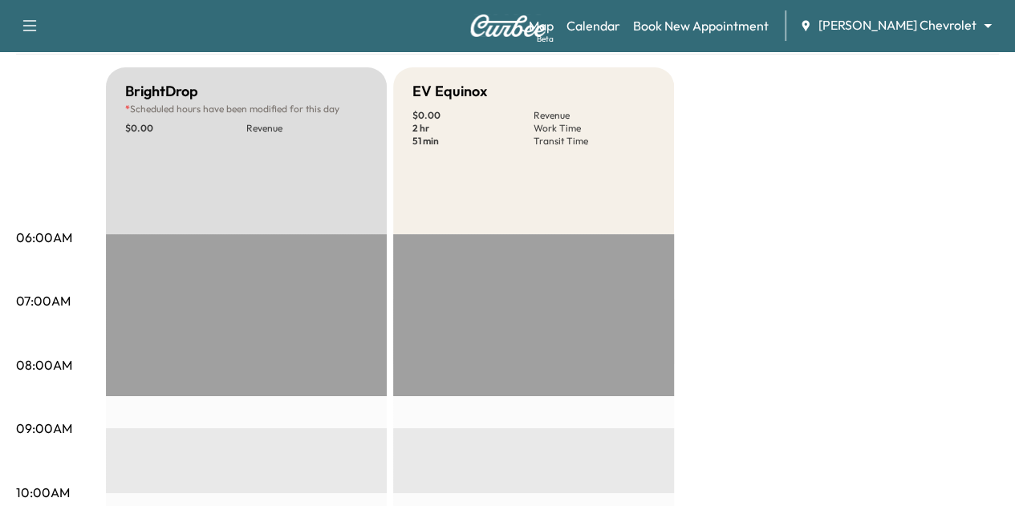
scroll to position [0, 0]
